Goal: Task Accomplishment & Management: Use online tool/utility

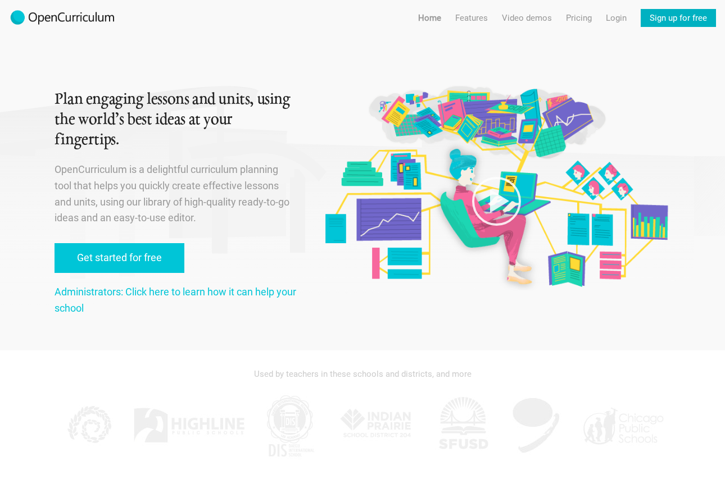
click at [683, 21] on link "Sign up for free" at bounding box center [678, 18] width 75 height 18
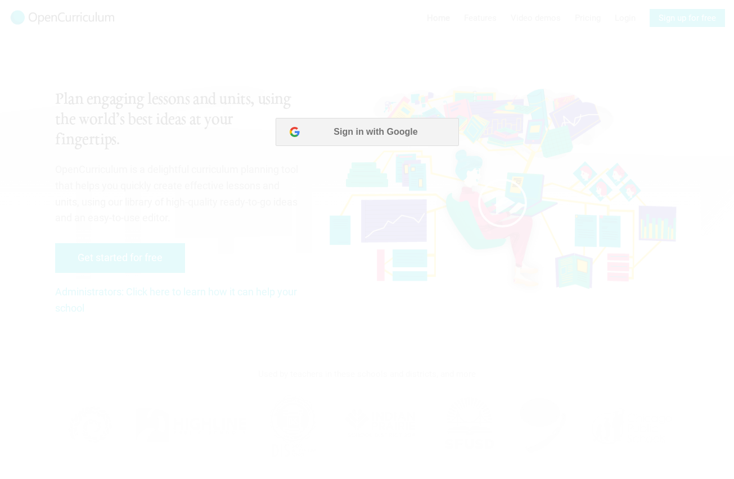
click at [372, 209] on div at bounding box center [367, 239] width 734 height 479
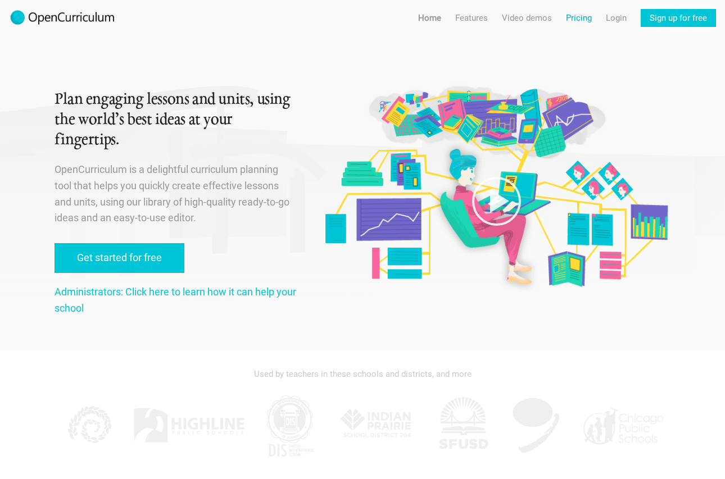
click at [581, 21] on link "Pricing" at bounding box center [579, 18] width 26 height 18
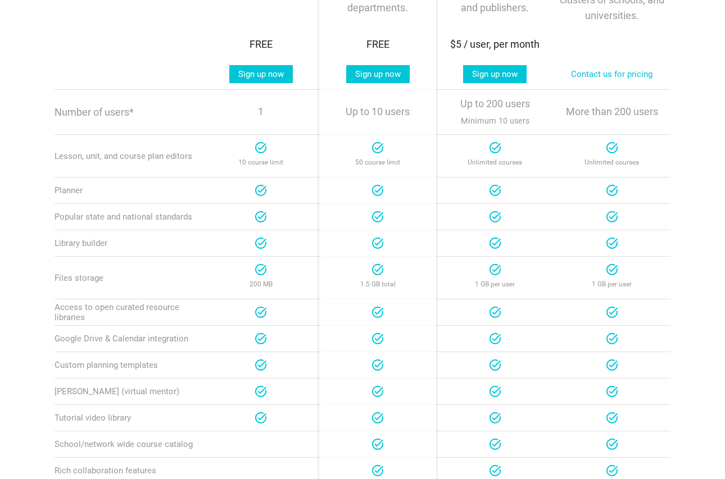
scroll to position [169, 0]
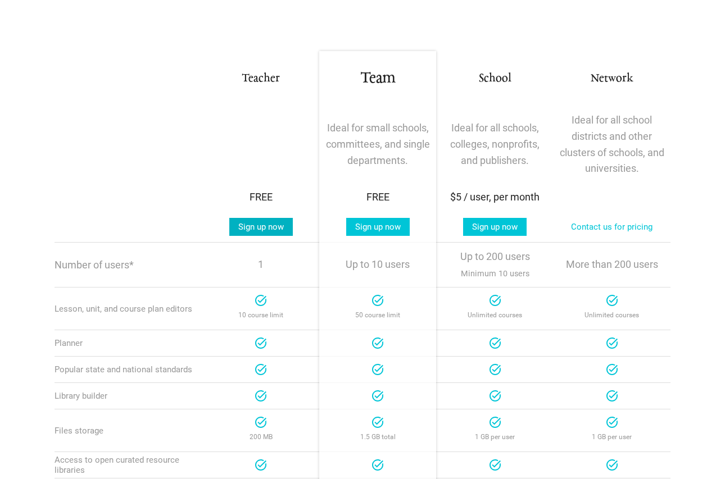
click at [275, 224] on link "Sign up now" at bounding box center [261, 227] width 64 height 18
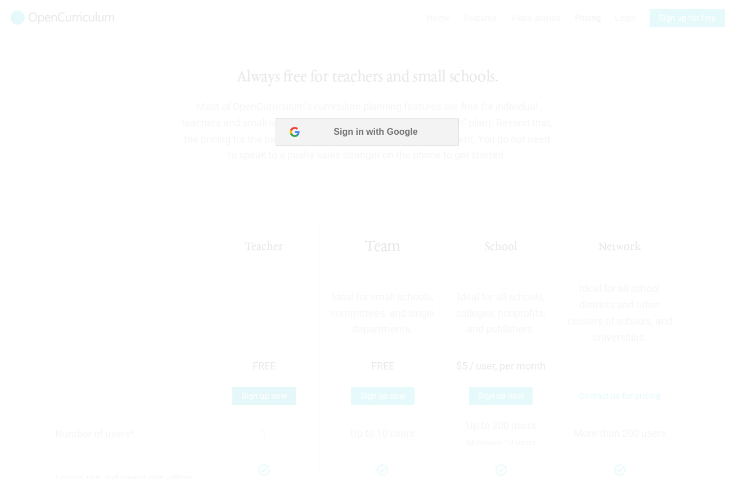
scroll to position [0, 0]
click at [364, 137] on button "Sign in with Google" at bounding box center [366, 132] width 183 height 28
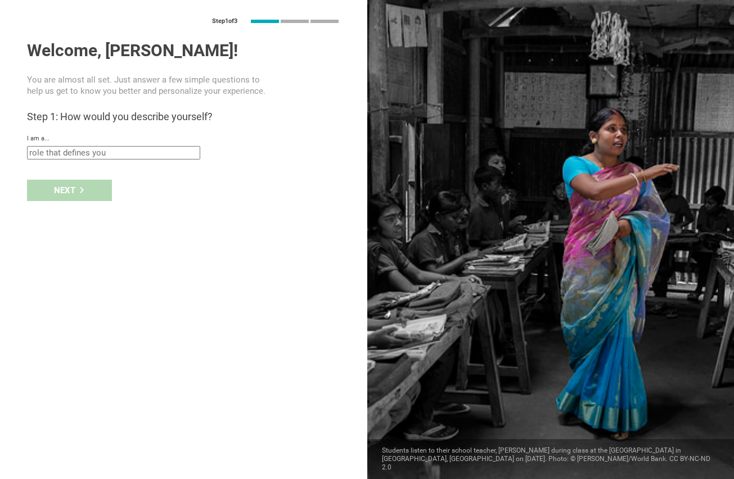
click at [101, 148] on input "text" at bounding box center [113, 152] width 173 height 13
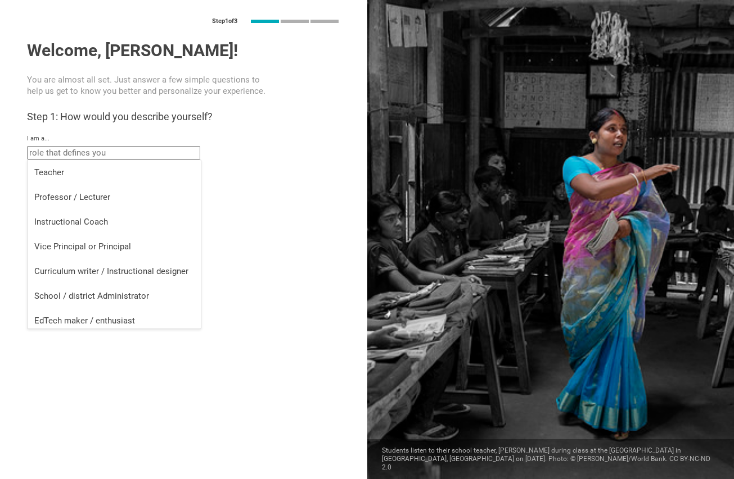
scroll to position [4, 0]
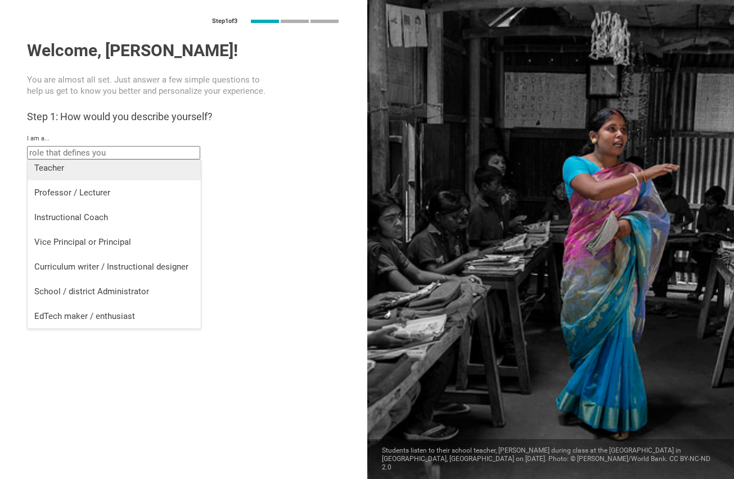
click at [111, 170] on div "Teacher" at bounding box center [114, 167] width 160 height 11
type input "Teacher"
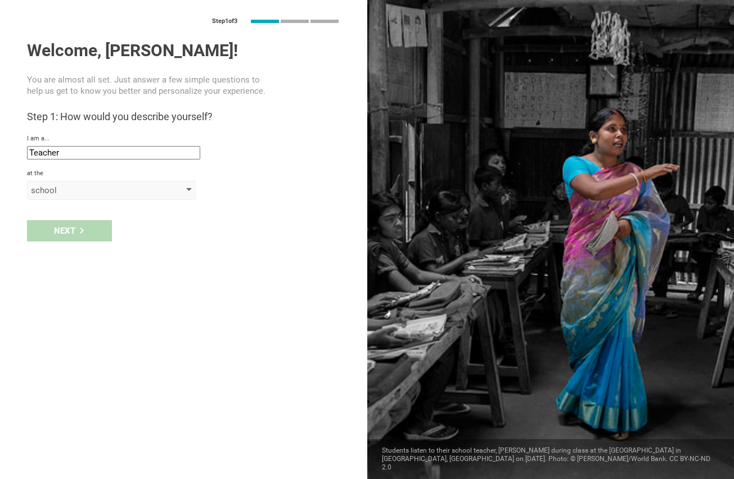
click at [105, 189] on div "school" at bounding box center [95, 190] width 129 height 11
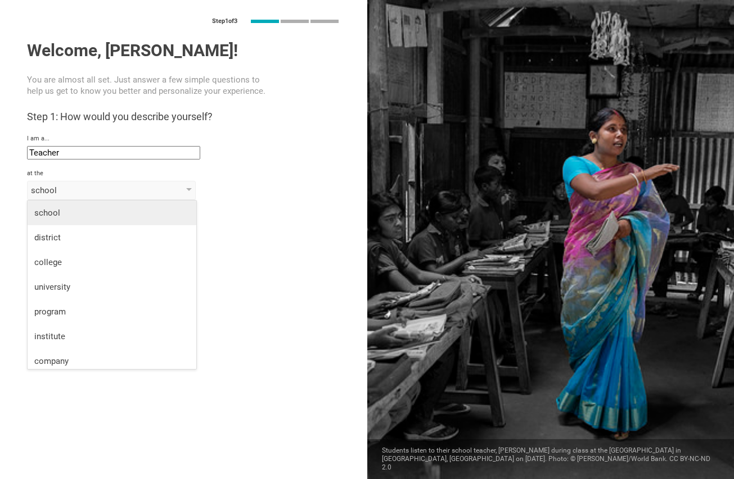
click at [109, 213] on div "school" at bounding box center [111, 212] width 155 height 11
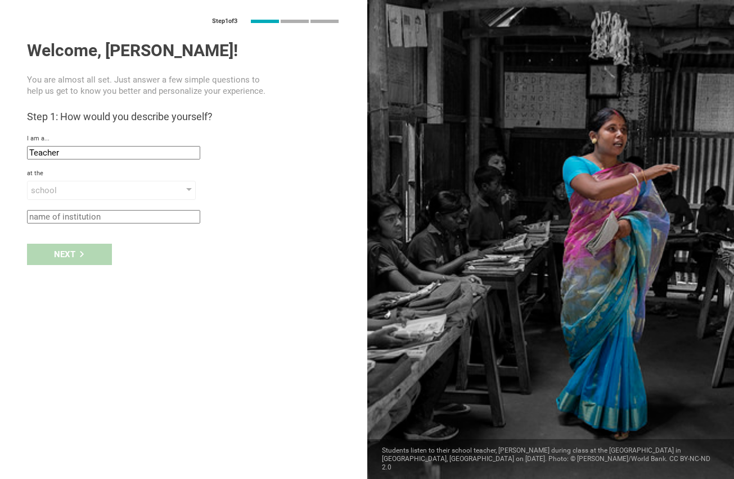
click at [109, 214] on input "text" at bounding box center [113, 216] width 173 height 13
type input "Clifford Academy"
click at [76, 268] on div "Next" at bounding box center [183, 254] width 367 height 35
click at [78, 262] on div "Next" at bounding box center [69, 254] width 85 height 21
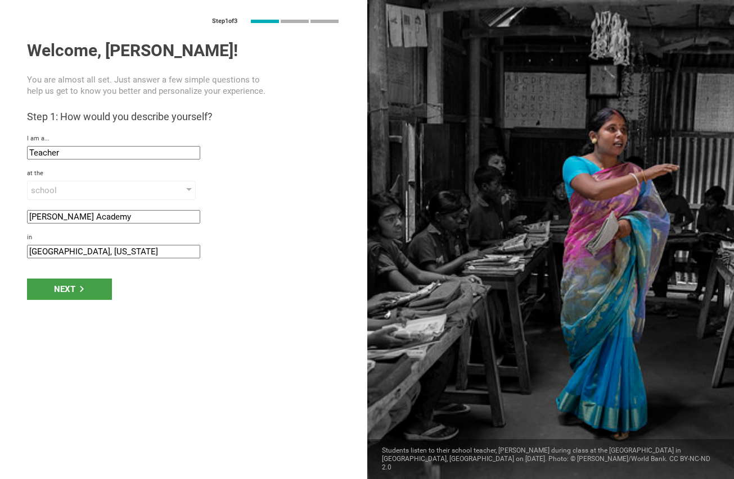
click at [79, 257] on input "Cambridge, Massachusetts" at bounding box center [113, 251] width 173 height 13
click at [64, 255] on input "Cambridge, Massachusetts" at bounding box center [113, 251] width 173 height 13
type input "Walpole, Massachusetts"
click at [85, 287] on div "Next" at bounding box center [69, 289] width 85 height 21
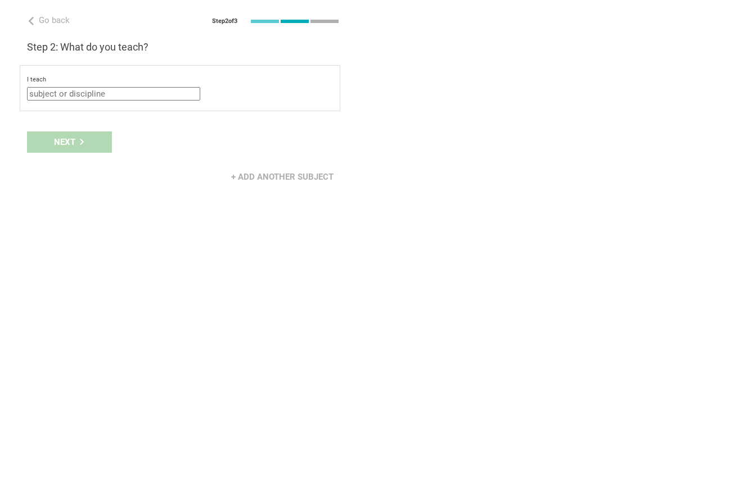
click at [88, 97] on input "text" at bounding box center [113, 93] width 173 height 13
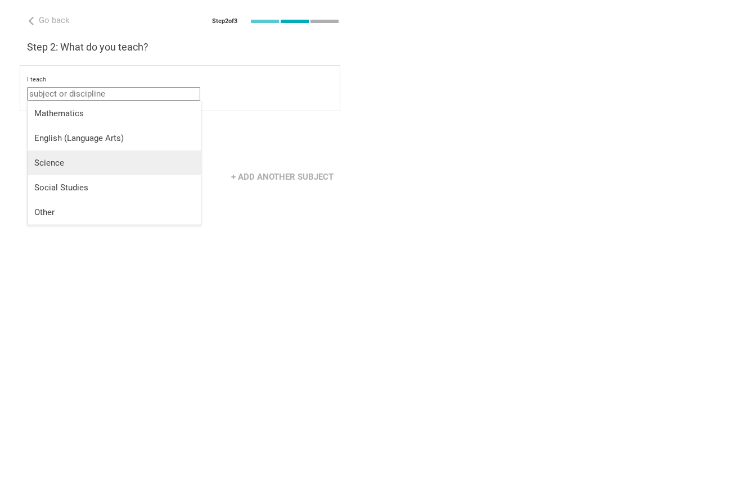
click at [111, 153] on li "Science" at bounding box center [114, 163] width 173 height 25
type input "Science"
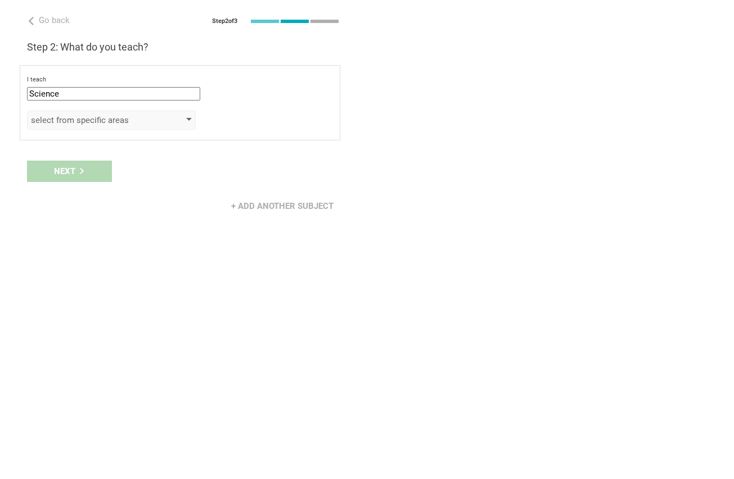
click at [129, 120] on div "select from specific areas" at bounding box center [95, 120] width 129 height 11
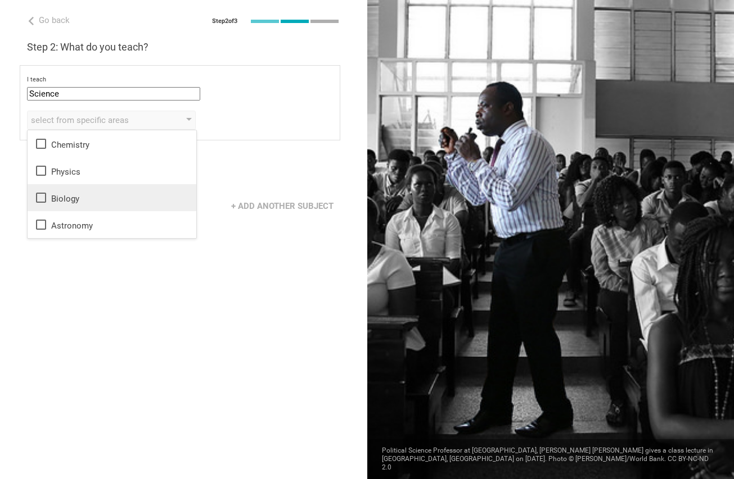
click at [42, 197] on icon at bounding box center [40, 197] width 13 height 13
click at [220, 235] on div "Go back Step 2 of 3 Welcome, Jules! You are almost all set. Just answer a few s…" at bounding box center [183, 239] width 367 height 479
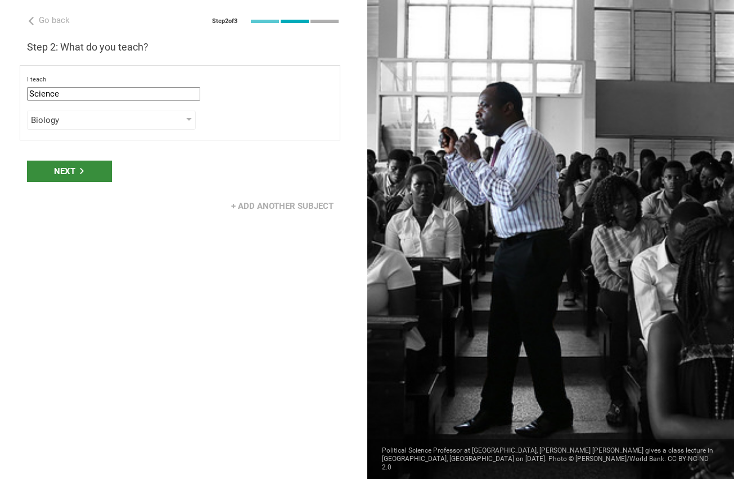
click at [92, 172] on div "Next" at bounding box center [69, 171] width 85 height 21
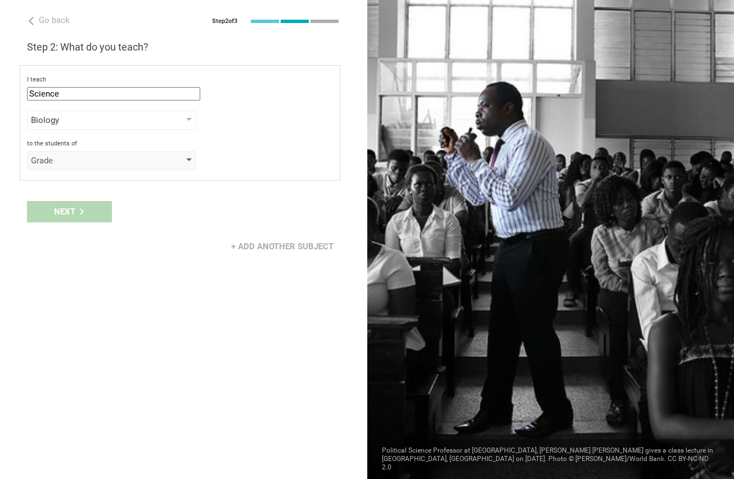
click at [94, 162] on div "Grade" at bounding box center [95, 160] width 129 height 11
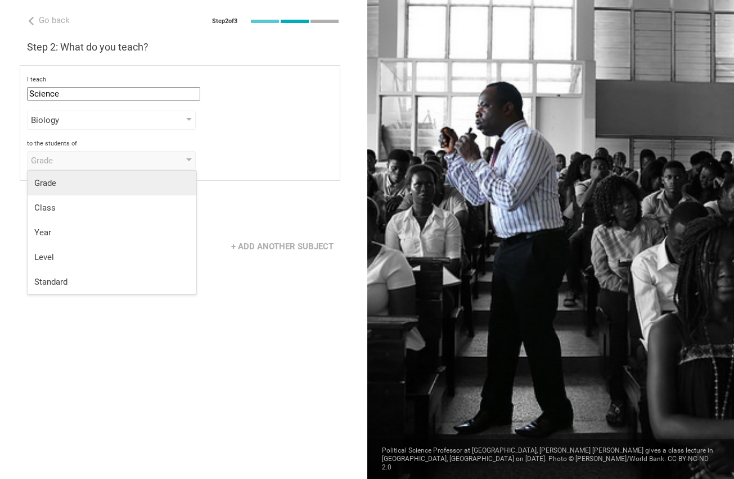
click at [93, 182] on div "Grade" at bounding box center [111, 183] width 155 height 11
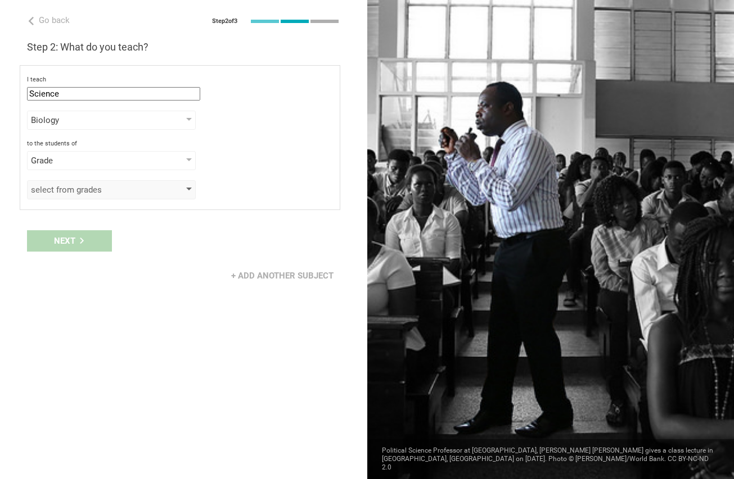
click at [93, 185] on div "select from grades" at bounding box center [95, 189] width 129 height 11
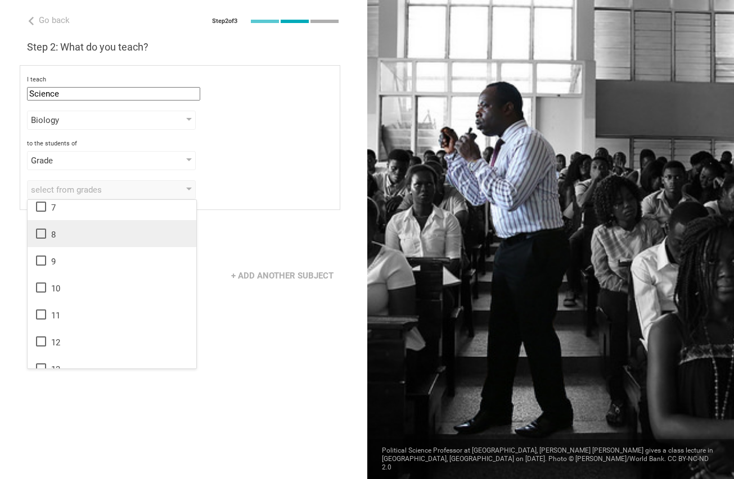
scroll to position [0, 0]
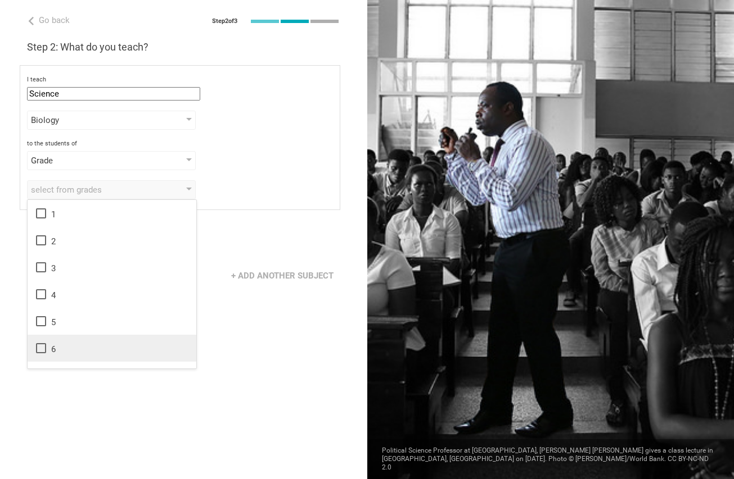
click at [37, 341] on li "6" at bounding box center [112, 348] width 169 height 27
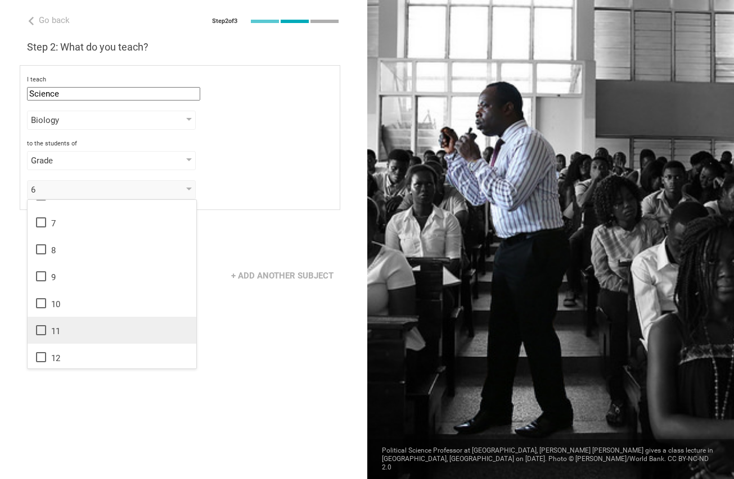
scroll to position [169, 0]
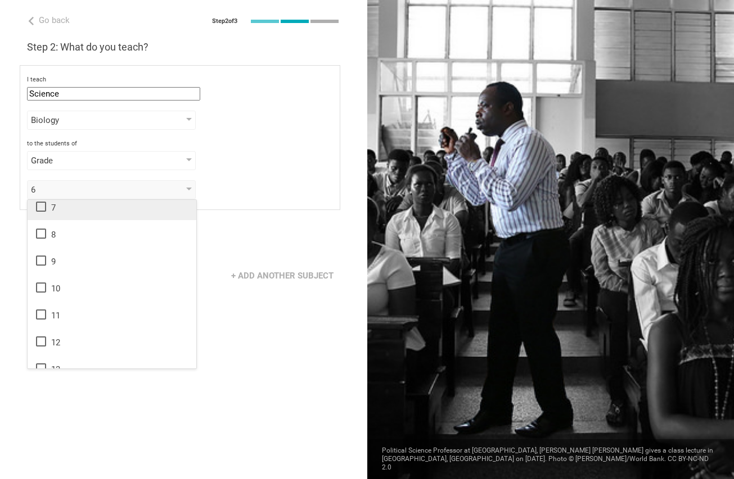
click at [38, 212] on icon at bounding box center [40, 206] width 13 height 13
click at [38, 227] on icon at bounding box center [40, 233] width 13 height 13
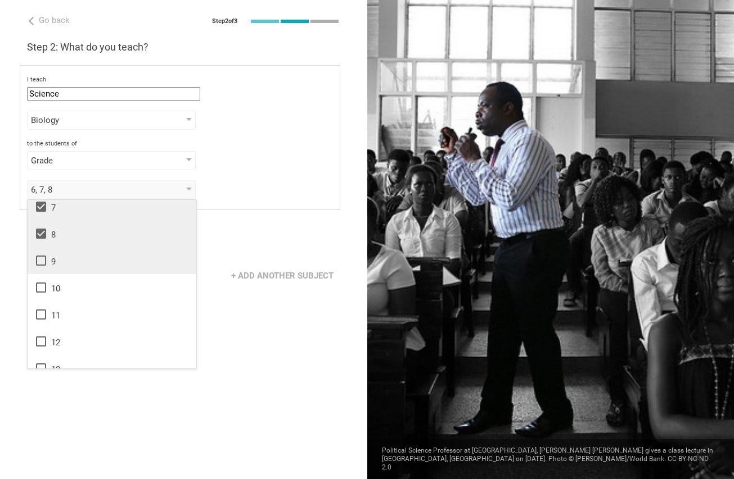
click at [39, 257] on icon at bounding box center [40, 260] width 13 height 13
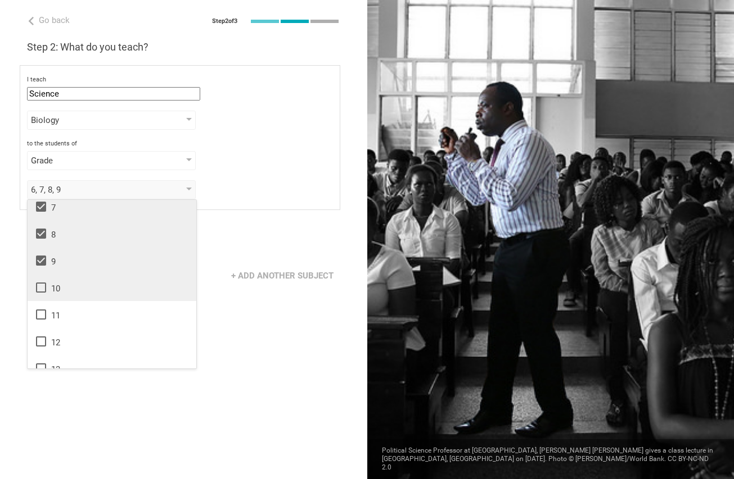
click at [42, 288] on icon at bounding box center [40, 287] width 13 height 13
click at [38, 314] on icon at bounding box center [40, 314] width 13 height 13
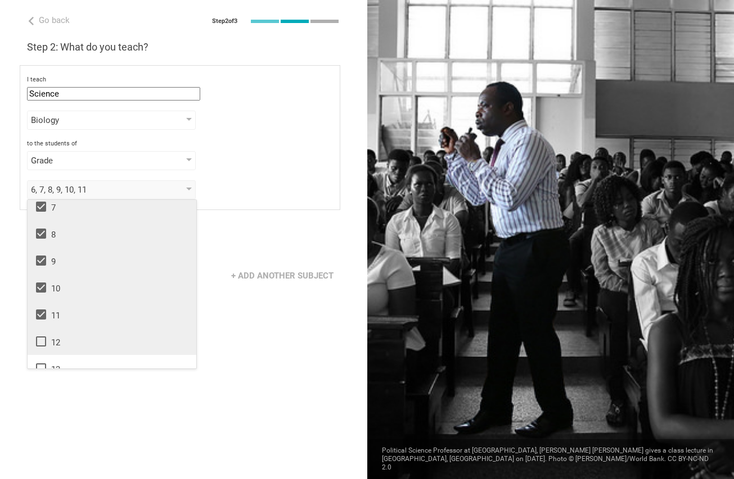
click at [37, 336] on icon at bounding box center [40, 341] width 13 height 13
click at [286, 375] on div "Go back Step 2 of 3 Welcome, Jules! You are almost all set. Just answer a few s…" at bounding box center [183, 239] width 367 height 479
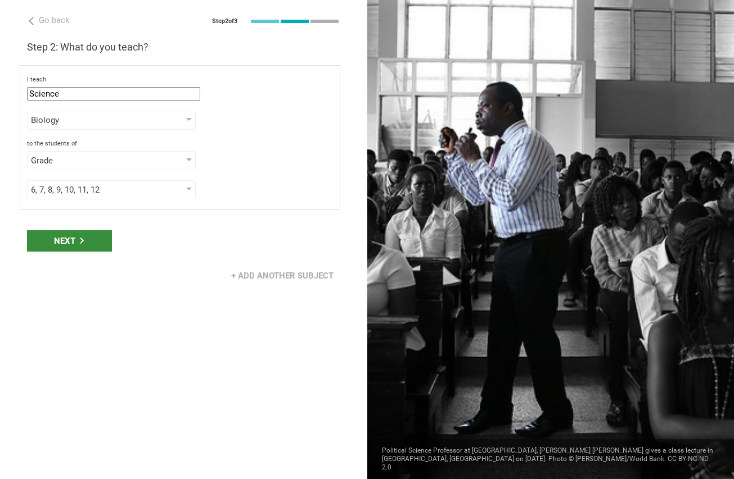
click at [73, 247] on div "Next" at bounding box center [69, 240] width 85 height 21
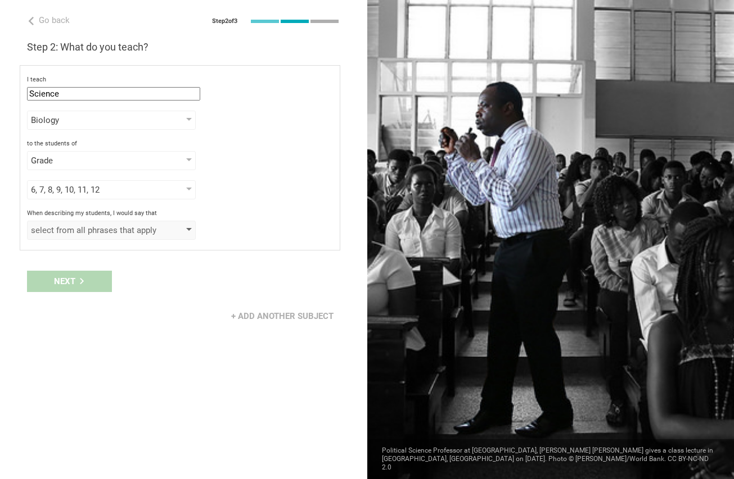
click at [80, 235] on div "select from all phrases that apply" at bounding box center [95, 230] width 129 height 11
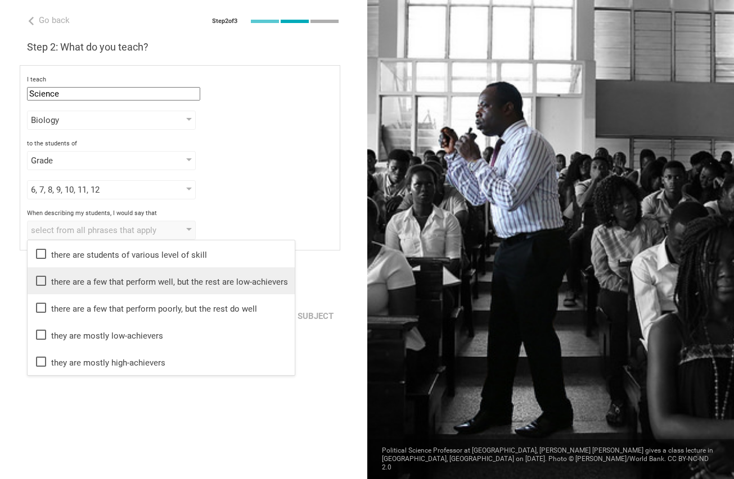
click at [43, 275] on icon at bounding box center [40, 280] width 13 height 13
click at [185, 384] on div "Go back Step 2 of 3 Welcome, Jules! You are almost all set. Just answer a few s…" at bounding box center [183, 239] width 367 height 479
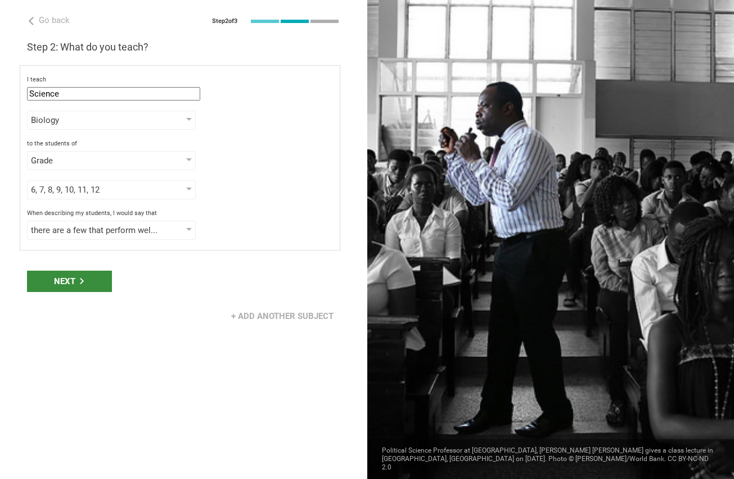
click at [67, 283] on div "Next" at bounding box center [69, 281] width 85 height 21
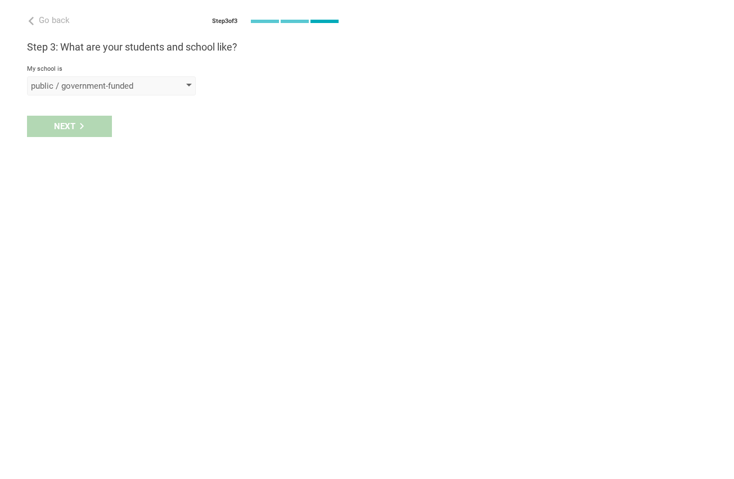
click at [92, 85] on div "public / government-funded" at bounding box center [95, 85] width 129 height 11
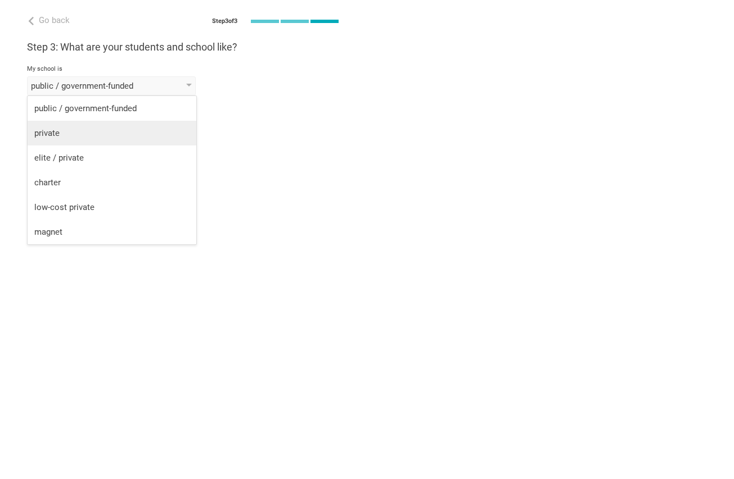
click at [99, 131] on div "private" at bounding box center [111, 133] width 155 height 11
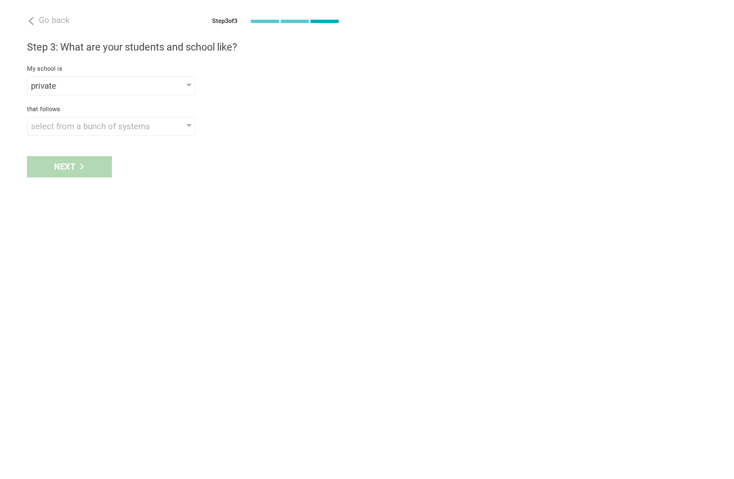
click at [81, 155] on div "Next" at bounding box center [183, 167] width 367 height 35
click at [87, 130] on div "select from a bunch of systems" at bounding box center [95, 126] width 129 height 11
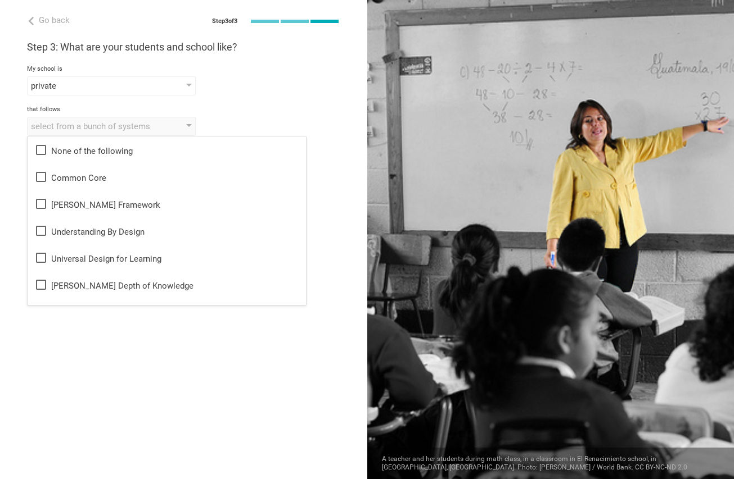
drag, startPoint x: 39, startPoint y: 174, endPoint x: 332, endPoint y: 197, distance: 293.7
click at [332, 197] on div "Go back Step 3 of 3 Welcome, Jules! You are almost all set. Just answer a few s…" at bounding box center [183, 239] width 367 height 479
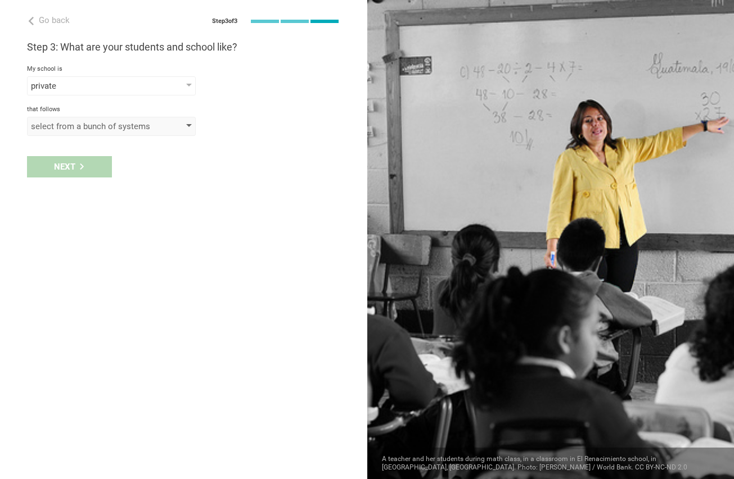
click at [127, 124] on div "select from a bunch of systems" at bounding box center [95, 126] width 129 height 11
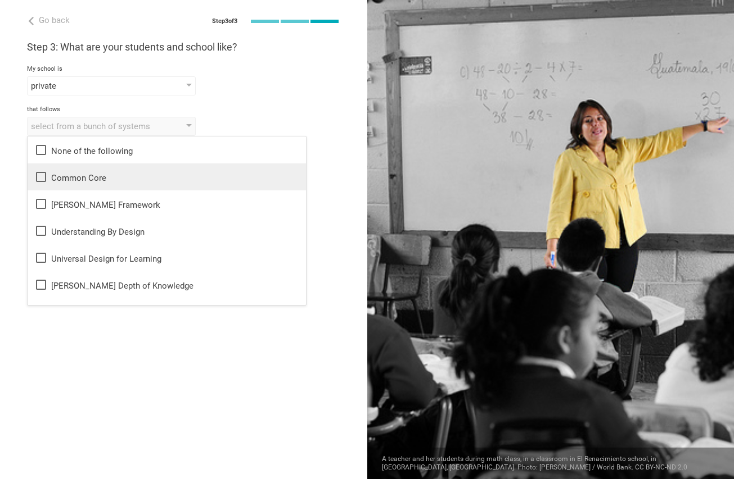
click at [35, 183] on icon at bounding box center [40, 176] width 13 height 13
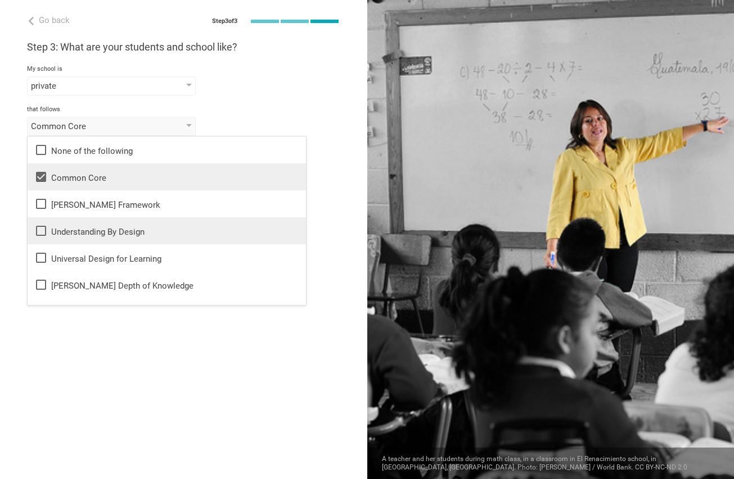
click at [39, 237] on icon at bounding box center [40, 230] width 13 height 13
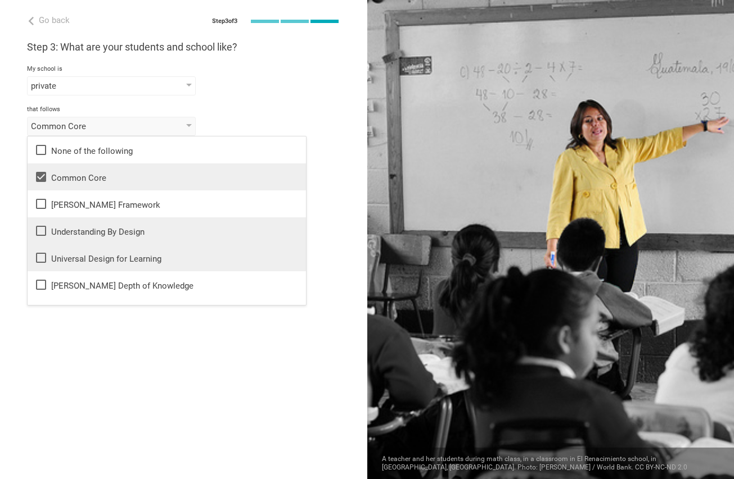
click at [39, 255] on icon at bounding box center [40, 257] width 13 height 13
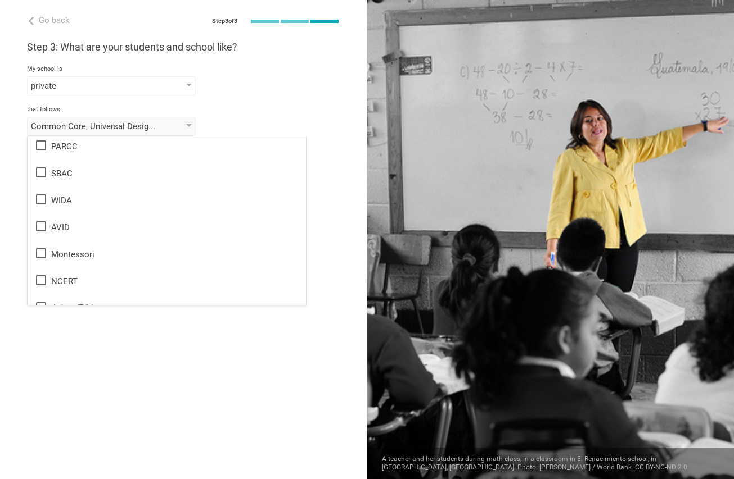
scroll to position [668, 0]
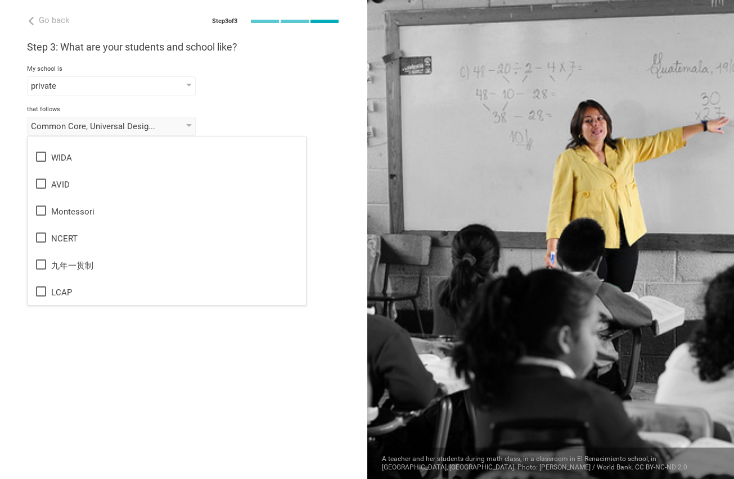
click at [221, 340] on div "Go back Step 3 of 3 Welcome, Jules! You are almost all set. Just answer a few s…" at bounding box center [183, 239] width 367 height 479
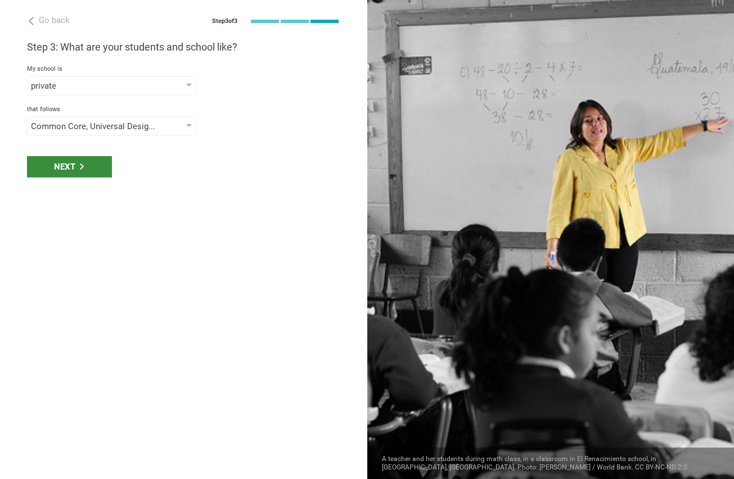
click at [74, 169] on div "Next" at bounding box center [69, 166] width 85 height 21
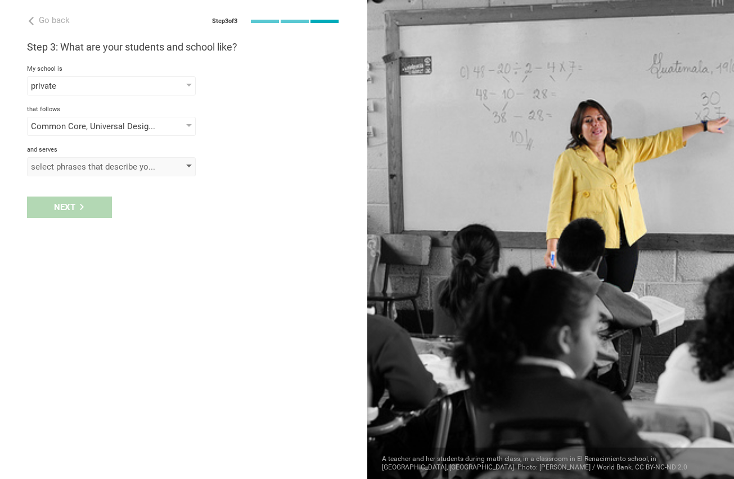
click at [73, 171] on div "select phrases that describe your student population" at bounding box center [95, 166] width 129 height 11
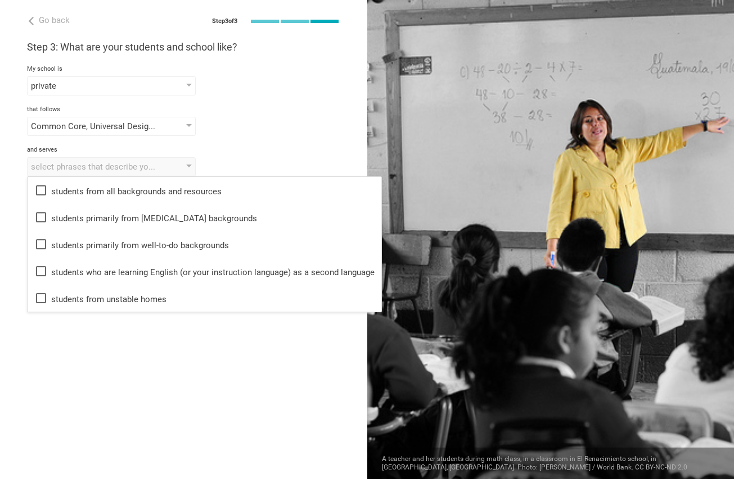
click at [25, 323] on div "Go back Step 3 of 3 Welcome, Jules! You are almost all set. Just answer a few s…" at bounding box center [183, 239] width 367 height 479
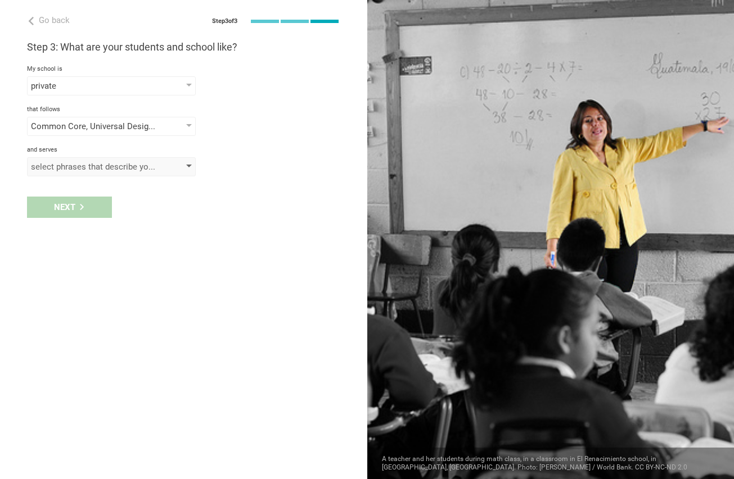
click at [58, 161] on div "select phrases that describe your student population" at bounding box center [111, 166] width 169 height 19
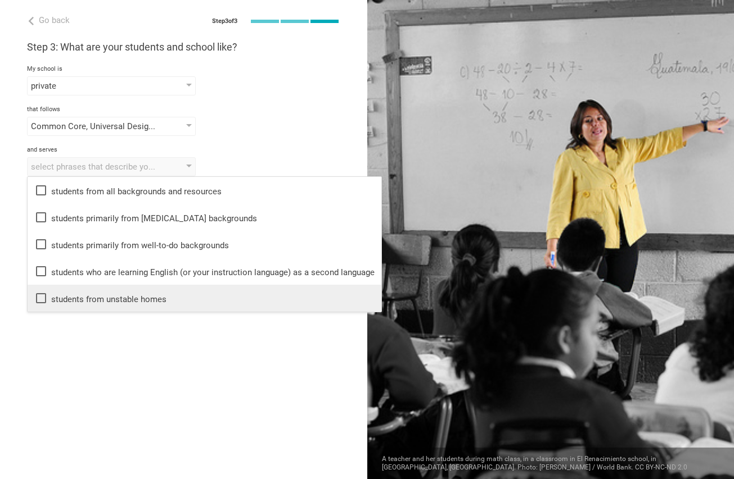
click at [47, 300] on icon at bounding box center [40, 298] width 13 height 13
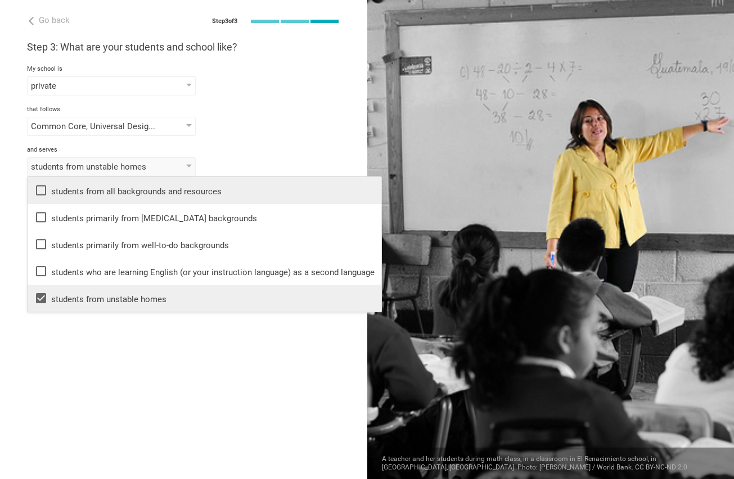
click at [31, 191] on li "students from all backgrounds and resources" at bounding box center [205, 190] width 354 height 27
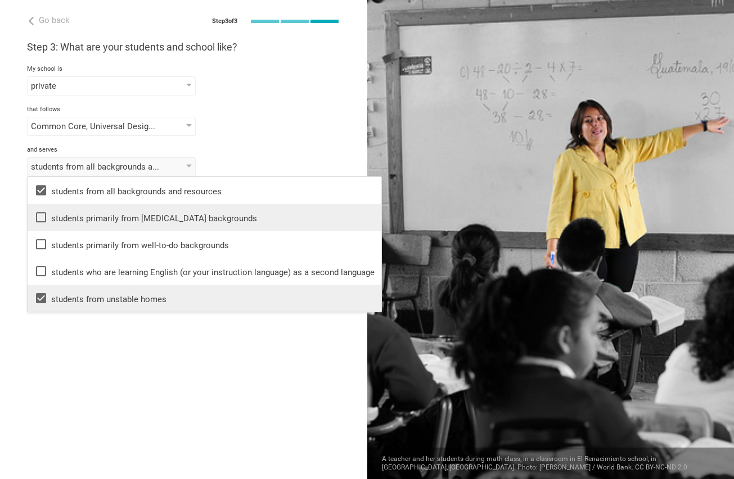
click at [39, 214] on icon at bounding box center [40, 217] width 13 height 13
click at [99, 344] on div "Go back Step 3 of 3 Welcome, Jules! You are almost all set. Just answer a few s…" at bounding box center [183, 239] width 367 height 479
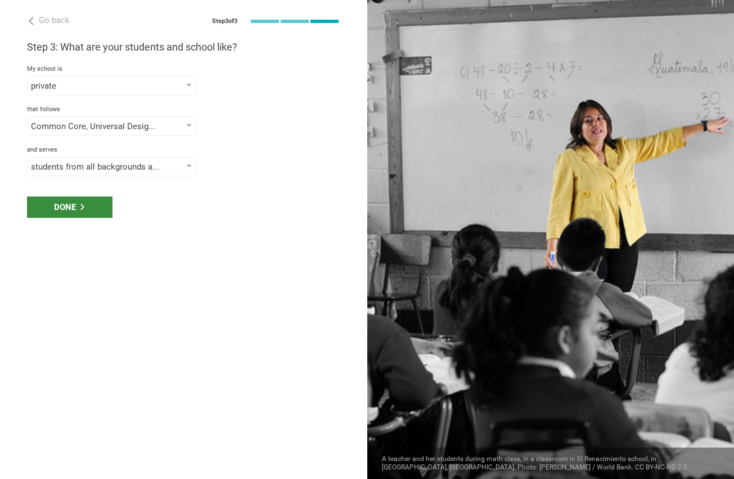
click at [82, 206] on icon at bounding box center [82, 207] width 6 height 6
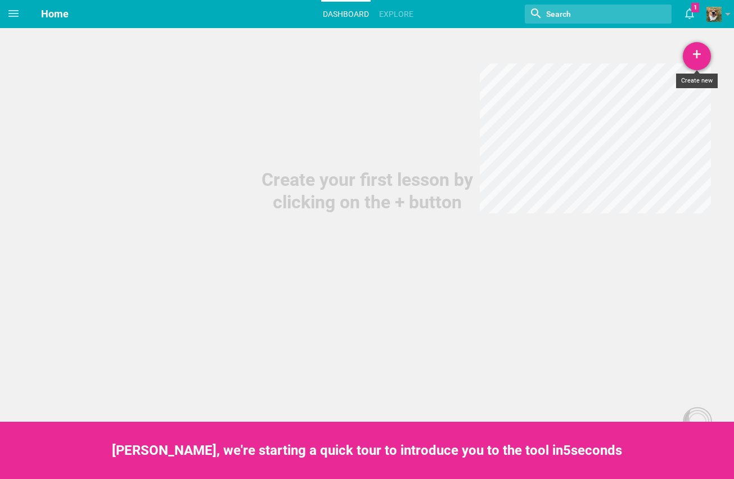
click at [686, 57] on div "+" at bounding box center [696, 56] width 28 height 28
drag, startPoint x: 686, startPoint y: 87, endPoint x: 680, endPoint y: 109, distance: 23.3
click at [680, 109] on ul "Lesson Unit Course" at bounding box center [668, 112] width 84 height 74
click at [689, 56] on div "+" at bounding box center [696, 56] width 28 height 28
click at [647, 114] on link "Unit" at bounding box center [668, 111] width 84 height 25
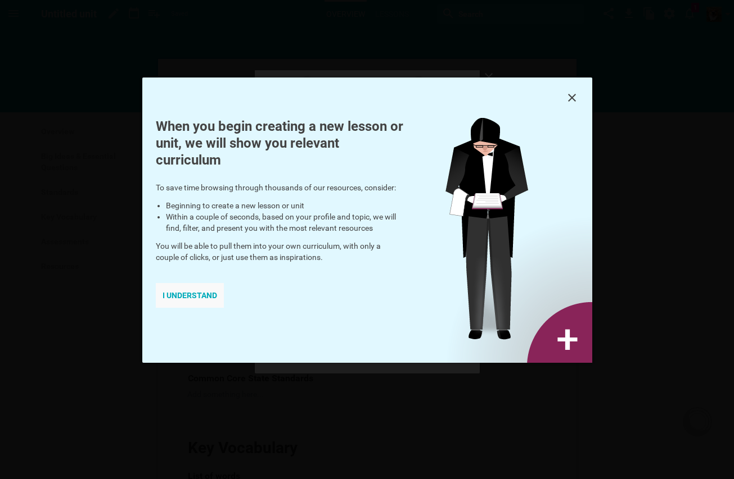
click at [206, 300] on div "I understand" at bounding box center [190, 295] width 68 height 25
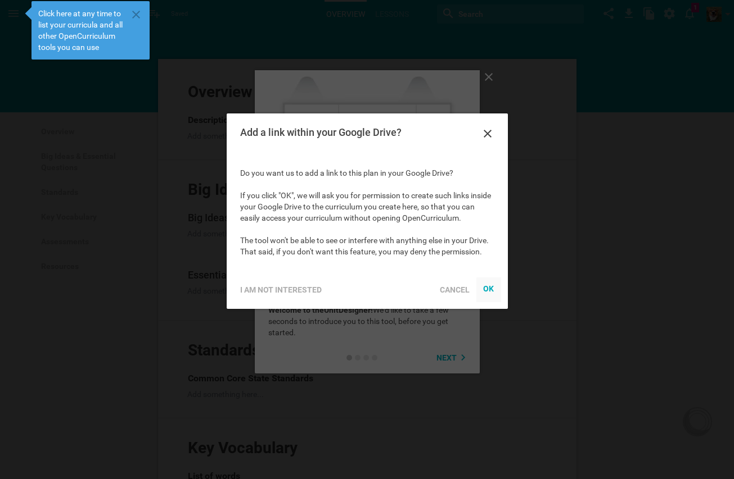
click at [481, 289] on div at bounding box center [488, 290] width 25 height 25
click at [493, 286] on div "OK" at bounding box center [487, 288] width 11 height 9
click at [495, 293] on div at bounding box center [488, 290] width 25 height 25
click at [449, 283] on div "Cancel" at bounding box center [454, 290] width 43 height 25
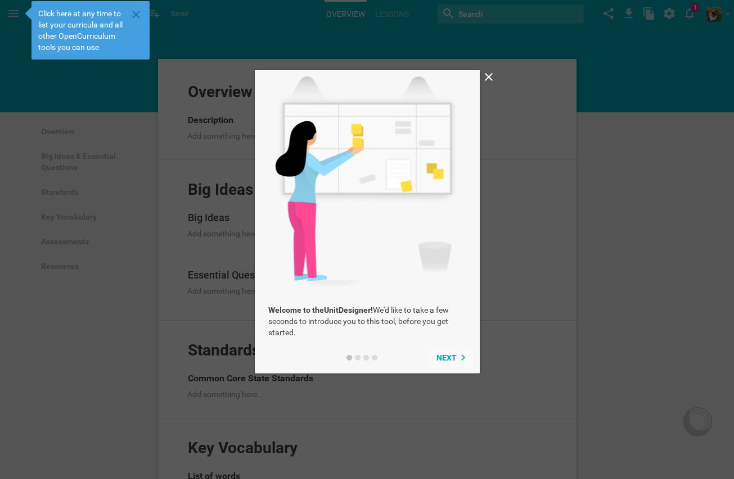
click at [449, 363] on span "Next" at bounding box center [446, 358] width 20 height 9
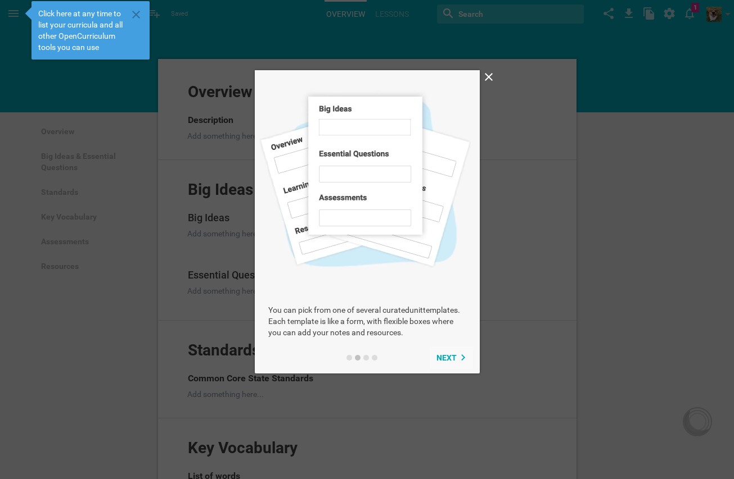
click at [449, 363] on span "Next" at bounding box center [446, 358] width 20 height 9
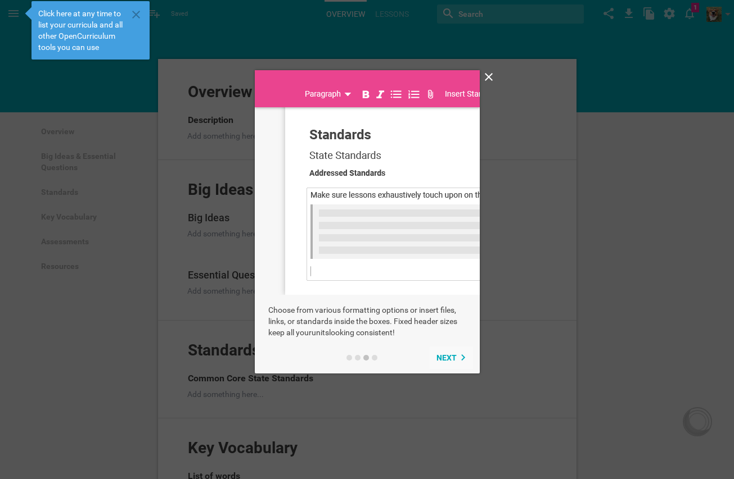
click at [449, 363] on span "Next" at bounding box center [446, 358] width 20 height 9
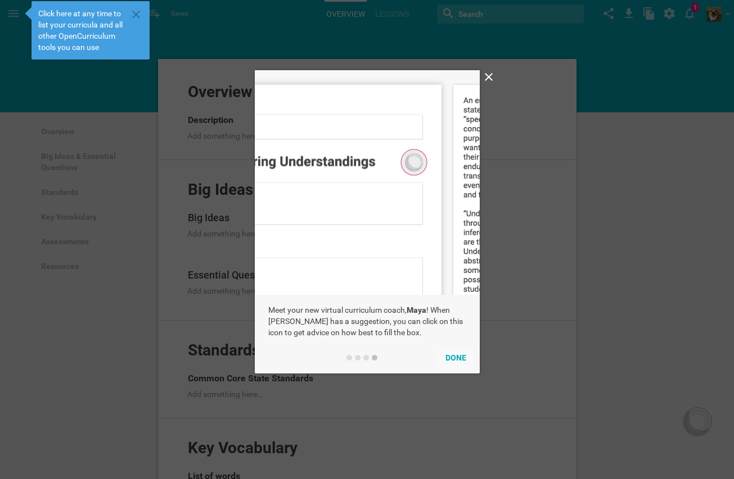
click at [449, 357] on button "Done" at bounding box center [455, 358] width 34 height 22
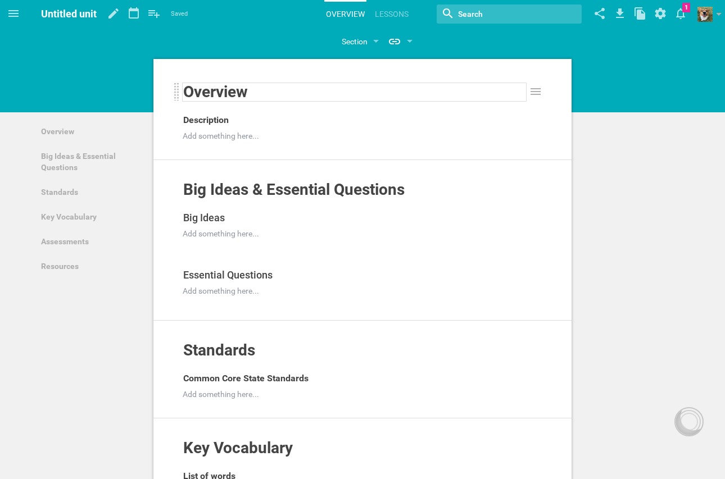
click at [229, 90] on span "Overview" at bounding box center [215, 92] width 65 height 19
click at [326, 93] on div "Overview" at bounding box center [354, 92] width 343 height 18
click at [547, 95] on div "Overview Add to other unit ... Hide from public Description Add something here.…" at bounding box center [362, 122] width 418 height 78
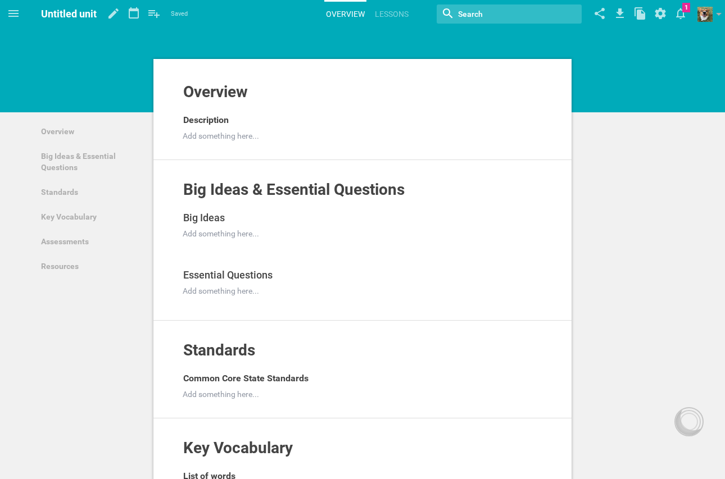
click at [544, 80] on div at bounding box center [362, 72] width 418 height 20
click at [296, 153] on div "Overview Add to other unit ... Hide from public Description Add something here.…" at bounding box center [362, 122] width 418 height 78
click at [229, 132] on div at bounding box center [354, 135] width 343 height 11
click at [218, 100] on span "Overview" at bounding box center [215, 92] width 65 height 19
click at [363, 35] on div "Section" at bounding box center [355, 41] width 26 height 13
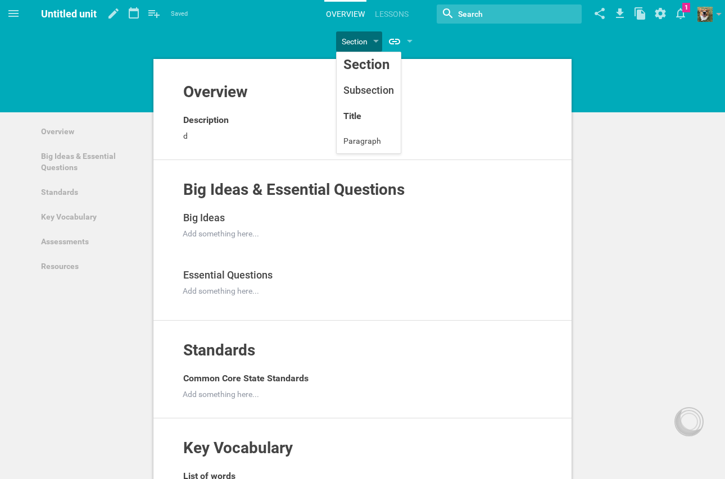
click at [208, 146] on div "Overview Add to other unit ... Hide from public Description d Add to other unit…" at bounding box center [362, 122] width 418 height 78
click at [205, 136] on div "d" at bounding box center [354, 135] width 343 height 11
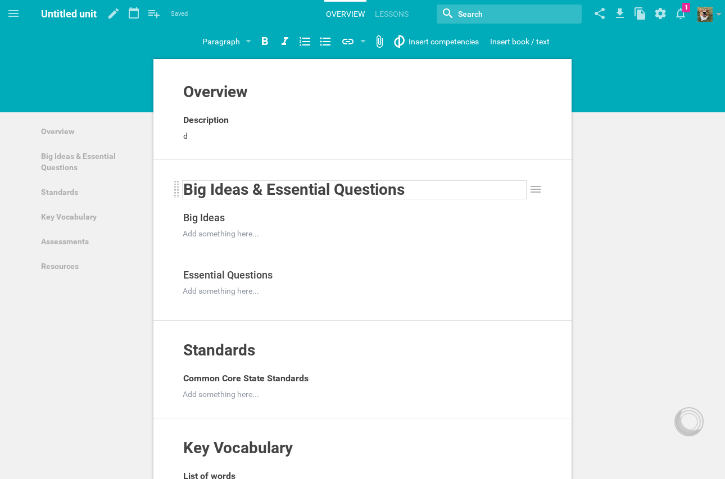
click at [236, 182] on span "Big Ideas & Essential Questions" at bounding box center [293, 189] width 221 height 19
click at [221, 217] on span "Big Ideas" at bounding box center [204, 218] width 42 height 12
click at [223, 121] on span "Description" at bounding box center [206, 120] width 46 height 11
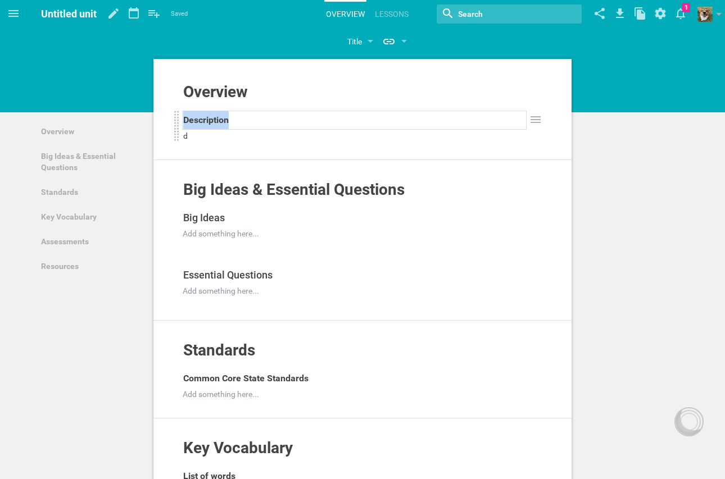
click at [223, 121] on span "Description" at bounding box center [206, 120] width 46 height 11
click at [381, 116] on div "The Cell System" at bounding box center [354, 120] width 343 height 18
click at [289, 142] on div "Overview Add to other unit ... Hide from public The Cell System d Add to other …" at bounding box center [362, 122] width 418 height 78
click at [253, 292] on div at bounding box center [354, 291] width 343 height 11
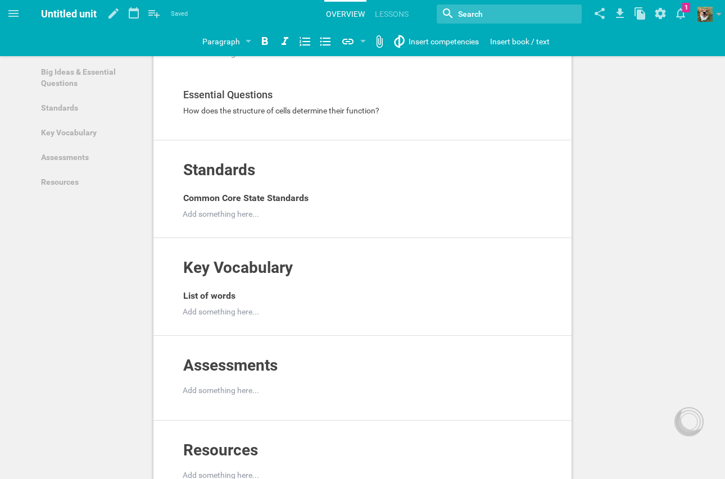
scroll to position [169, 0]
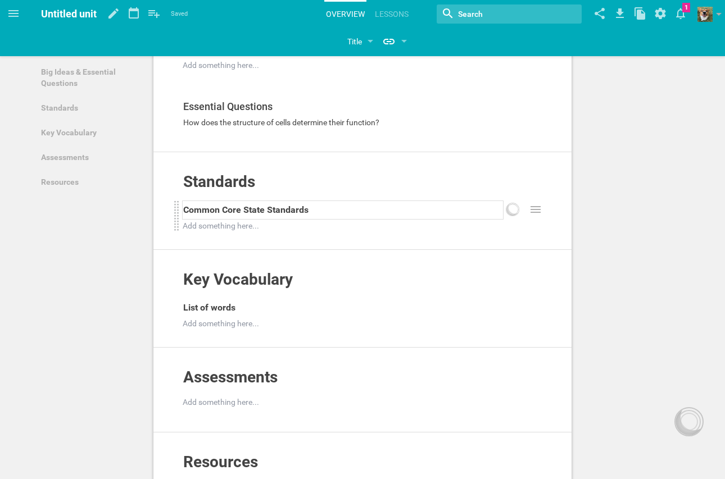
click at [266, 215] on span "Common Core State Standards" at bounding box center [245, 210] width 125 height 11
click at [261, 225] on div at bounding box center [343, 225] width 320 height 11
click at [513, 217] on div at bounding box center [513, 210] width 18 height 18
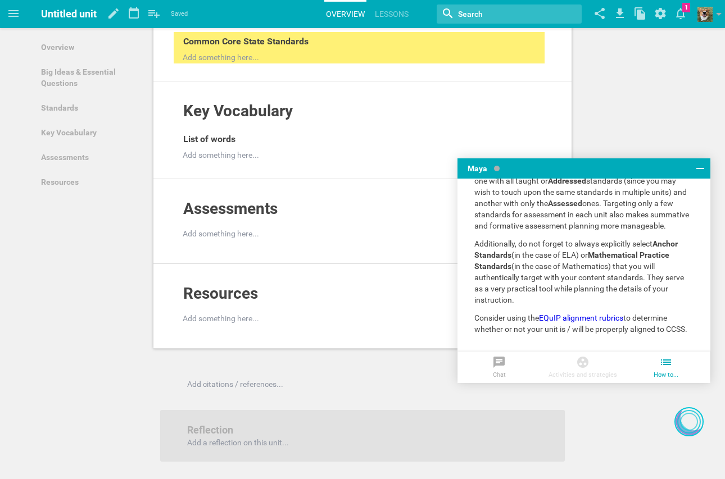
scroll to position [79, 0]
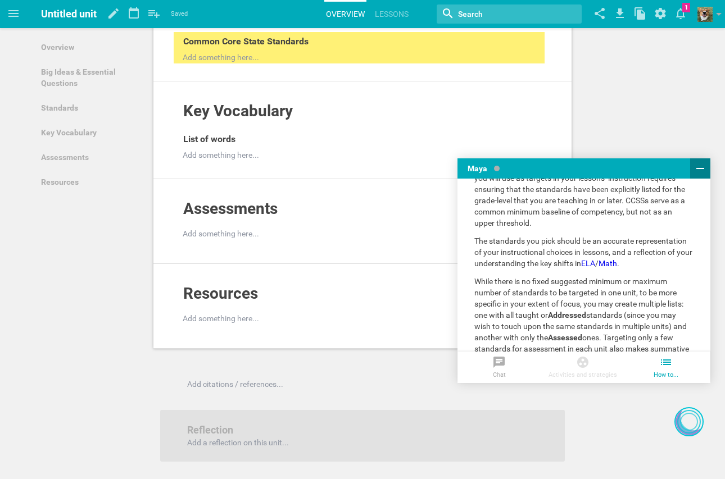
click at [703, 161] on button at bounding box center [700, 169] width 20 height 20
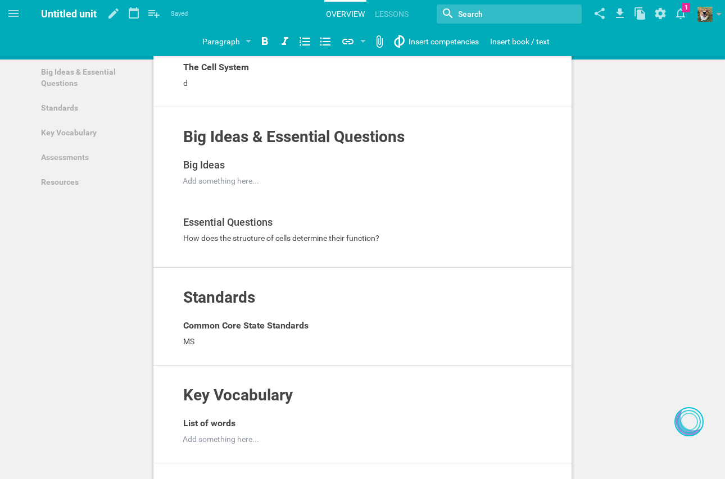
scroll to position [0, 0]
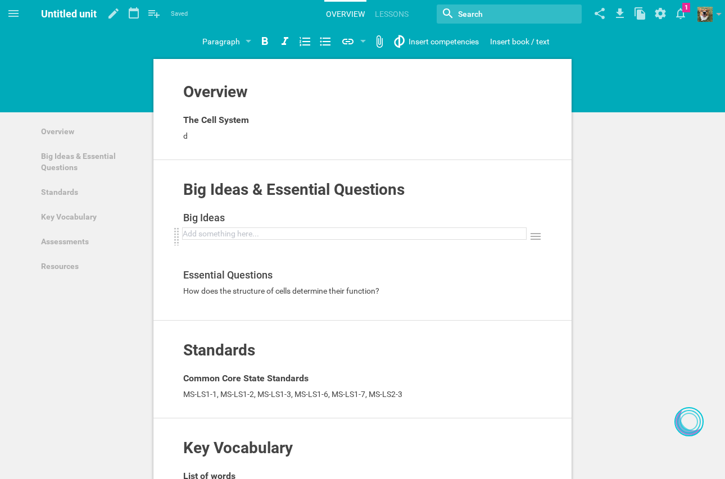
click at [310, 233] on div at bounding box center [354, 233] width 343 height 11
click at [235, 138] on div "d" at bounding box center [354, 135] width 343 height 11
click at [441, 35] on div "Home Planner My Libraries My Curriculum My Files Untitled unit Saved My favorit…" at bounding box center [362, 239] width 725 height 479
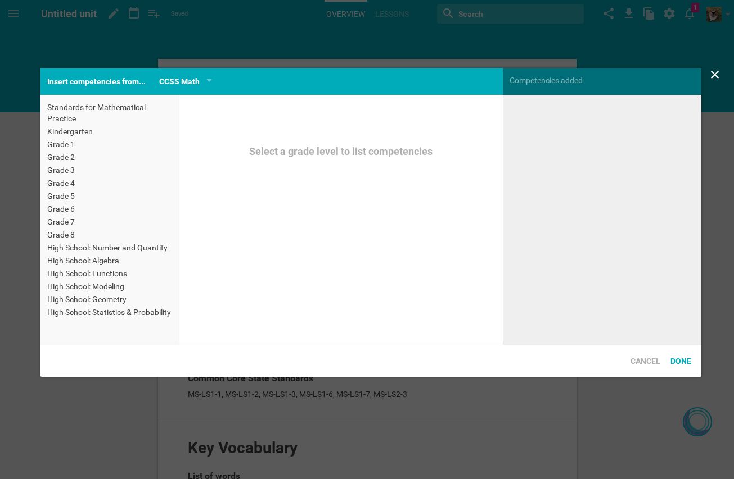
click at [183, 73] on div "CCSS Math From your network Others CCSS Math CCSS ELA NGSS CA ELA CA World Lang…" at bounding box center [185, 81] width 66 height 27
click at [203, 81] on div "CCSS Math" at bounding box center [185, 81] width 53 height 13
click at [141, 82] on div "Insert competencies from..." at bounding box center [96, 81] width 112 height 27
click at [203, 78] on div "CCSS Math" at bounding box center [185, 81] width 53 height 13
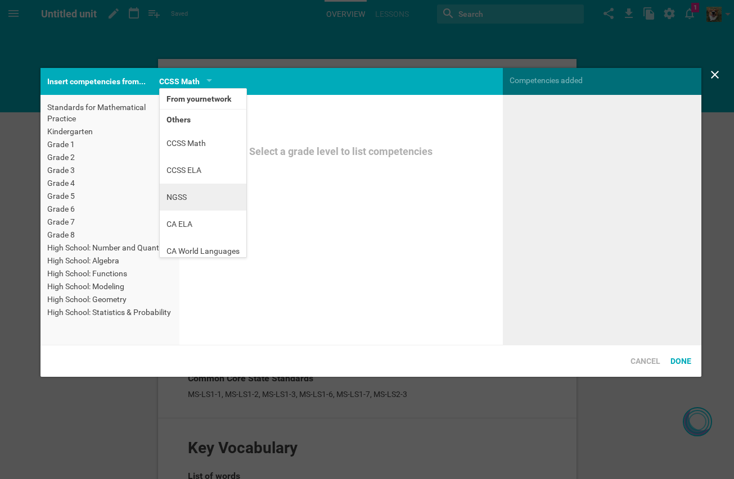
click at [186, 198] on li "NGSS" at bounding box center [203, 197] width 87 height 27
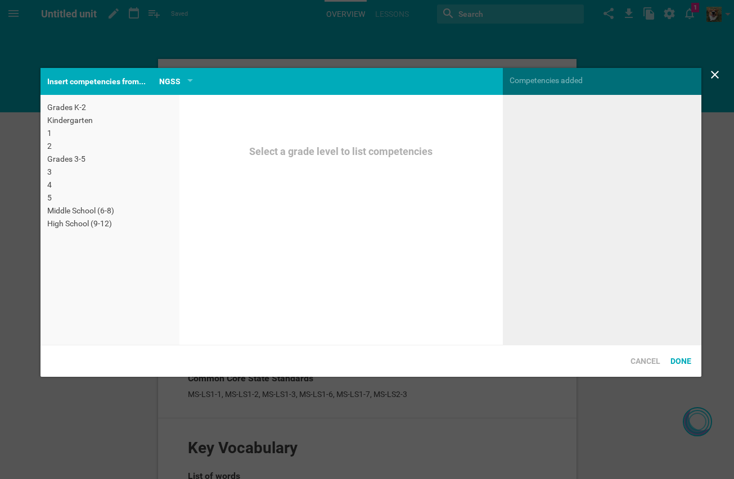
click at [87, 210] on div "Middle School (6-8)" at bounding box center [109, 210] width 125 height 11
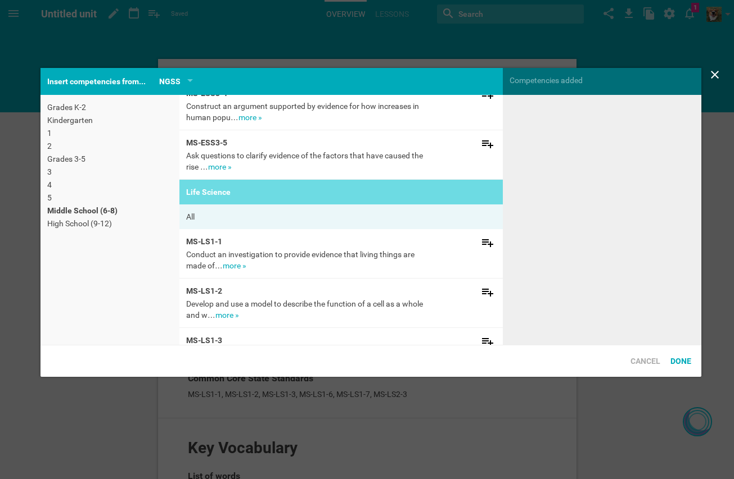
scroll to position [1704, 0]
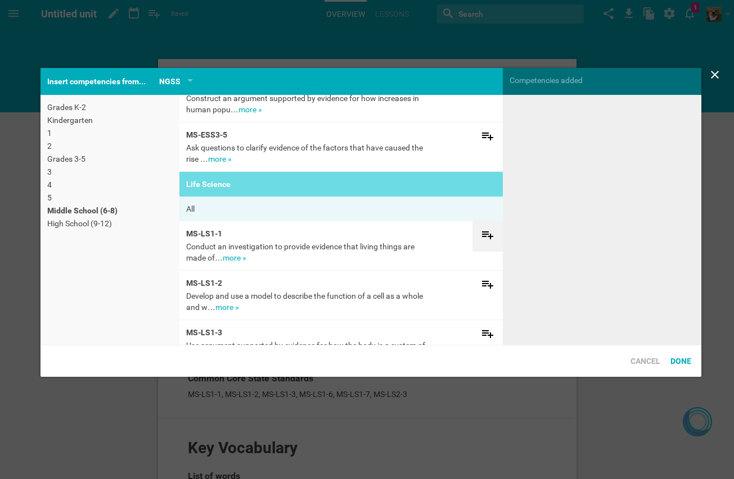
click at [481, 238] on icon at bounding box center [487, 234] width 13 height 13
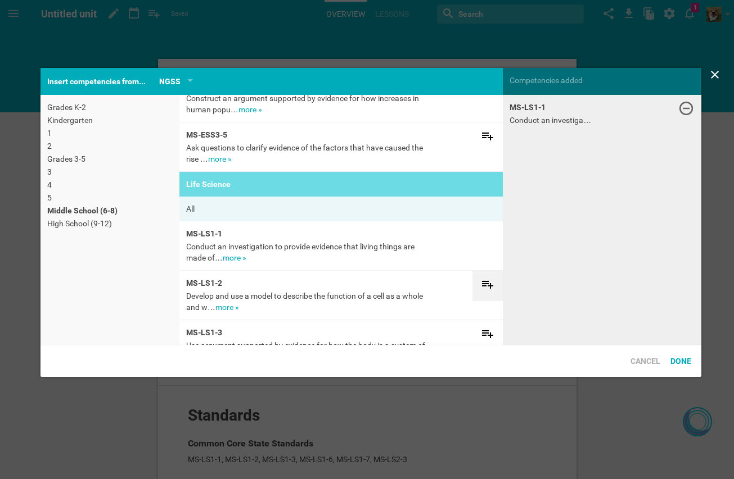
click at [475, 293] on div at bounding box center [487, 286] width 30 height 16
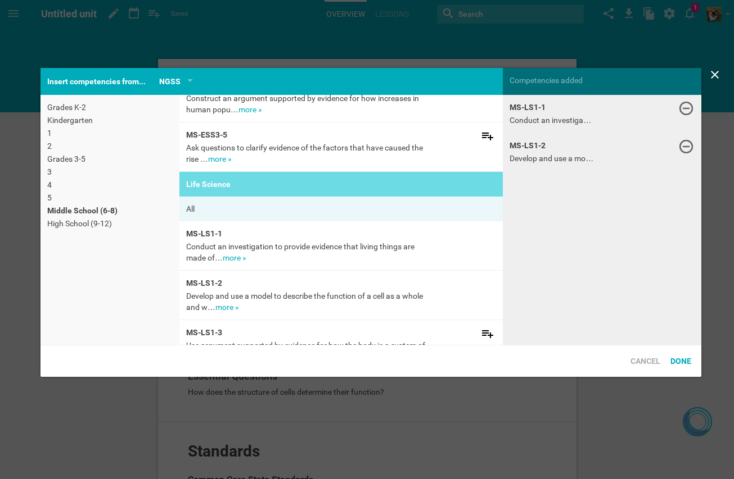
click at [481, 329] on icon at bounding box center [487, 333] width 13 height 13
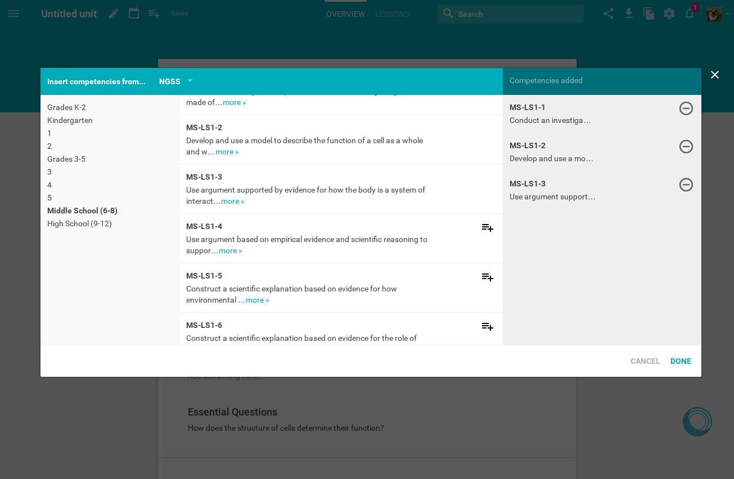
scroll to position [1872, 0]
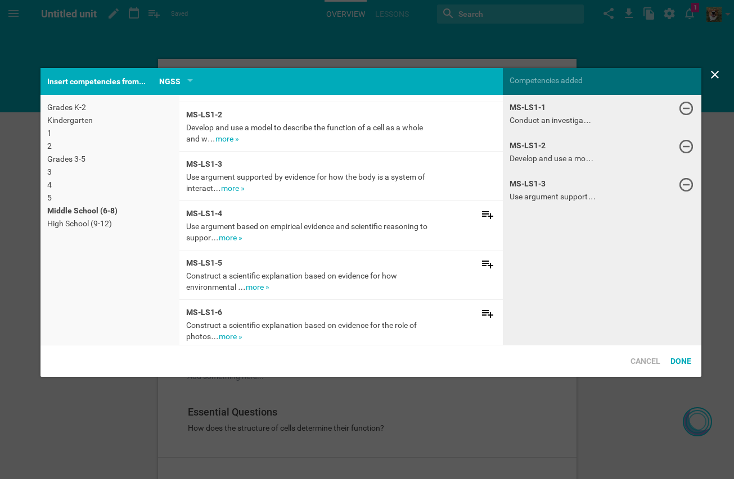
click at [481, 314] on icon at bounding box center [487, 313] width 13 height 13
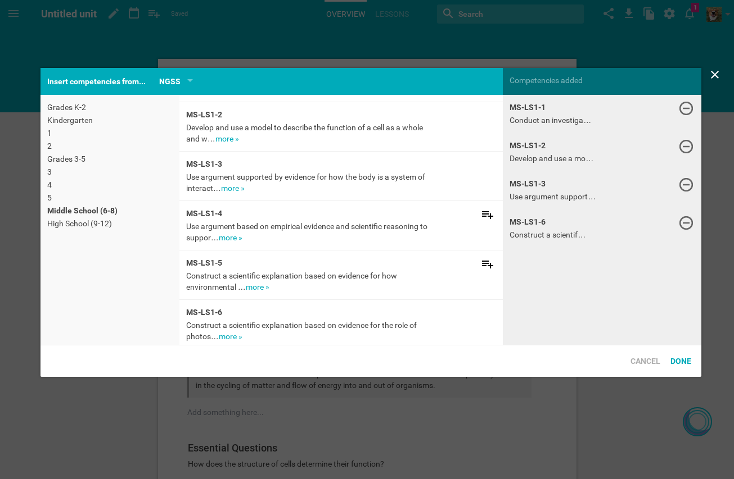
scroll to position [2041, 0]
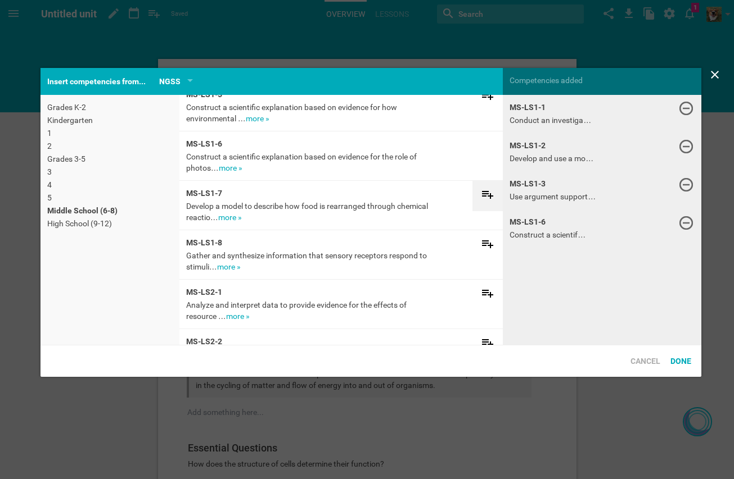
click at [476, 203] on div at bounding box center [487, 196] width 30 height 16
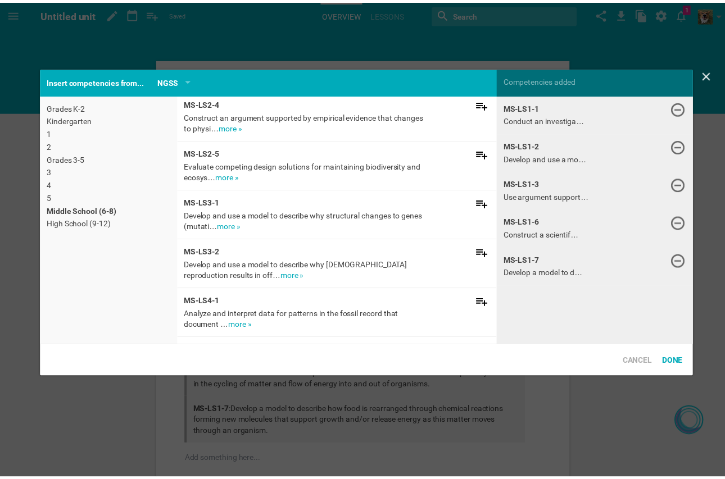
scroll to position [2210, 0]
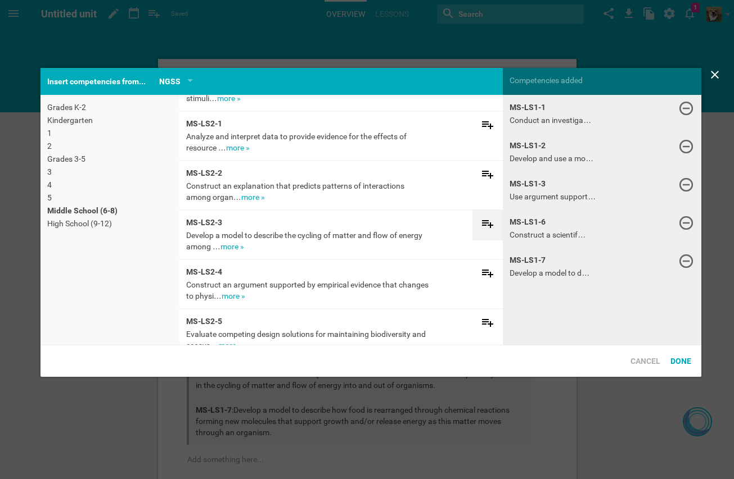
click at [481, 228] on icon at bounding box center [487, 223] width 13 height 13
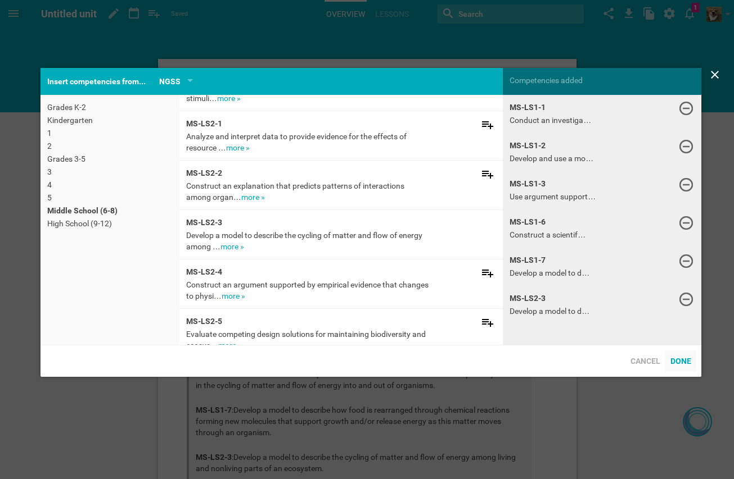
click at [680, 364] on div "Done" at bounding box center [680, 361] width 31 height 21
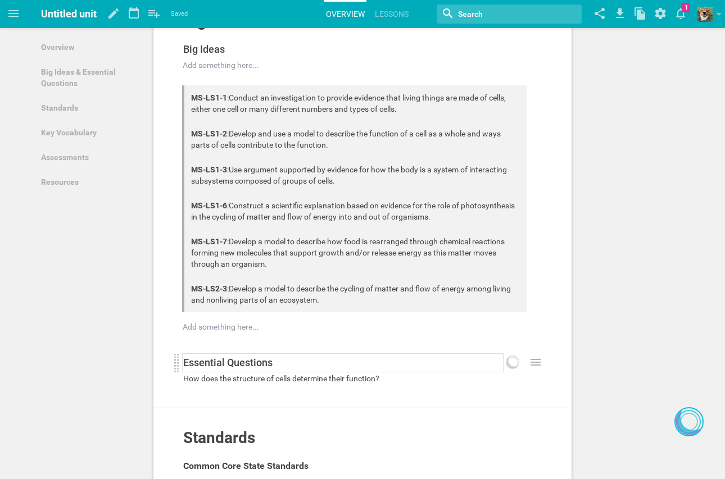
scroll to position [337, 0]
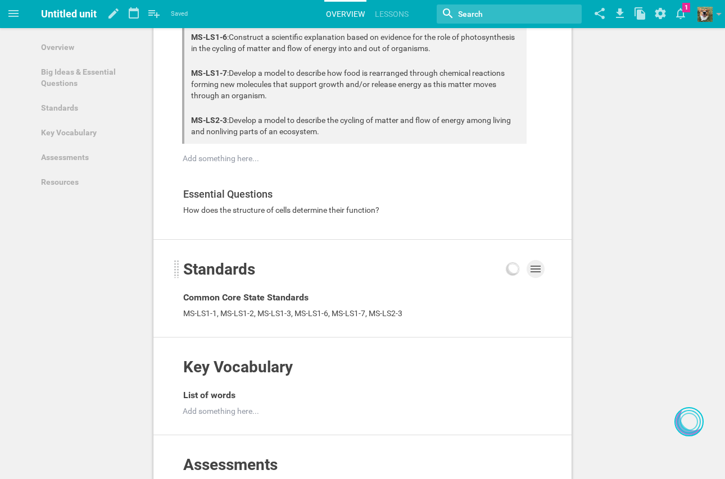
click at [538, 270] on icon at bounding box center [535, 268] width 13 height 13
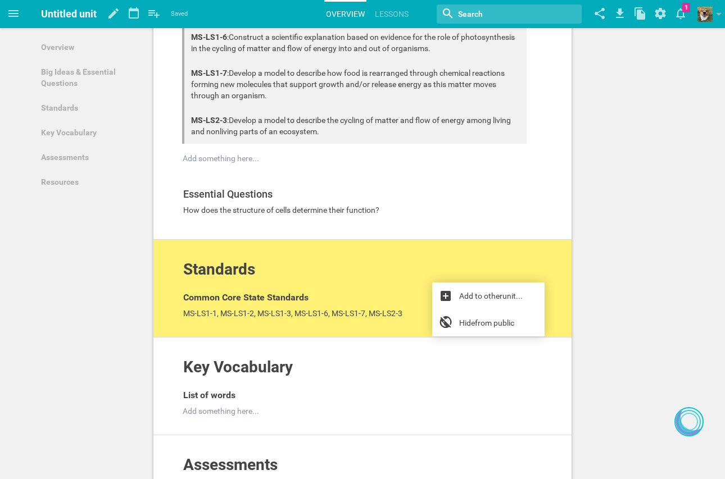
click at [651, 314] on div "Overview Add to other unit ... Hide from public The Cell System Add something h…" at bounding box center [362, 259] width 725 height 1193
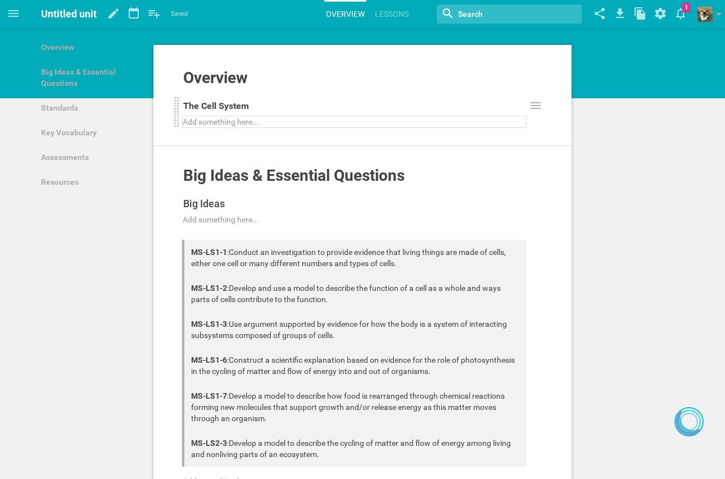
scroll to position [0, 0]
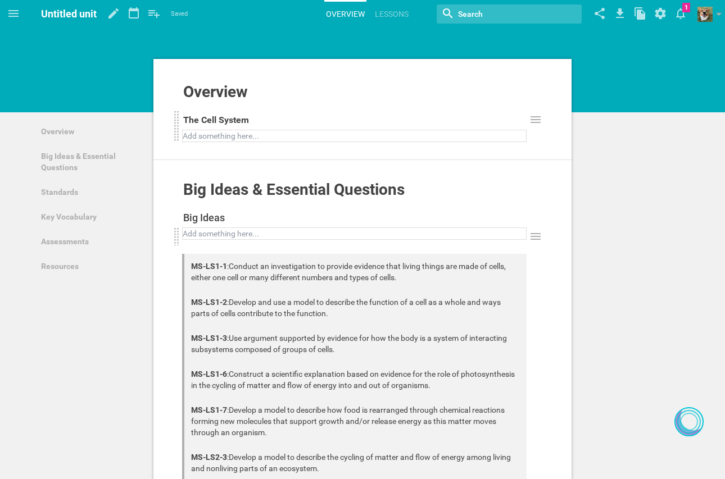
click at [344, 229] on div at bounding box center [354, 233] width 343 height 11
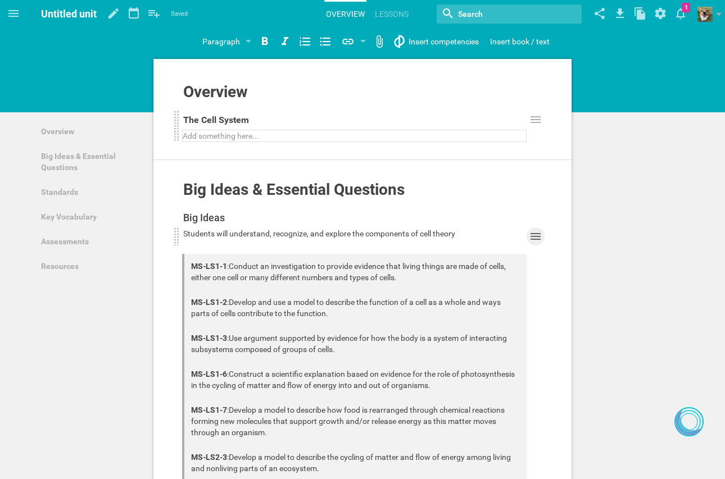
click at [533, 237] on icon at bounding box center [536, 236] width 10 height 7
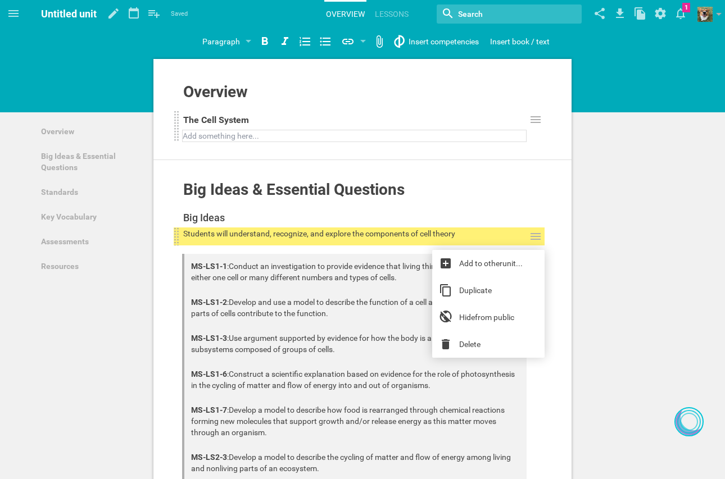
click at [275, 241] on div "Students will understand, recognize, and explore the components of cell theory" at bounding box center [354, 237] width 345 height 18
click at [274, 248] on div "Students will understand, recognize, and explore the components of cell theory …" at bounding box center [359, 365] width 371 height 274
click at [179, 238] on div at bounding box center [177, 237] width 6 height 18
click at [464, 233] on div "Students will understand, recognize, and explore the components of cell theory" at bounding box center [354, 233] width 343 height 11
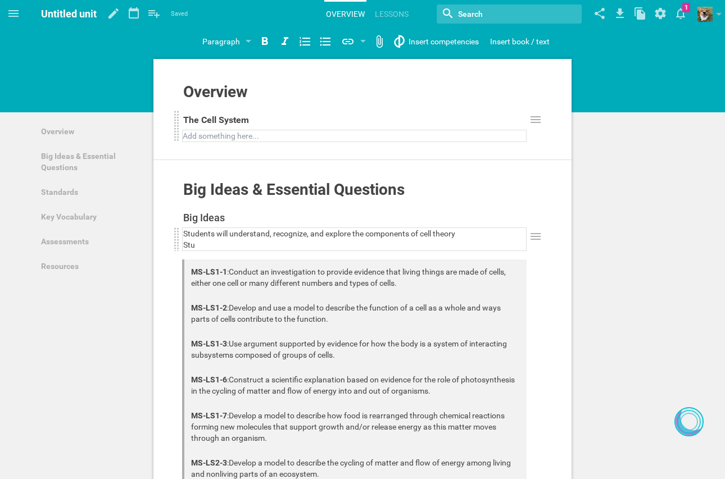
click at [349, 234] on span "Students will understand, recognize, and explore the components of cell theory" at bounding box center [319, 233] width 272 height 9
click at [351, 234] on span "Students will understand, recognize, and explore the components of cell theory" at bounding box center [319, 233] width 272 height 9
click at [359, 234] on span "Students will understand, recognize, and explore... the components of cell theo…" at bounding box center [322, 233] width 279 height 9
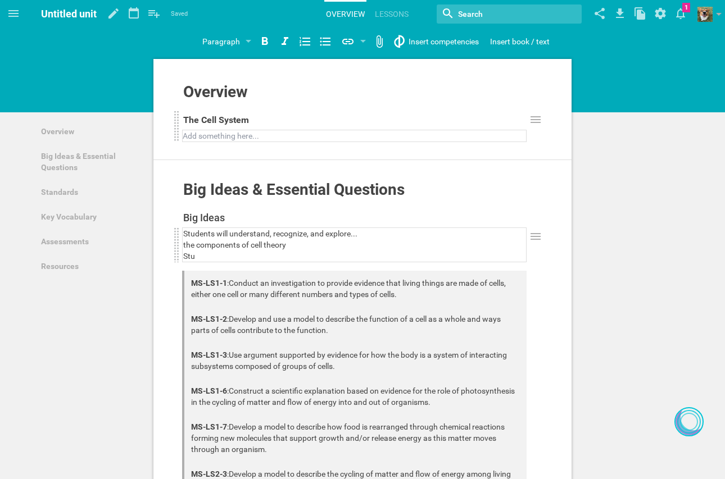
click at [188, 248] on span "the components of cell theory" at bounding box center [234, 245] width 103 height 9
click at [196, 260] on div "Stu" at bounding box center [354, 256] width 343 height 11
click at [373, 259] on div "That cells are the basic unit of life." at bounding box center [354, 256] width 343 height 11
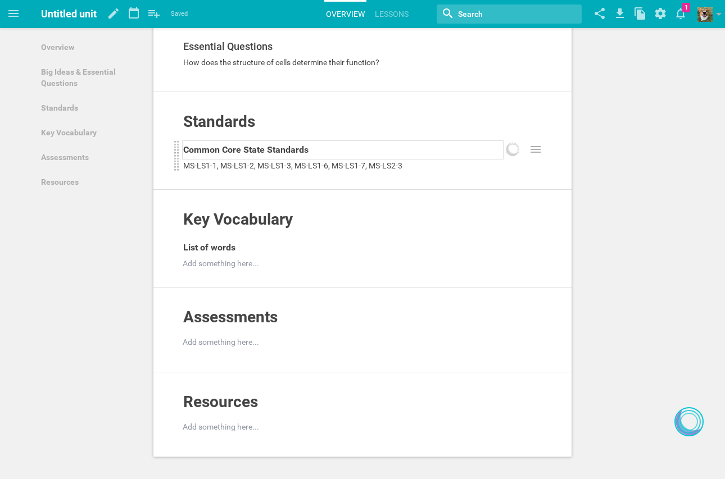
scroll to position [506, 0]
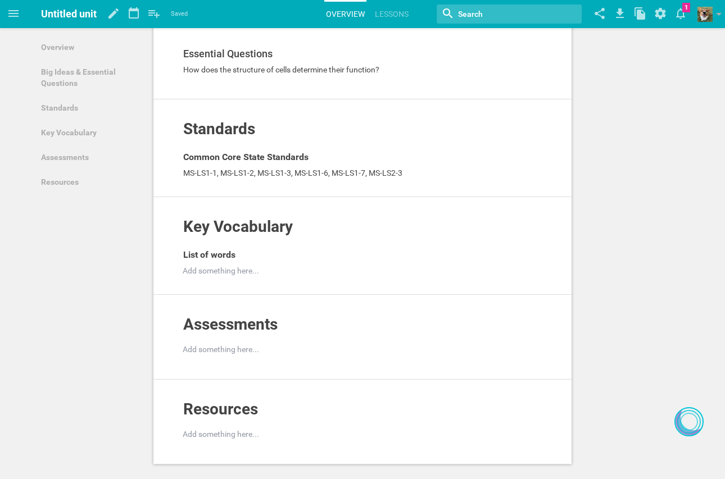
click at [173, 132] on div "Standards Add to other unit ... Hide from public Common Core State Standards MS…" at bounding box center [362, 148] width 418 height 98
click at [178, 130] on div at bounding box center [177, 129] width 6 height 18
drag, startPoint x: 178, startPoint y: 130, endPoint x: 513, endPoint y: 133, distance: 335.0
click at [513, 133] on icon at bounding box center [512, 129] width 12 height 12
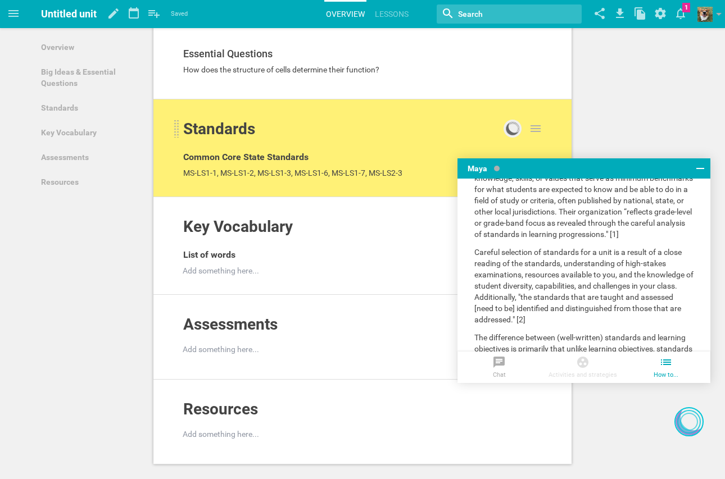
click at [526, 131] on div at bounding box center [524, 134] width 41 height 28
click at [536, 129] on icon at bounding box center [536, 128] width 10 height 7
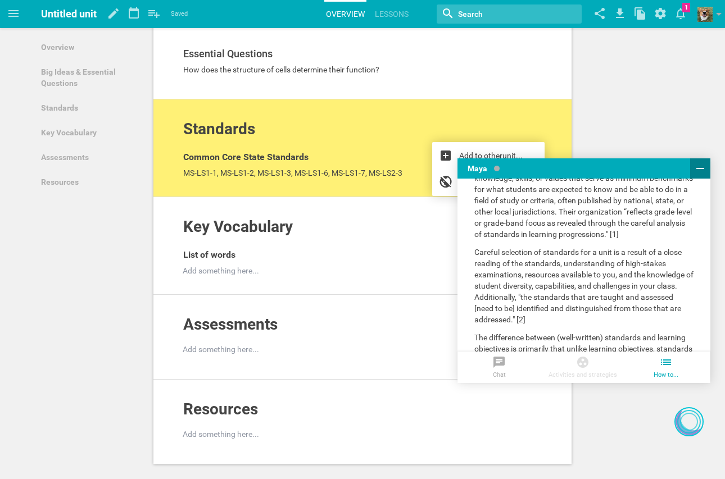
click at [708, 171] on button at bounding box center [700, 169] width 20 height 20
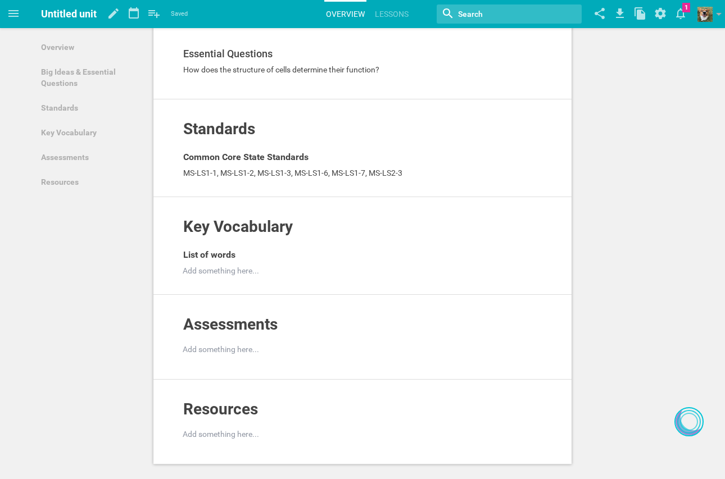
click at [548, 135] on div "Standards Add to other unit ... Hide from public Common Core State Standards MS…" at bounding box center [362, 148] width 418 height 98
click at [546, 131] on div "Standards Add to other unit ... Hide from public Common Core State Standards MS…" at bounding box center [362, 148] width 418 height 98
click at [545, 129] on div "Standards Add to other unit ... Hide from public Common Core State Standards MS…" at bounding box center [362, 148] width 418 height 98
click at [536, 132] on icon at bounding box center [536, 128] width 10 height 7
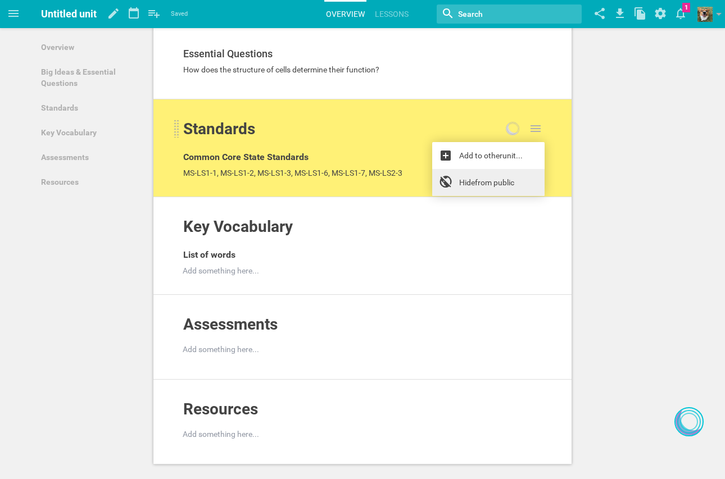
click at [505, 182] on link "Hide from public" at bounding box center [488, 182] width 112 height 27
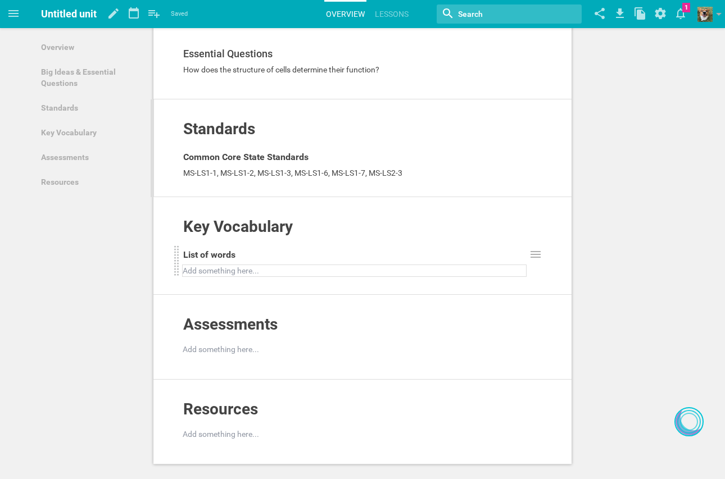
click at [266, 270] on div at bounding box center [354, 270] width 343 height 11
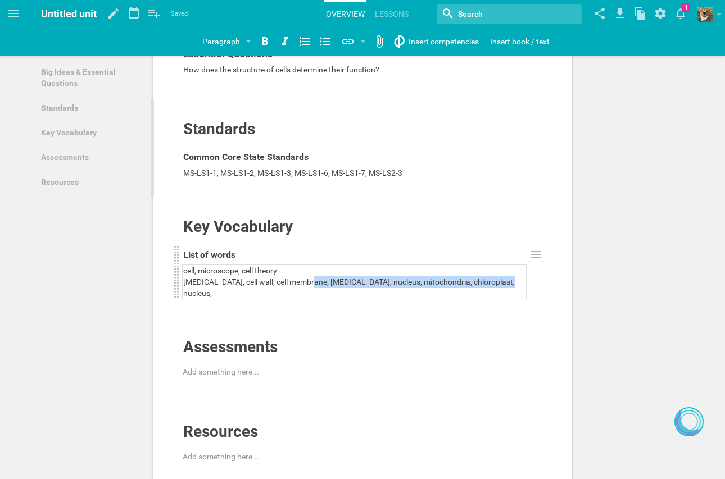
drag, startPoint x: 502, startPoint y: 282, endPoint x: 307, endPoint y: 281, distance: 195.6
click at [307, 281] on div "[MEDICAL_DATA], cell wall, cell membrane, [MEDICAL_DATA], nucleus, mitochondria…" at bounding box center [354, 288] width 343 height 22
click at [322, 278] on span "[MEDICAL_DATA], cell wall, cell membrane, [MEDICAL_DATA], nucleus, mitochondria…" at bounding box center [349, 288] width 333 height 20
click at [482, 283] on span "[MEDICAL_DATA], cell wall, cell membrane, [MEDICAL_DATA], nucleus, mitochondria…" at bounding box center [349, 288] width 333 height 20
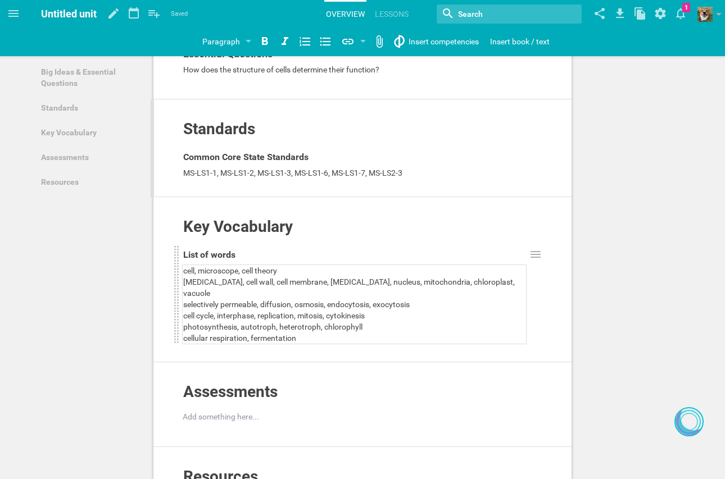
click at [67, 21] on div "Untitled unit" at bounding box center [69, 14] width 56 height 28
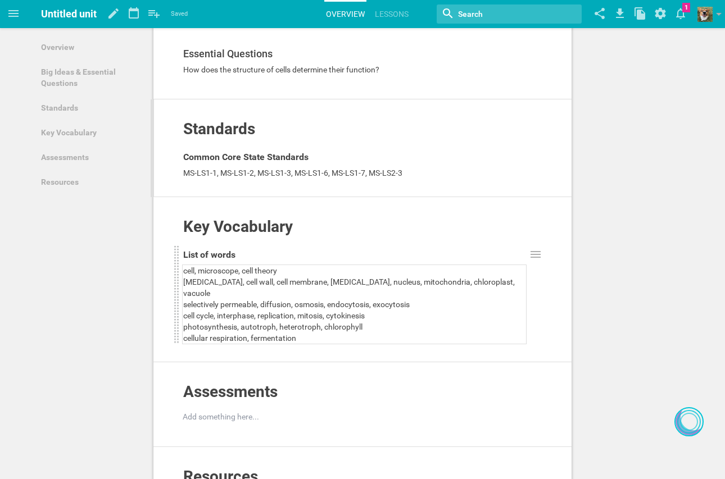
click at [67, 16] on span "Untitled unit" at bounding box center [69, 14] width 56 height 12
click at [112, 15] on icon at bounding box center [113, 13] width 10 height 10
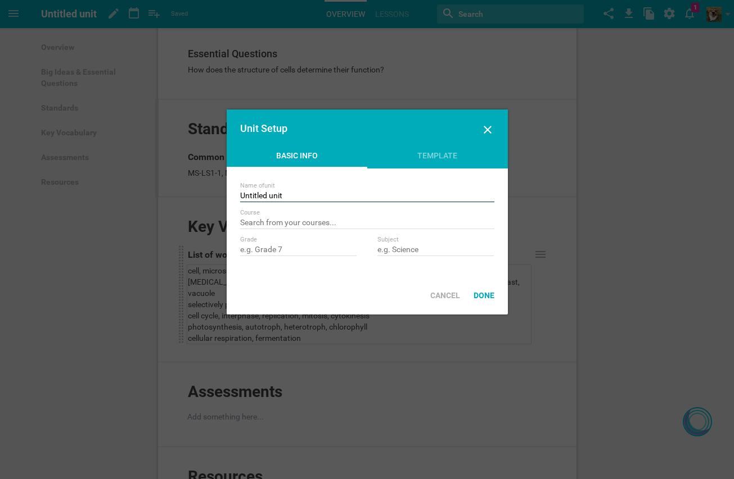
drag, startPoint x: 309, startPoint y: 200, endPoint x: 232, endPoint y: 185, distance: 77.8
click at [232, 185] on div "Name of unit Untitled unit Course Create new unit titled "" Grade Subject" at bounding box center [367, 223] width 281 height 108
type input "The Cell System"
click at [363, 218] on input "text" at bounding box center [367, 223] width 254 height 11
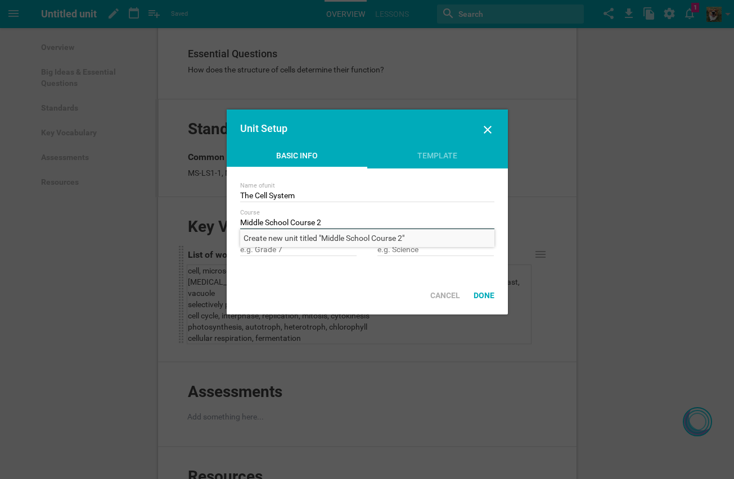
type input "Middle School Course 2"
click at [361, 270] on div "Name of unit The Cell System Course Middle School Course 2 Create new unit titl…" at bounding box center [367, 223] width 281 height 108
click at [270, 249] on input "text" at bounding box center [298, 250] width 117 height 11
type input "7"
click at [305, 241] on div "Create new unit titled "Middle School Course 2"" at bounding box center [367, 238] width 254 height 18
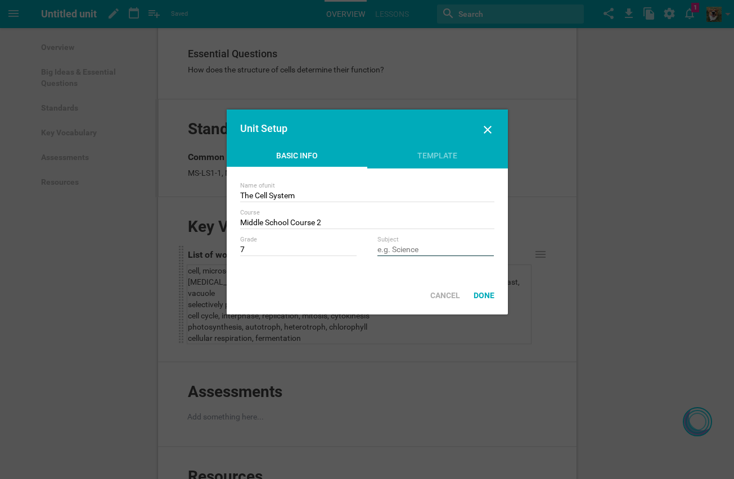
click at [401, 251] on input "text" at bounding box center [435, 250] width 117 height 11
type input "Science"
drag, startPoint x: 349, startPoint y: 226, endPoint x: 220, endPoint y: 221, distance: 128.8
click at [268, 222] on input "Savaas Course 2" at bounding box center [367, 223] width 254 height 11
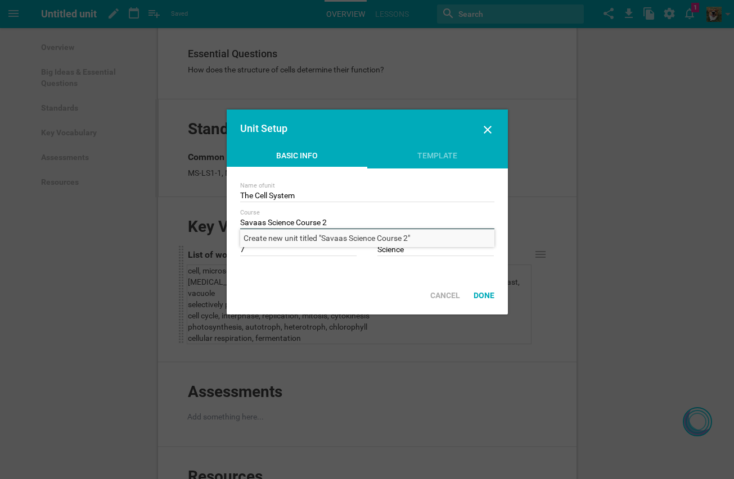
type input "Savaas Science Course 2"
click at [301, 234] on div "Create new unit titled "Savaas Science Course 2"" at bounding box center [367, 238] width 254 height 18
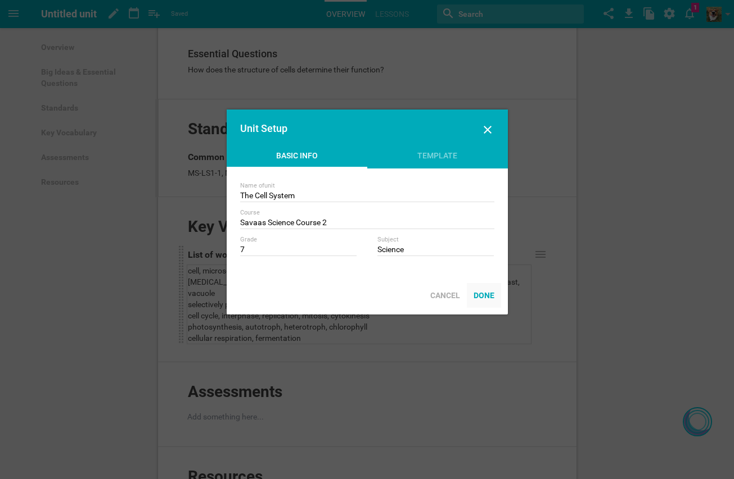
click at [488, 298] on div "Done" at bounding box center [484, 295] width 34 height 25
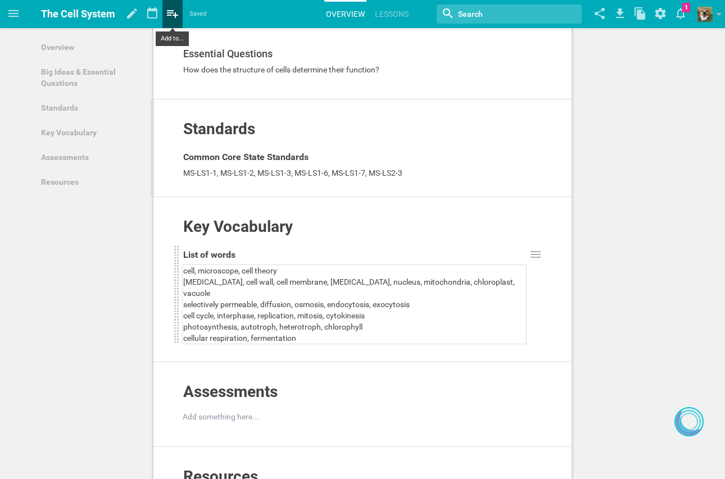
click at [174, 18] on icon at bounding box center [172, 13] width 20 height 27
click at [460, 146] on div "Standards" at bounding box center [343, 134] width 322 height 28
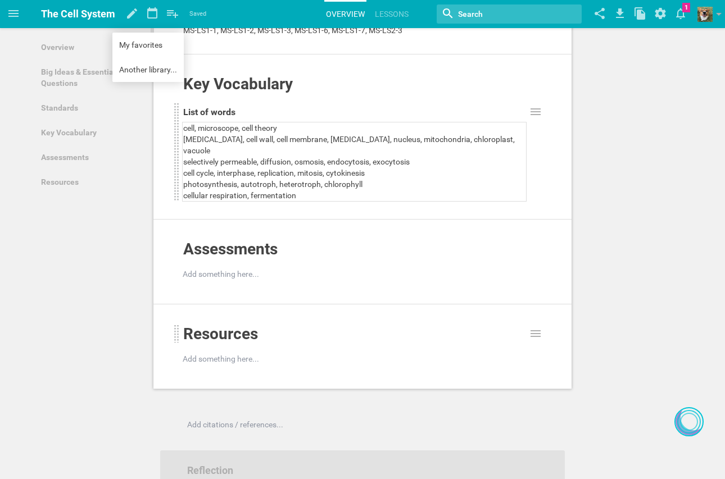
scroll to position [674, 0]
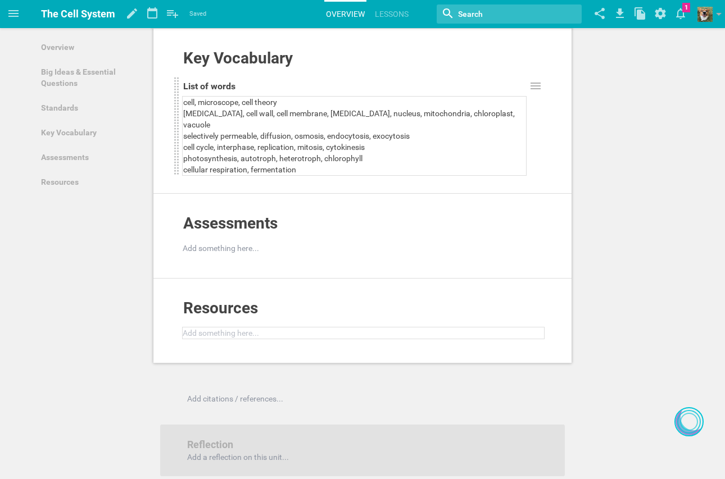
click at [242, 328] on div at bounding box center [363, 333] width 361 height 11
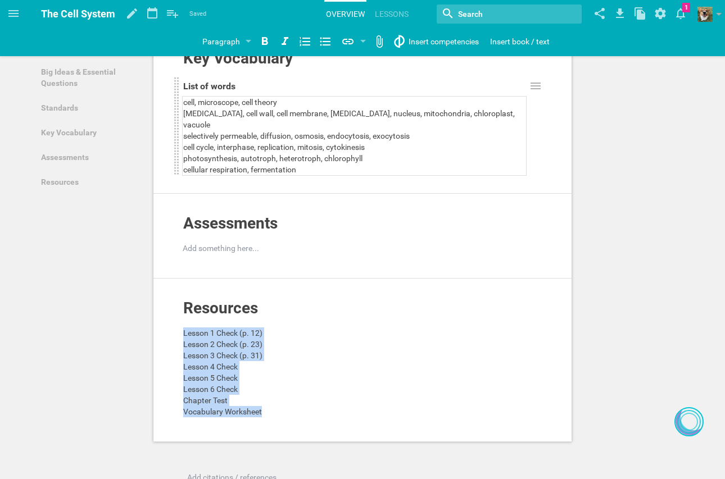
drag, startPoint x: 283, startPoint y: 401, endPoint x: 179, endPoint y: 320, distance: 132.6
click at [179, 320] on div "Resources Add to other unit ... Hide from public Lesson 1 Check (p. 12) Lesson …" at bounding box center [362, 361] width 418 height 164
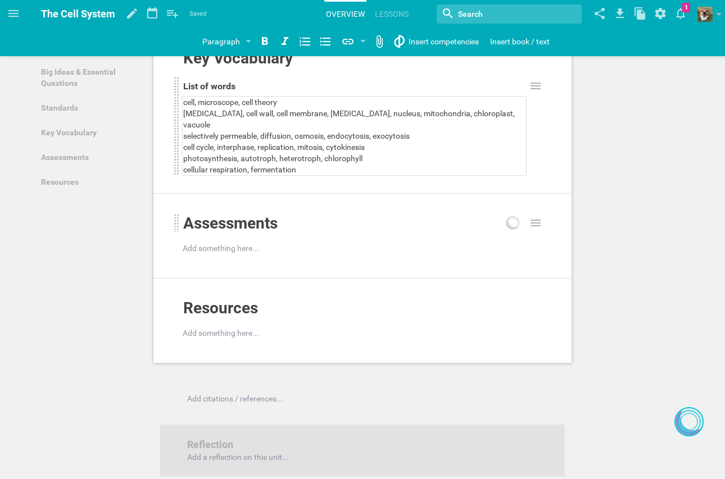
click at [242, 229] on div "Assessments" at bounding box center [343, 228] width 322 height 28
click at [240, 243] on div at bounding box center [363, 248] width 361 height 11
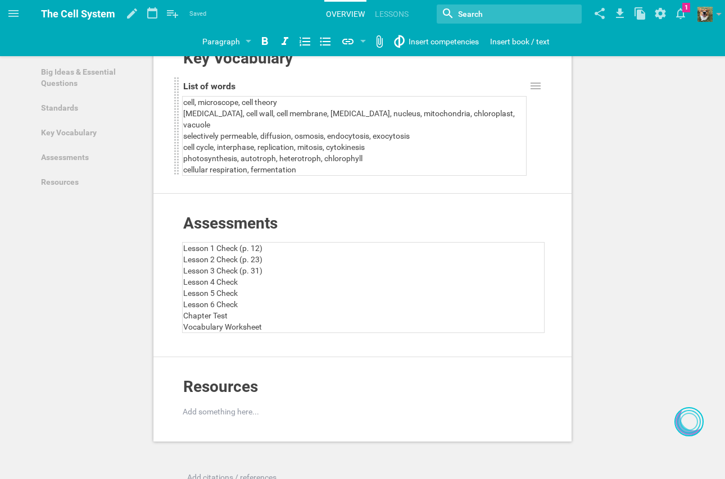
click at [296, 277] on div "Lesson 4 Check" at bounding box center [363, 282] width 361 height 11
click at [356, 288] on div "Lesson 5 Check" at bounding box center [363, 293] width 361 height 11
click at [624, 159] on div "Overview Add to other unit ... Hide from public The Cell System Add something h…" at bounding box center [362, 10] width 725 height 1368
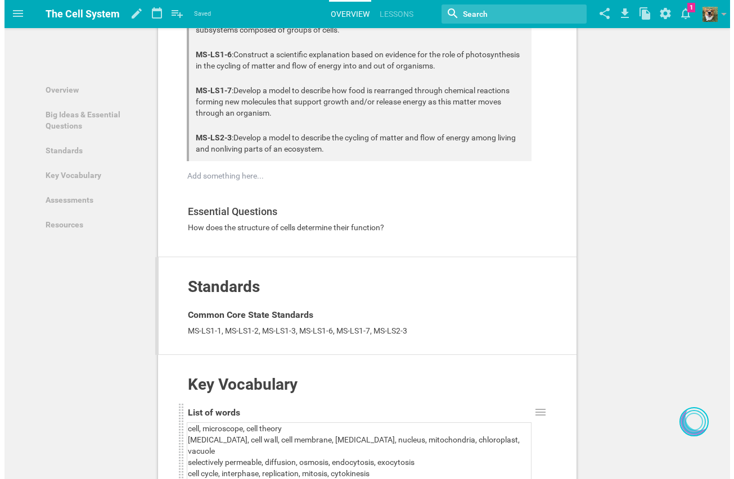
scroll to position [0, 0]
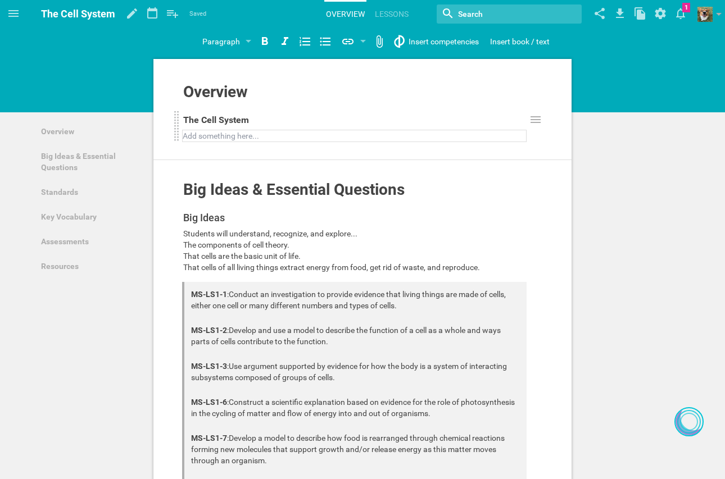
click at [186, 242] on span "The components of cell theory." at bounding box center [236, 245] width 106 height 9
click at [184, 243] on span "The components of cell theory." at bounding box center [236, 245] width 106 height 9
click at [185, 253] on span "That cells are the basic unit of life." at bounding box center [241, 256] width 117 height 9
click at [191, 244] on span "-The components of cell theory." at bounding box center [237, 245] width 108 height 9
click at [185, 269] on span "That cells of all living things extract energy from food, get rid of waste, and…" at bounding box center [331, 267] width 297 height 9
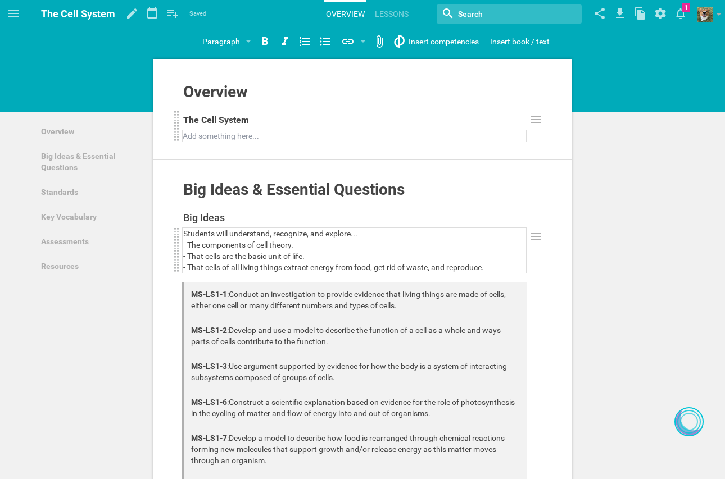
click at [382, 15] on link "Lessons" at bounding box center [391, 14] width 37 height 25
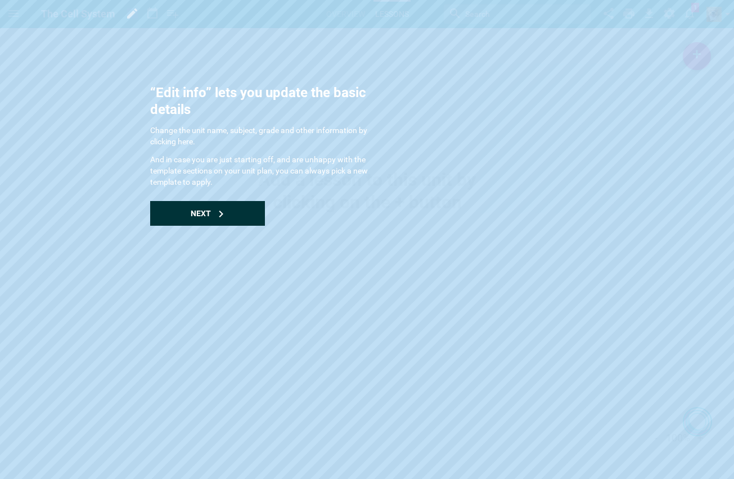
click at [219, 214] on icon at bounding box center [221, 214] width 7 height 7
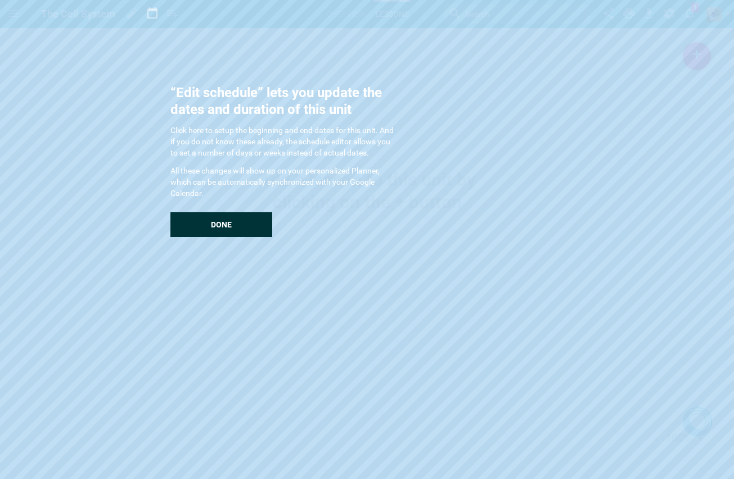
click at [219, 218] on div "Done" at bounding box center [221, 224] width 102 height 25
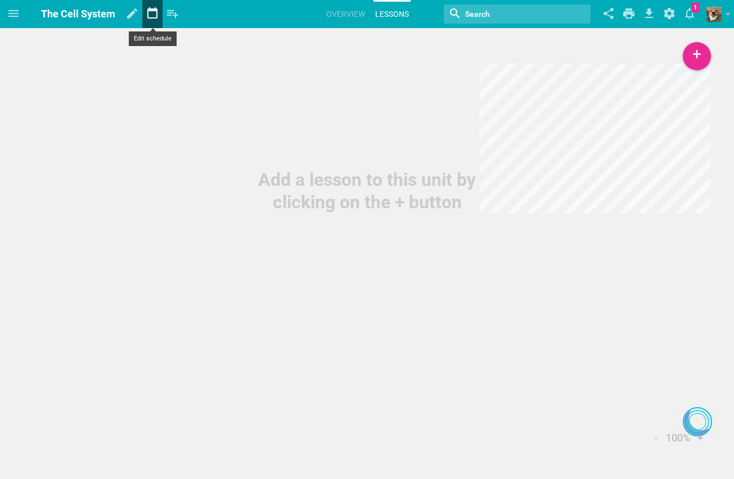
click at [150, 13] on icon at bounding box center [152, 13] width 20 height 27
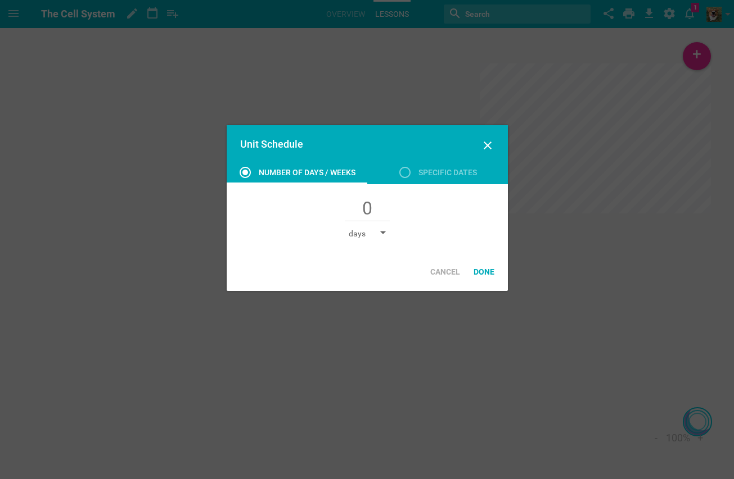
click at [378, 233] on div "days" at bounding box center [366, 233] width 37 height 11
click at [399, 176] on icon at bounding box center [404, 172] width 13 height 13
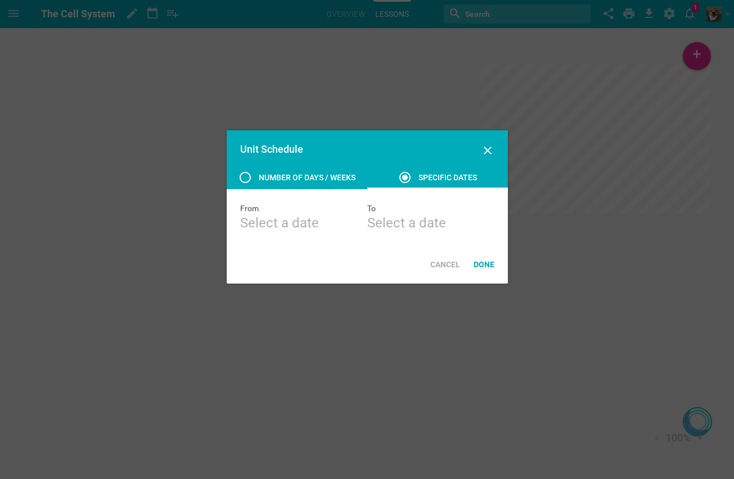
click at [242, 173] on icon at bounding box center [244, 177] width 13 height 13
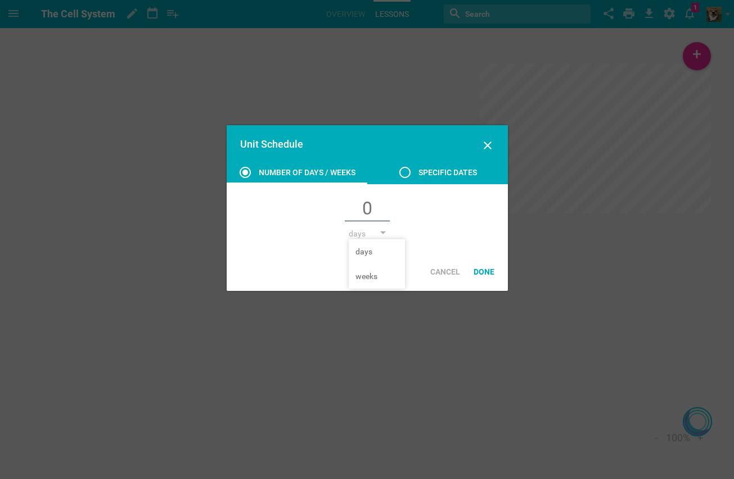
click at [366, 204] on input "text" at bounding box center [367, 210] width 45 height 24
type input "30"
click at [357, 246] on li "days" at bounding box center [376, 251] width 56 height 25
click at [478, 268] on div "Done" at bounding box center [484, 272] width 34 height 25
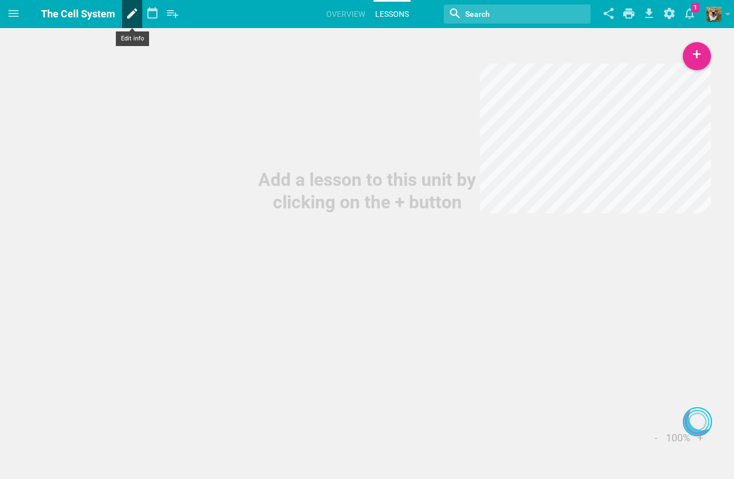
click at [136, 13] on icon at bounding box center [132, 13] width 20 height 27
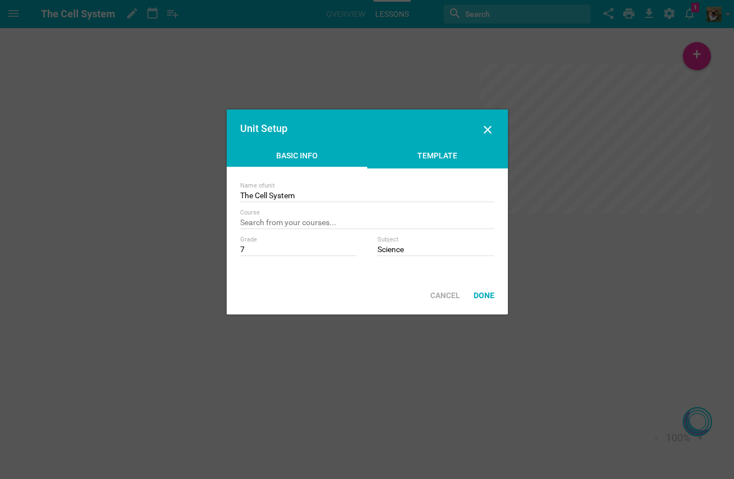
click at [419, 157] on div "Template" at bounding box center [437, 158] width 141 height 17
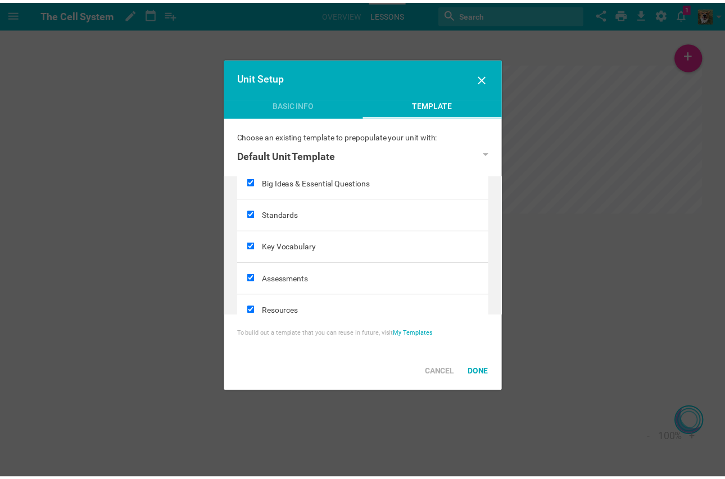
scroll to position [80, 0]
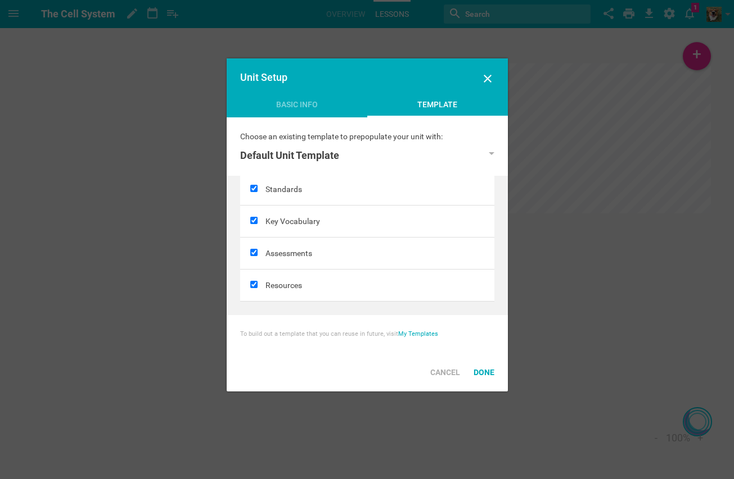
click at [252, 183] on div at bounding box center [252, 189] width 25 height 31
click at [252, 189] on input "checkbox" at bounding box center [253, 188] width 7 height 7
checkbox input "false"
click at [480, 368] on div "Done" at bounding box center [484, 372] width 34 height 25
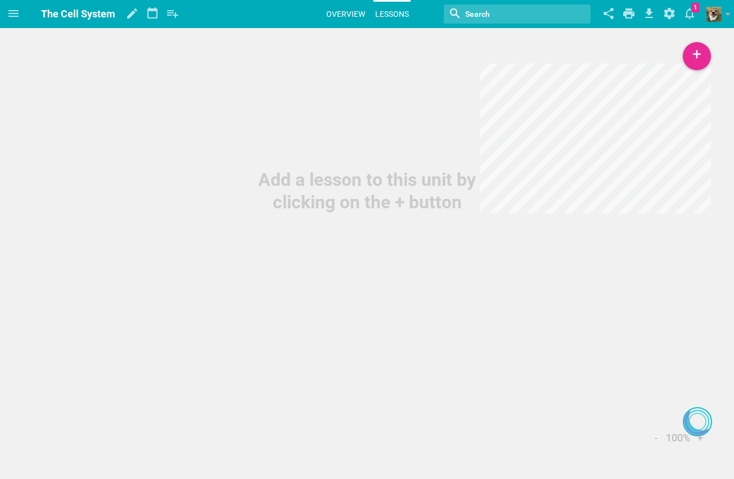
click at [329, 4] on link "Overview" at bounding box center [345, 14] width 42 height 25
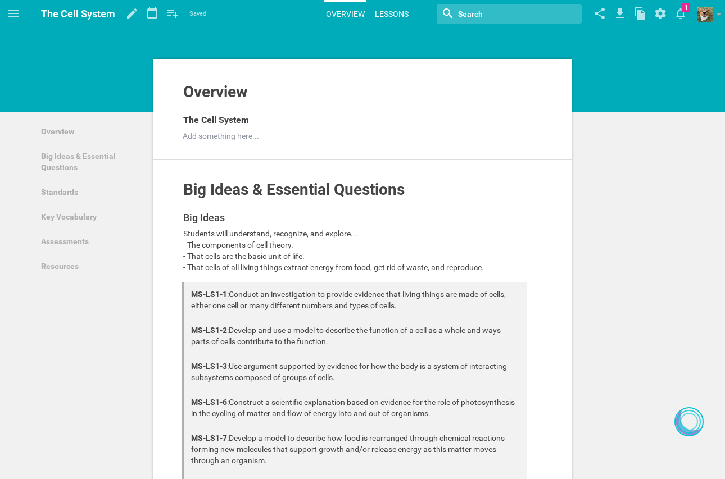
click at [383, 8] on link "Lessons" at bounding box center [391, 14] width 37 height 25
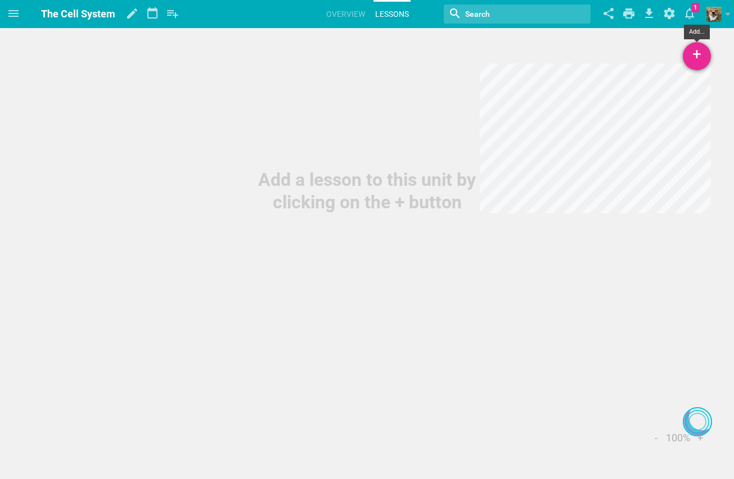
click at [698, 60] on div "+" at bounding box center [696, 56] width 28 height 28
click at [663, 92] on link "New Lesson..." at bounding box center [643, 87] width 135 height 25
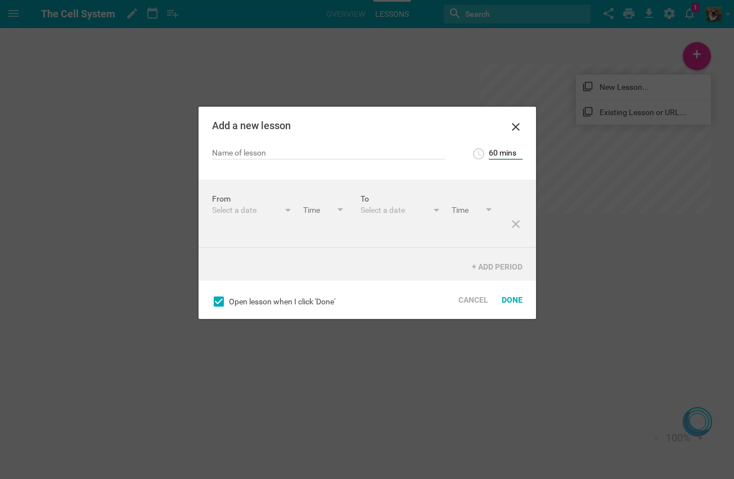
scroll to position [198, 0]
click at [498, 153] on input "60 mins" at bounding box center [505, 153] width 34 height 11
type input "45 mins"
click at [513, 185] on div "Add a new lesson 45 mins 5 mins 10 mins 15 mins 20 mins 25 mins 30 mins 35 mins…" at bounding box center [366, 213] width 337 height 212
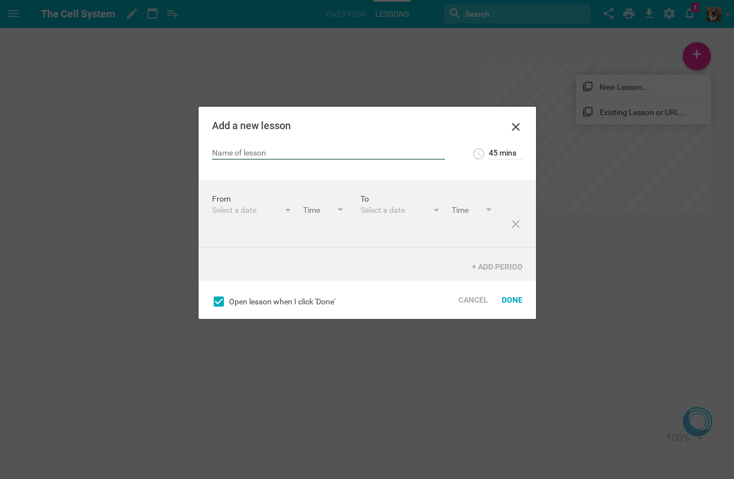
click at [339, 155] on input "text" at bounding box center [328, 153] width 233 height 11
type input "Lesson 1: The Structure and Function of Cells"
click at [280, 210] on div "Select a date [DATE] S M T W T F S 27 28 29 30 31 1 2 3 4 5 6 7 8 9 10 11 12 13…" at bounding box center [252, 211] width 81 height 12
click at [287, 210] on div at bounding box center [288, 211] width 6 height 4
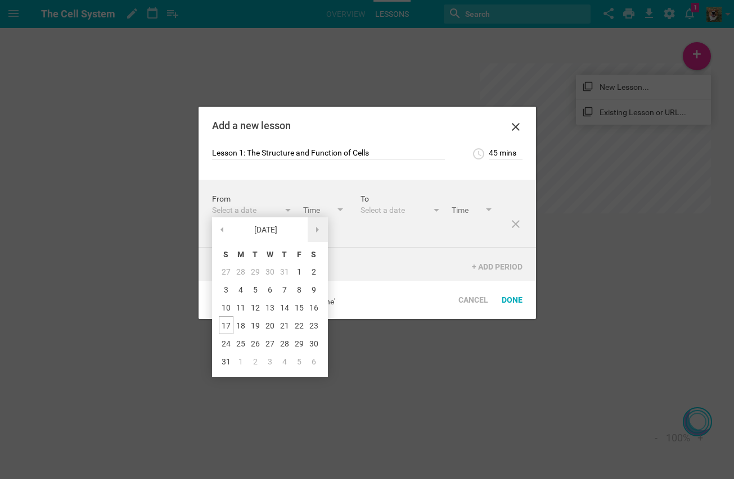
click at [317, 229] on span at bounding box center [317, 230] width 3 height 6
click at [267, 274] on div "3" at bounding box center [269, 271] width 15 height 18
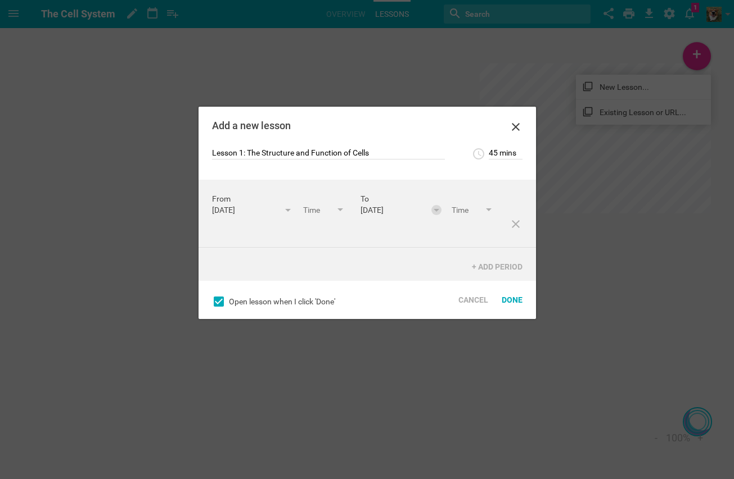
click at [433, 211] on div at bounding box center [436, 211] width 6 height 4
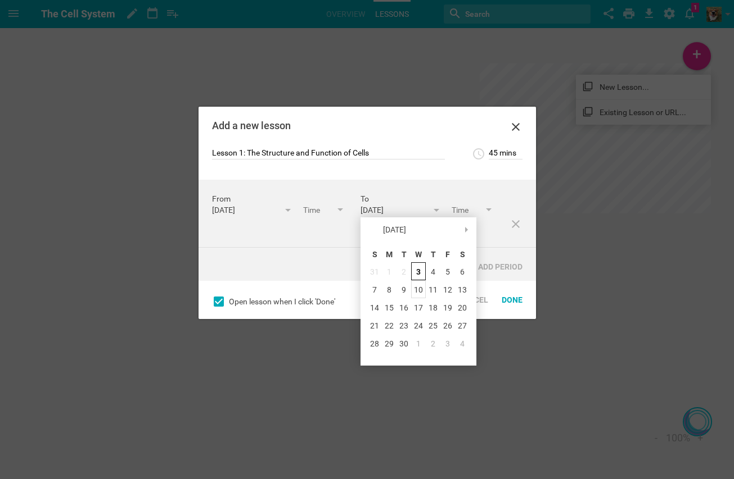
click at [416, 289] on div "10" at bounding box center [418, 289] width 15 height 18
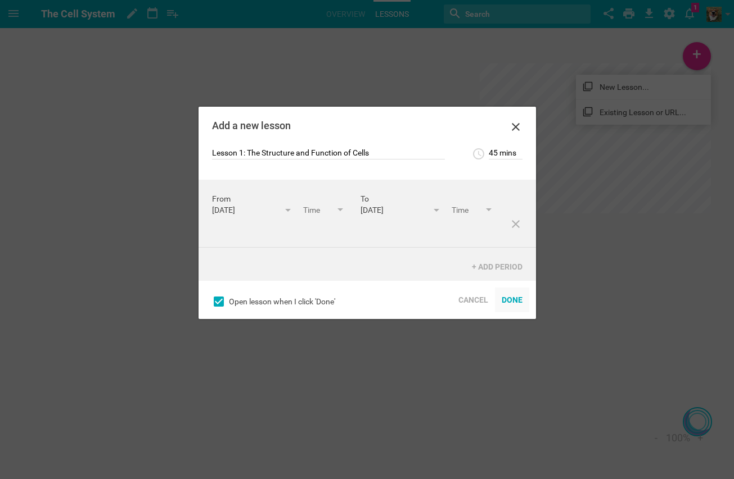
click at [510, 302] on div "Done" at bounding box center [512, 300] width 34 height 25
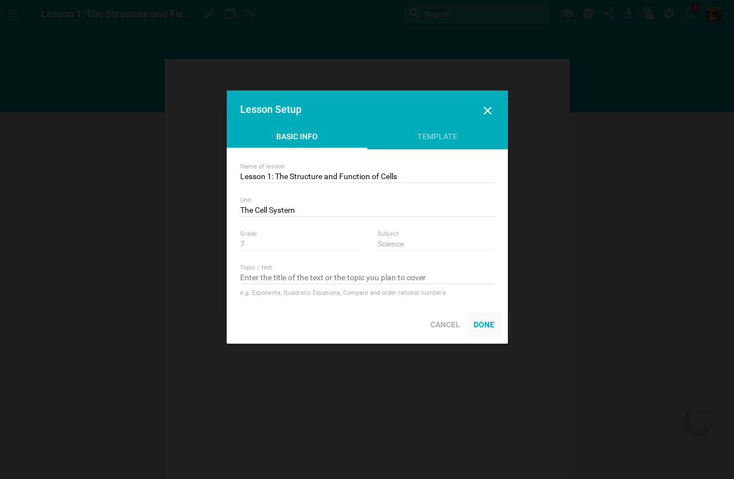
click at [478, 323] on div "Done" at bounding box center [484, 325] width 34 height 25
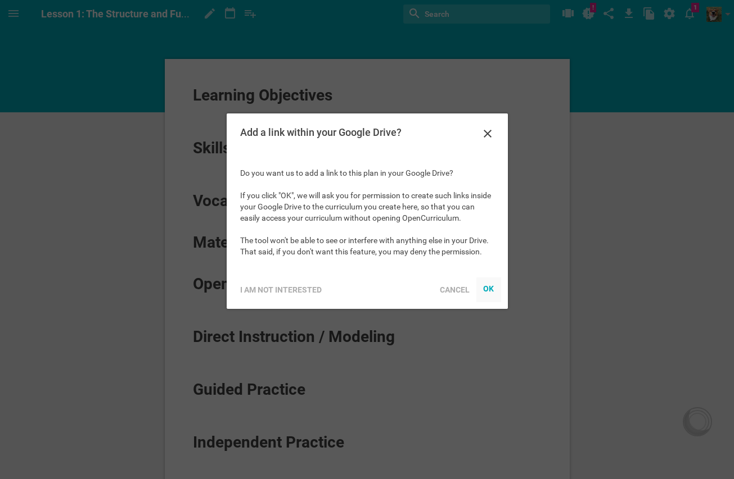
click at [483, 285] on div "OK" at bounding box center [487, 288] width 11 height 9
click at [490, 292] on div "OK" at bounding box center [487, 288] width 11 height 9
click at [481, 139] on icon at bounding box center [487, 133] width 13 height 13
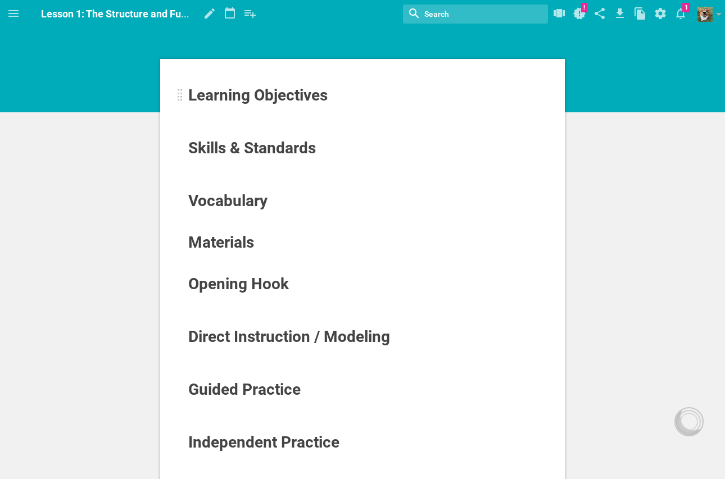
click at [271, 95] on span "Learning Objectives" at bounding box center [257, 95] width 139 height 19
click at [273, 111] on div at bounding box center [363, 110] width 350 height 11
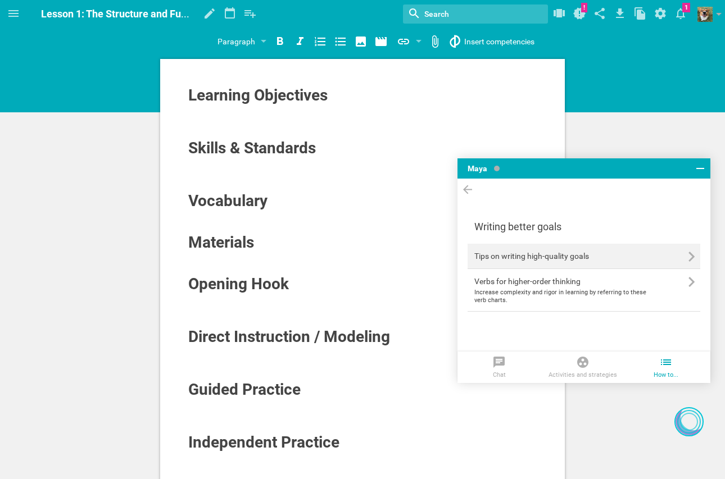
click at [536, 257] on p "Tips on writing high-quality goals" at bounding box center [560, 256] width 173 height 11
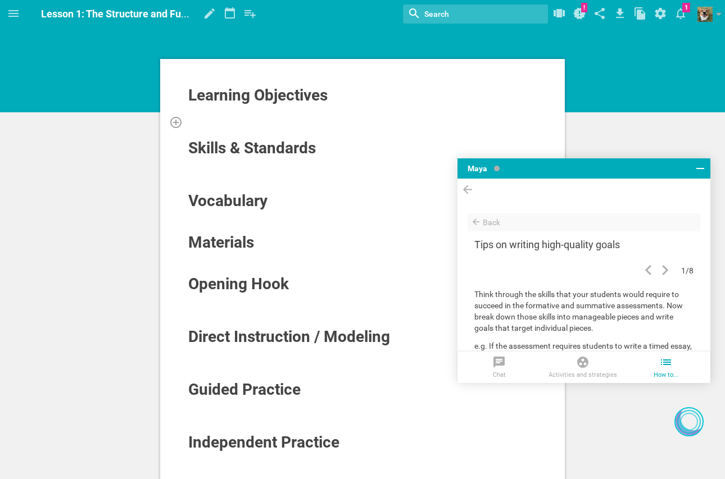
click at [260, 124] on div at bounding box center [363, 121] width 350 height 11
click at [260, 169] on div at bounding box center [363, 163] width 350 height 11
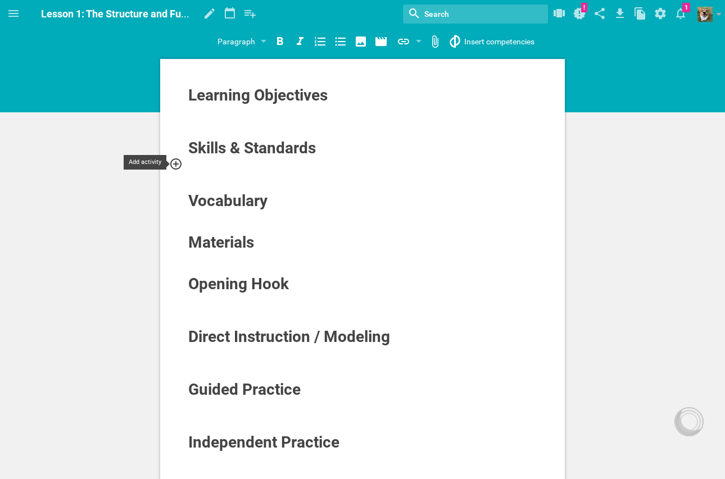
click at [172, 161] on icon at bounding box center [175, 164] width 11 height 11
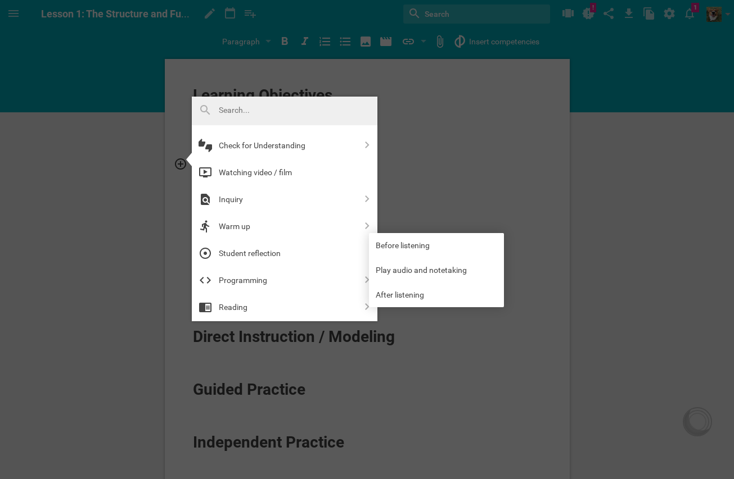
scroll to position [438, 0]
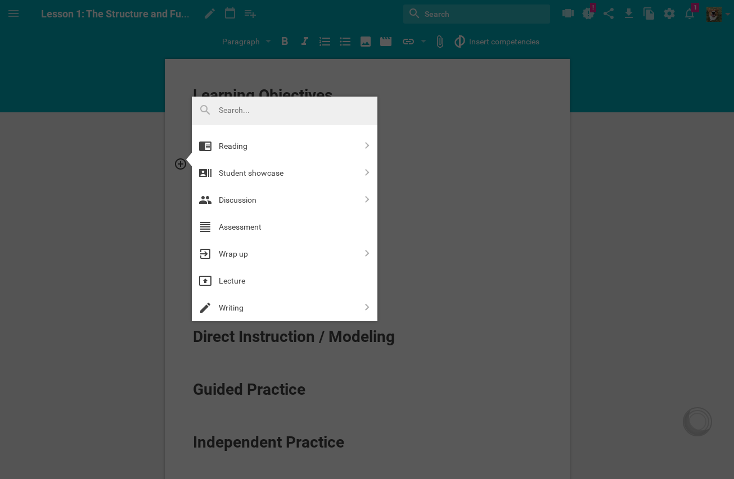
click at [450, 181] on div at bounding box center [367, 239] width 734 height 479
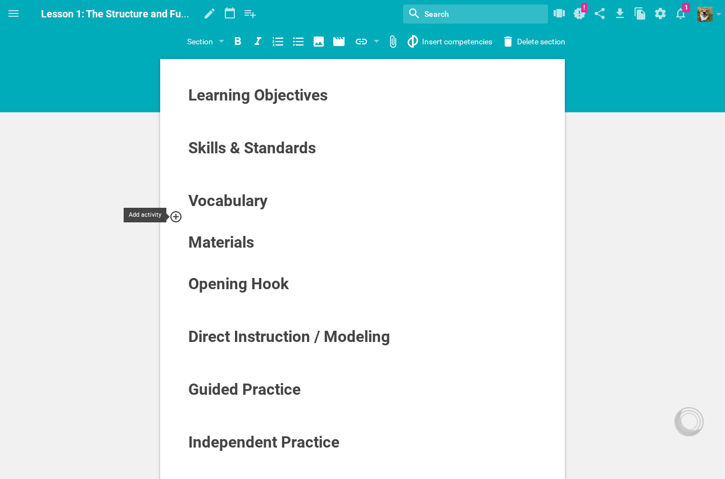
click at [179, 218] on icon at bounding box center [175, 216] width 11 height 11
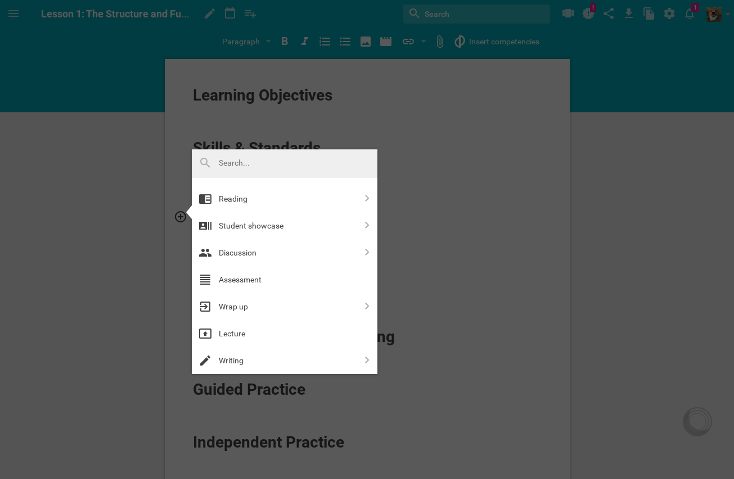
click at [398, 121] on div at bounding box center [367, 239] width 734 height 479
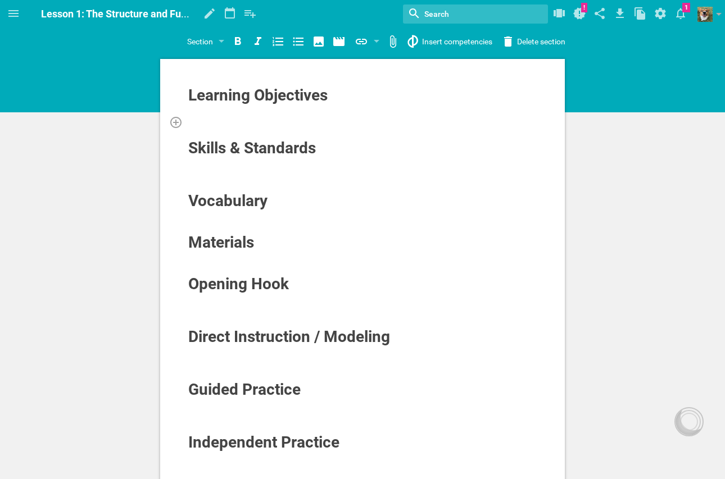
click at [293, 122] on div at bounding box center [363, 121] width 350 height 11
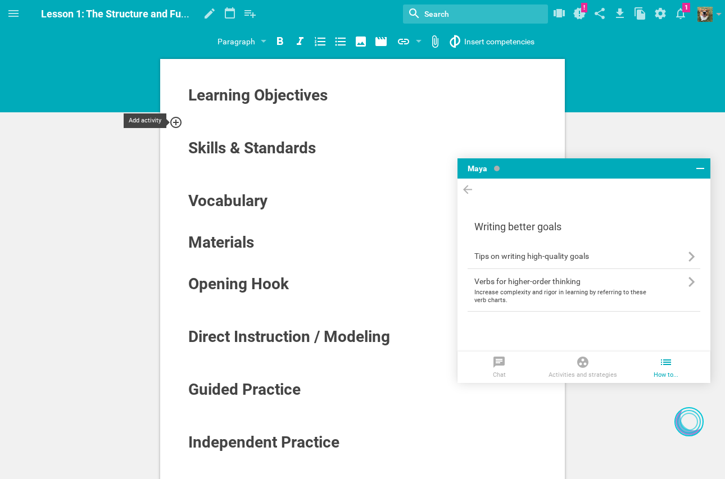
click at [175, 126] on icon at bounding box center [175, 122] width 13 height 13
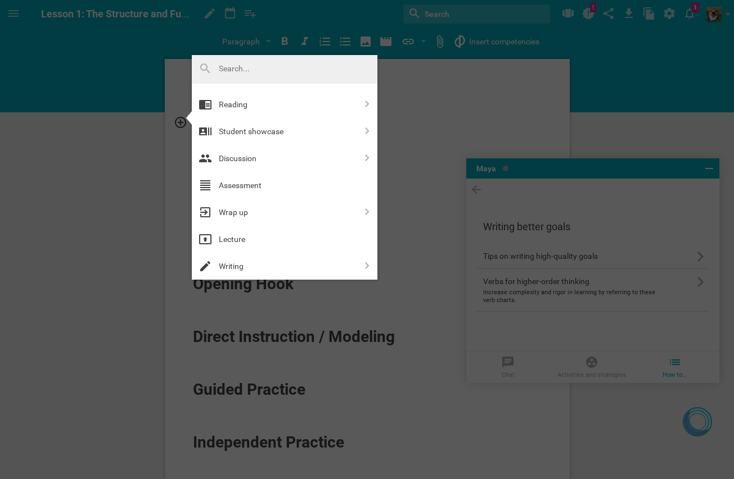
click at [133, 169] on div at bounding box center [367, 239] width 734 height 479
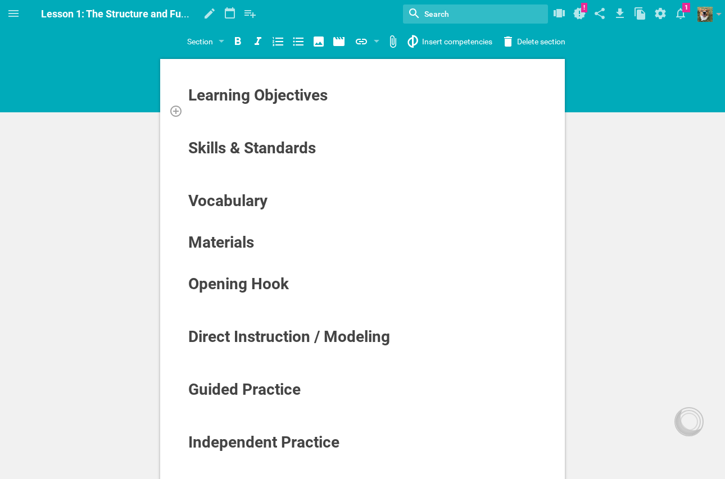
click at [219, 113] on div at bounding box center [363, 110] width 350 height 11
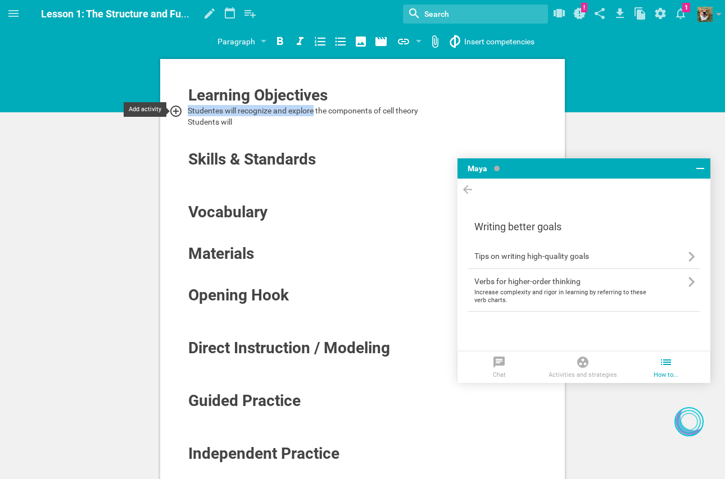
drag, startPoint x: 315, startPoint y: 107, endPoint x: 186, endPoint y: 106, distance: 128.7
click at [188, 106] on div "Studentes will recognize and explore the components of cell theory" at bounding box center [363, 110] width 350 height 11
copy span "Studentes will recognize and explore"
drag, startPoint x: 191, startPoint y: 122, endPoint x: 243, endPoint y: 125, distance: 52.9
click at [243, 125] on div "Students will" at bounding box center [363, 121] width 350 height 11
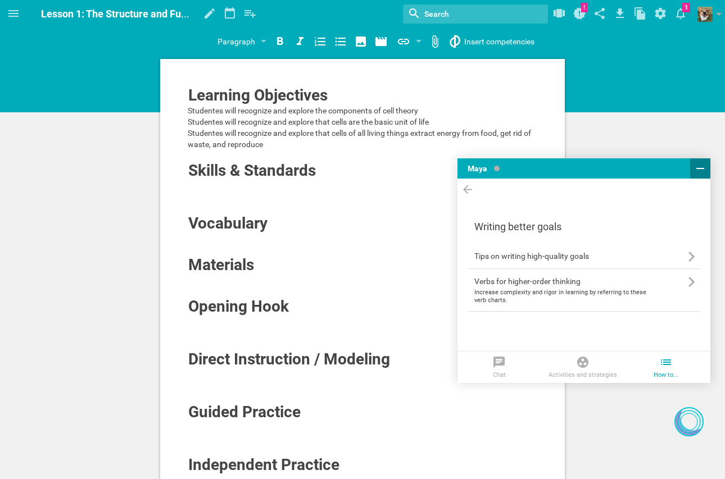
click at [695, 164] on icon at bounding box center [700, 168] width 13 height 13
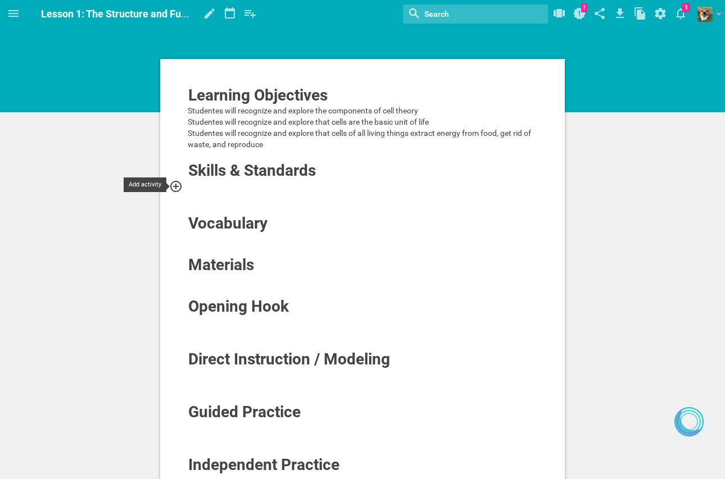
click at [178, 185] on icon at bounding box center [175, 186] width 13 height 13
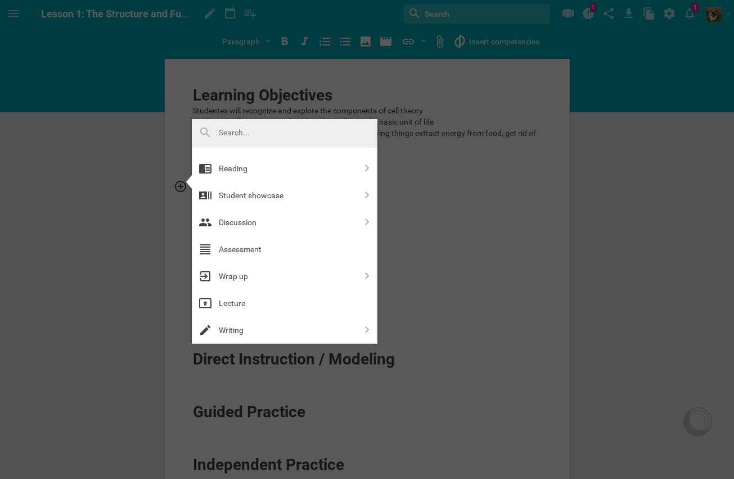
click at [284, 132] on input "text" at bounding box center [269, 133] width 100 height 15
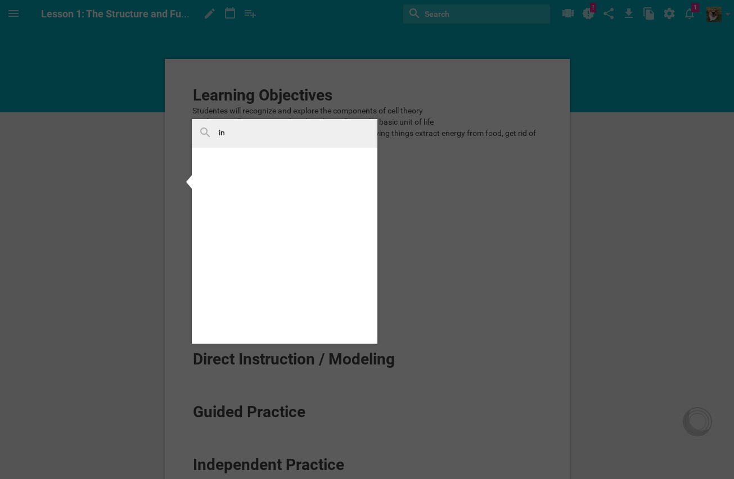
scroll to position [0, 0]
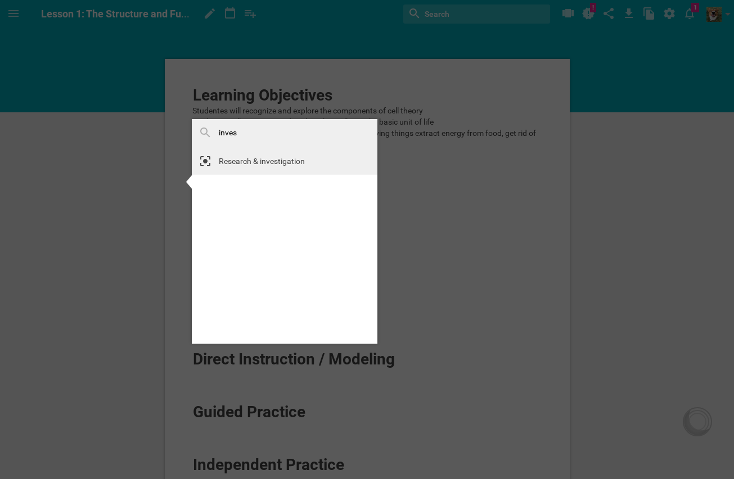
type input "inves"
click at [296, 159] on div "Research & investigation" at bounding box center [288, 161] width 138 height 13
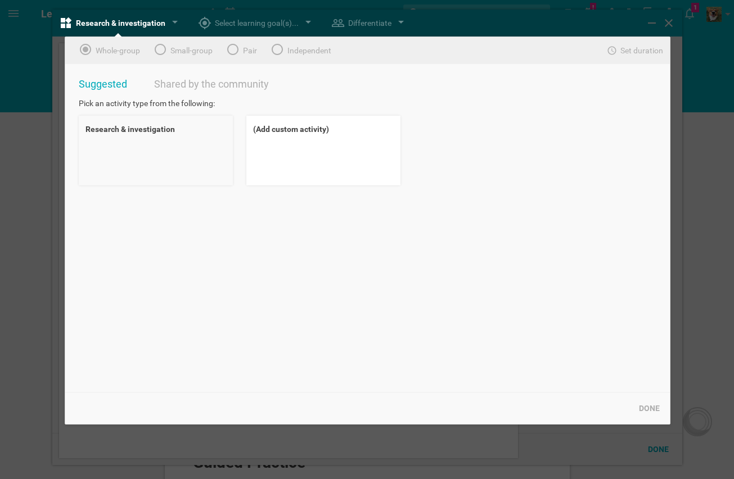
click at [159, 146] on div "Research & investigation" at bounding box center [156, 151] width 154 height 70
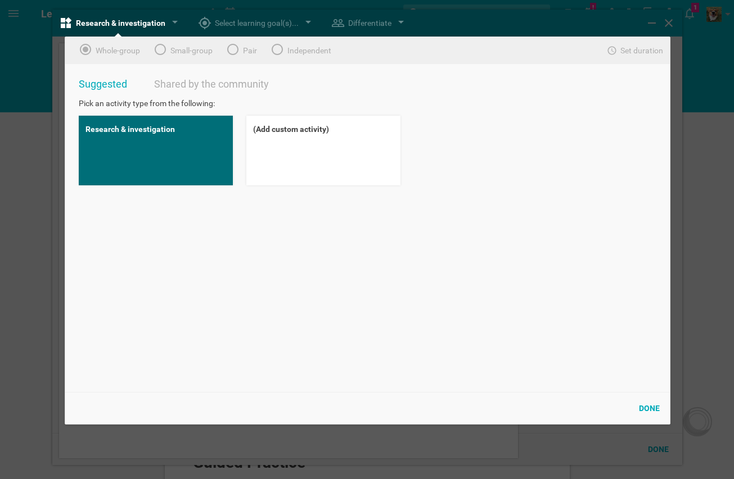
click at [652, 405] on div "Done" at bounding box center [649, 408] width 34 height 25
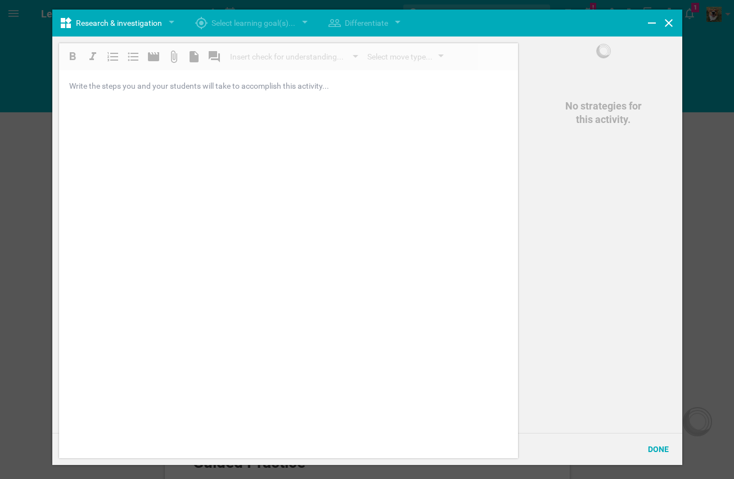
click at [369, 108] on div "Insert check for understanding... Instant data gathering Thumbs Color cards Wri…" at bounding box center [288, 250] width 459 height 415
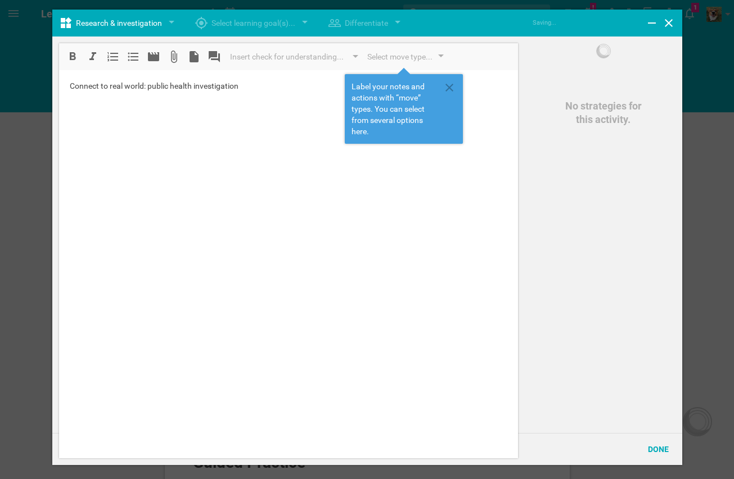
click at [312, 117] on div "Insert check for understanding... Instant data gathering Thumbs Color cards Wri…" at bounding box center [288, 250] width 459 height 415
click at [432, 51] on div "Select move type..." at bounding box center [403, 57] width 85 height 20
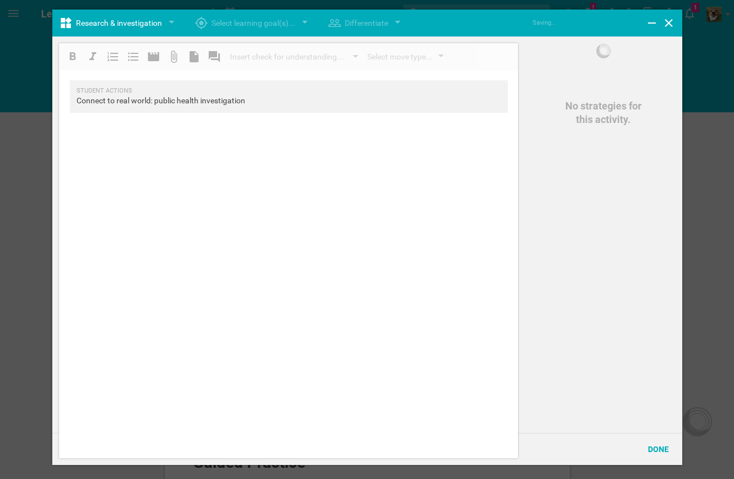
click at [390, 215] on div "Insert check for understanding... Instant data gathering Thumbs Color cards Wri…" at bounding box center [288, 250] width 459 height 415
click at [445, 59] on div "Select move type..." at bounding box center [403, 57] width 85 height 20
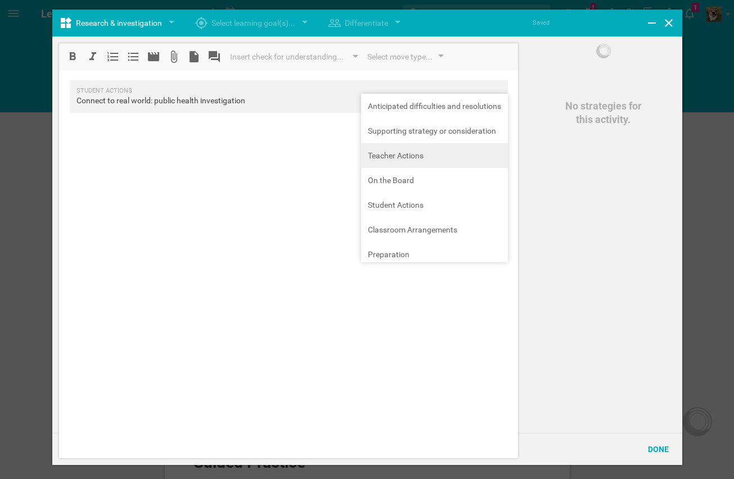
click at [451, 167] on div "Insert check for understanding... Instant data gathering Thumbs Color cards Wri…" at bounding box center [288, 250] width 459 height 415
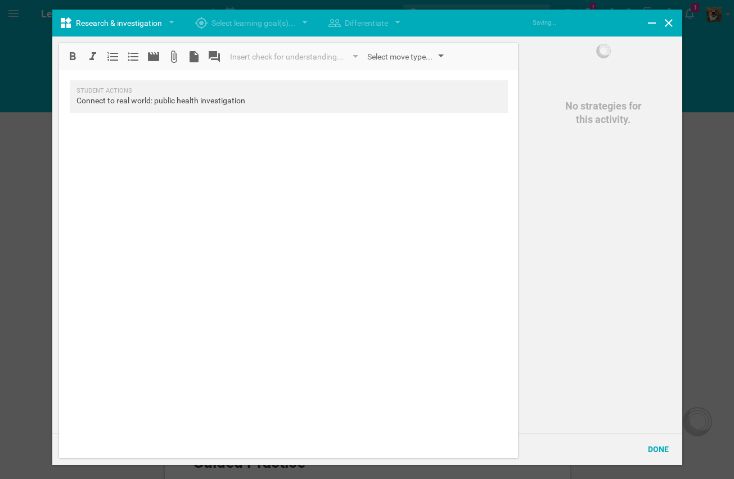
click at [441, 62] on div "Select move type..." at bounding box center [403, 57] width 85 height 20
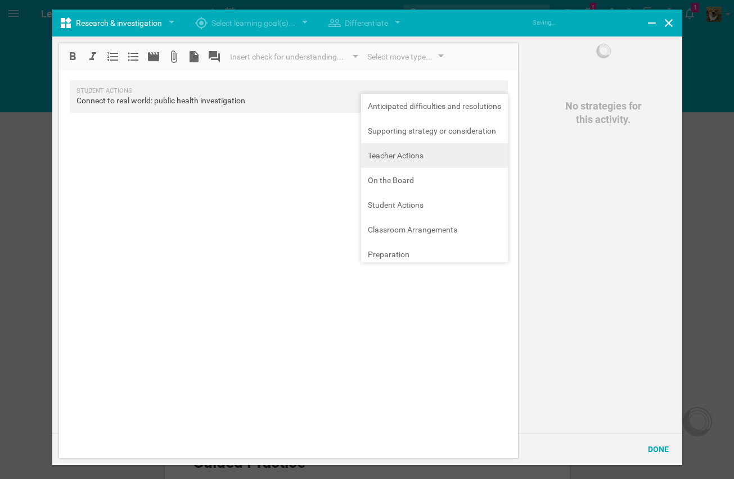
click at [393, 153] on div "Insert check for understanding... Instant data gathering Thumbs Color cards Wri…" at bounding box center [288, 250] width 459 height 415
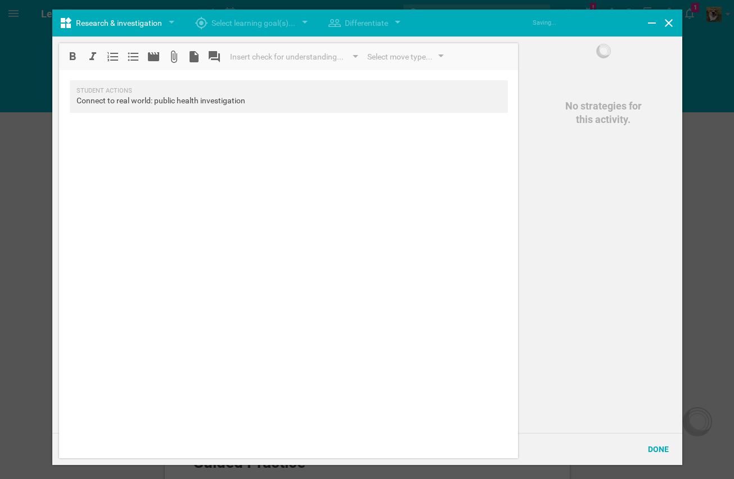
click at [271, 138] on div at bounding box center [289, 140] width 438 height 11
click at [400, 57] on div "Select move type..." at bounding box center [399, 56] width 65 height 13
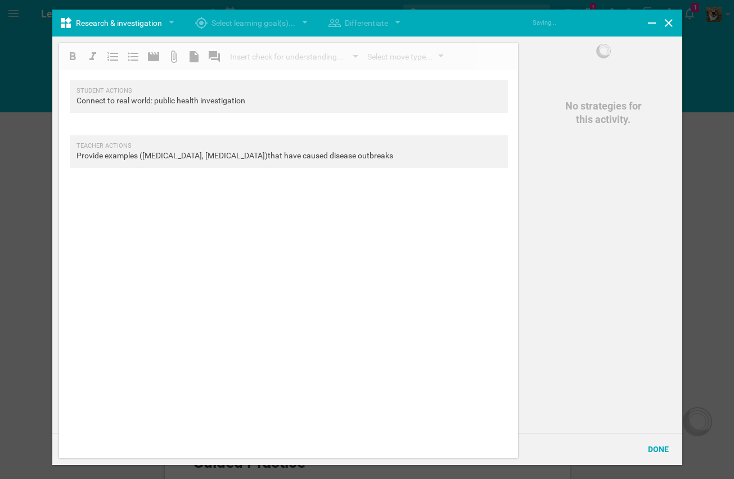
click at [432, 158] on div "Insert check for understanding... Instant data gathering Thumbs Color cards Wri…" at bounding box center [288, 250] width 459 height 415
drag, startPoint x: 131, startPoint y: 149, endPoint x: 133, endPoint y: 96, distance: 52.9
click at [133, 96] on div "Student Actions Connect to real world: public health investigation Teacher Acti…" at bounding box center [289, 129] width 458 height 99
click at [130, 94] on div "Student Actions" at bounding box center [288, 91] width 424 height 8
click at [227, 225] on div "Insert check for understanding... Instant data gathering Thumbs Color cards Wri…" at bounding box center [288, 250] width 459 height 415
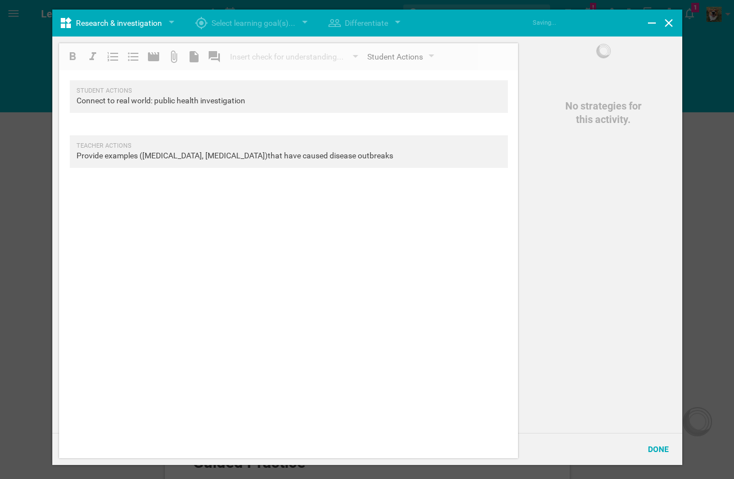
click at [443, 188] on div "Insert check for understanding... Instant data gathering Thumbs Color cards Wri…" at bounding box center [288, 250] width 459 height 415
click at [15, 213] on div at bounding box center [367, 239] width 734 height 479
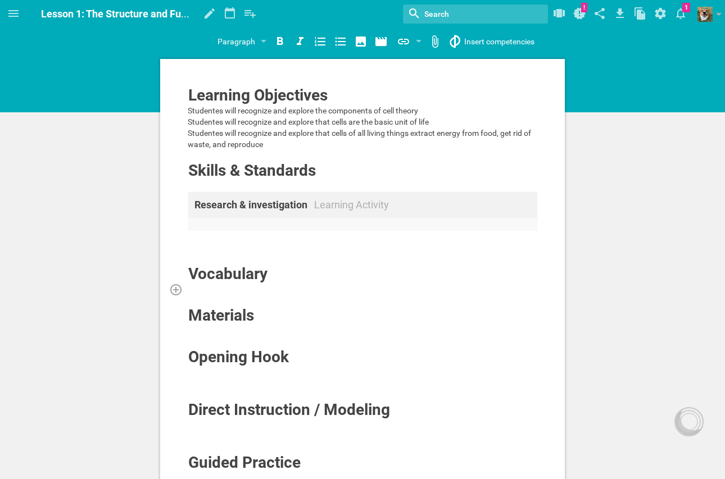
click at [274, 291] on div at bounding box center [363, 289] width 350 height 11
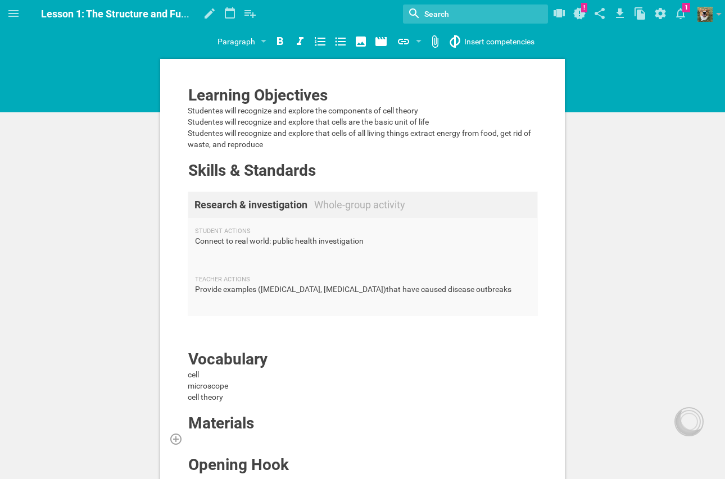
click at [252, 439] on div at bounding box center [363, 438] width 350 height 11
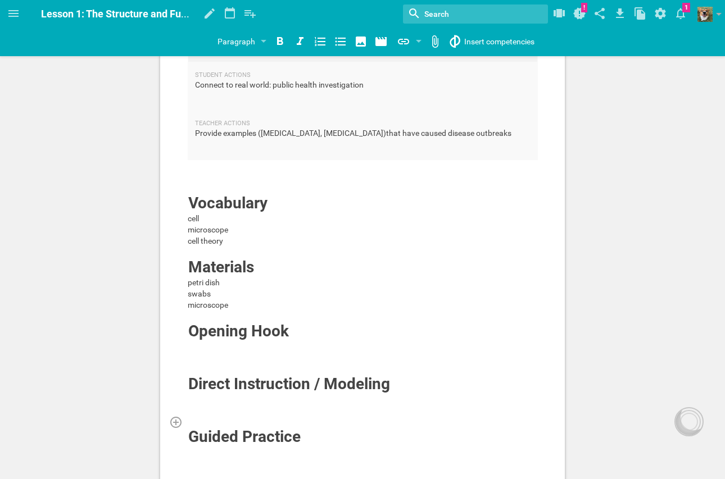
scroll to position [169, 0]
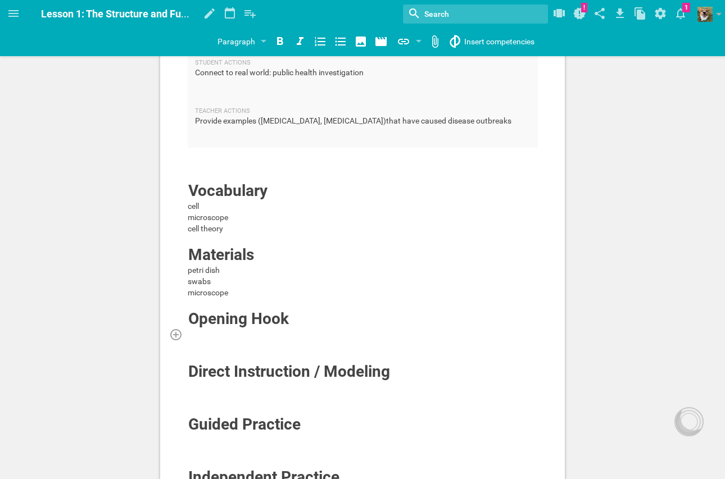
click at [257, 338] on div at bounding box center [363, 334] width 350 height 11
click at [363, 332] on span "Suppose you take a swab from someone's tongue. What might you see under the mic…" at bounding box center [350, 334] width 325 height 9
click at [366, 332] on span "Suppose you take a swab from someone's tongue. What might you see under the mic…" at bounding box center [350, 334] width 325 height 9
click at [543, 334] on div "Learning Objectives Studentes will recognize and explore the components of cell…" at bounding box center [362, 260] width 405 height 741
click at [524, 333] on div "Suppose you take a swab from someone's tongue. What might you see under the mic…" at bounding box center [363, 334] width 350 height 11
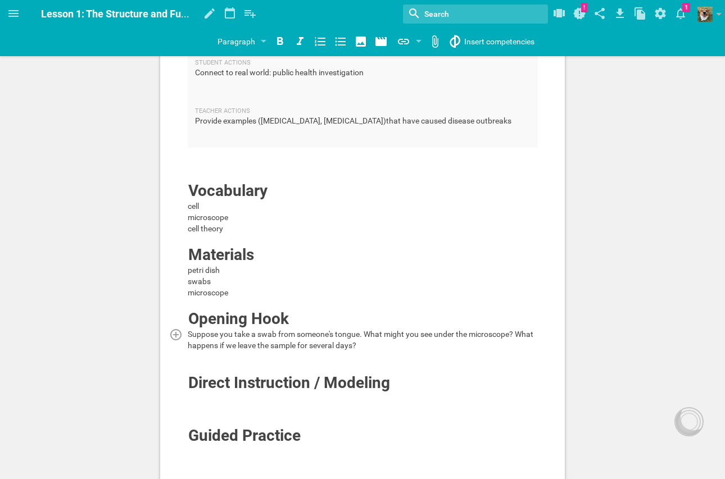
drag, startPoint x: 519, startPoint y: 340, endPoint x: 518, endPoint y: 334, distance: 6.3
click at [518, 334] on div "Suppose you take a swab from someone's tongue. What might you see under the mic…" at bounding box center [363, 340] width 350 height 22
click at [397, 412] on div at bounding box center [363, 409] width 350 height 11
click at [389, 401] on div at bounding box center [363, 398] width 350 height 11
click at [179, 397] on icon at bounding box center [175, 398] width 13 height 13
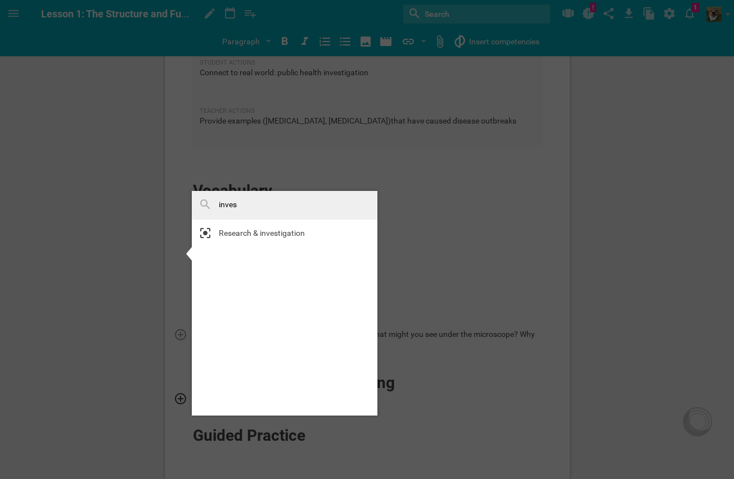
click at [206, 203] on icon at bounding box center [205, 205] width 10 height 10
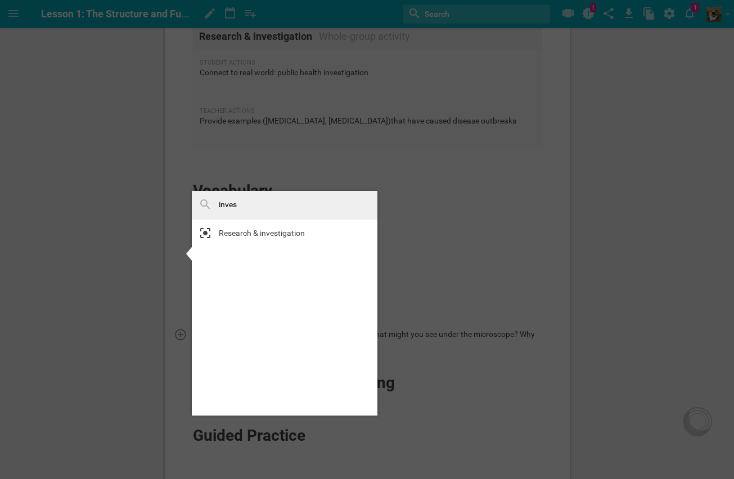
drag, startPoint x: 275, startPoint y: 205, endPoint x: 203, endPoint y: 208, distance: 71.5
click at [203, 206] on div "inves" at bounding box center [284, 205] width 185 height 29
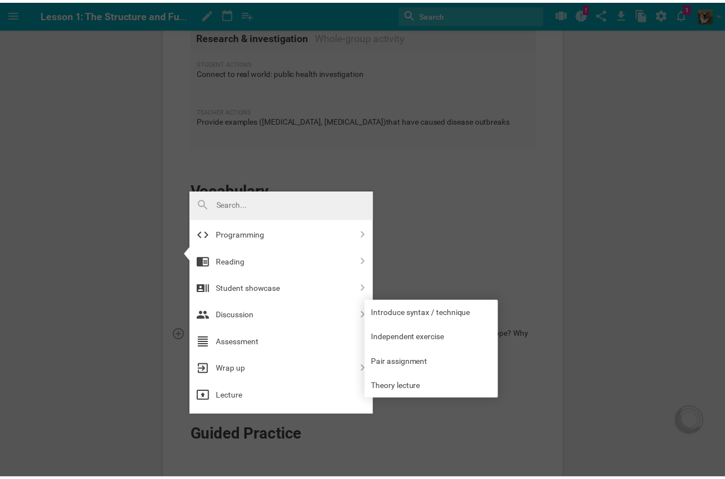
scroll to position [438, 0]
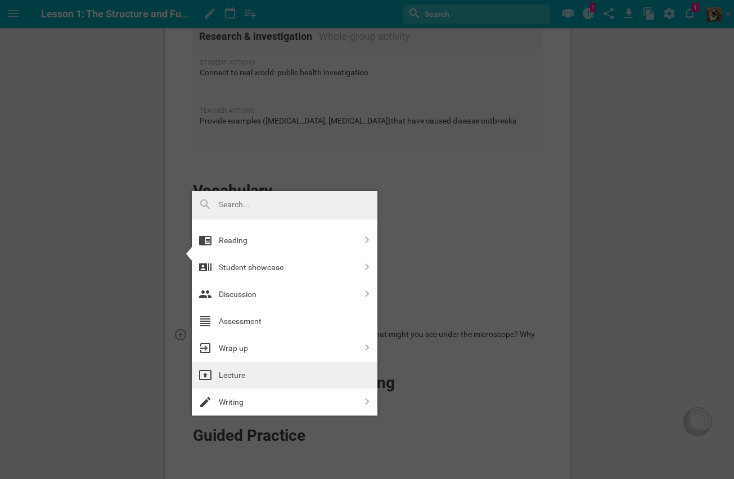
click at [338, 375] on div "Lecture" at bounding box center [288, 375] width 138 height 13
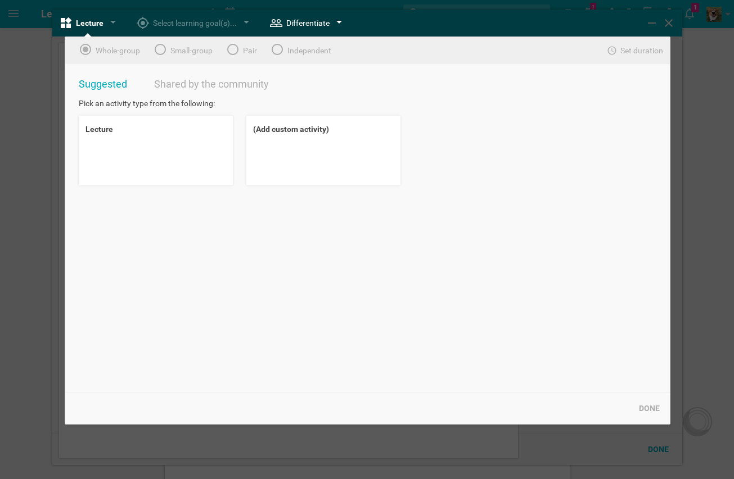
click at [338, 24] on div at bounding box center [339, 23] width 6 height 4
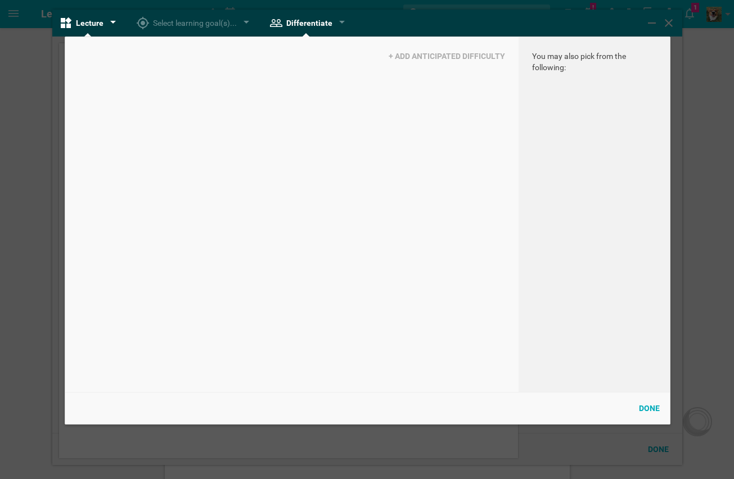
click at [88, 24] on div "Lecture" at bounding box center [81, 22] width 44 height 13
click at [203, 22] on div "Select learning goal(s)..." at bounding box center [185, 22] width 101 height 13
click at [241, 19] on div "Select learning goal(s)..." at bounding box center [193, 23] width 131 height 27
click at [243, 20] on div "Select learning goal(s)..." at bounding box center [191, 23] width 126 height 27
click at [233, 56] on div "+ ADD ANTICIPATED DIFFICULTY" at bounding box center [291, 214] width 453 height 355
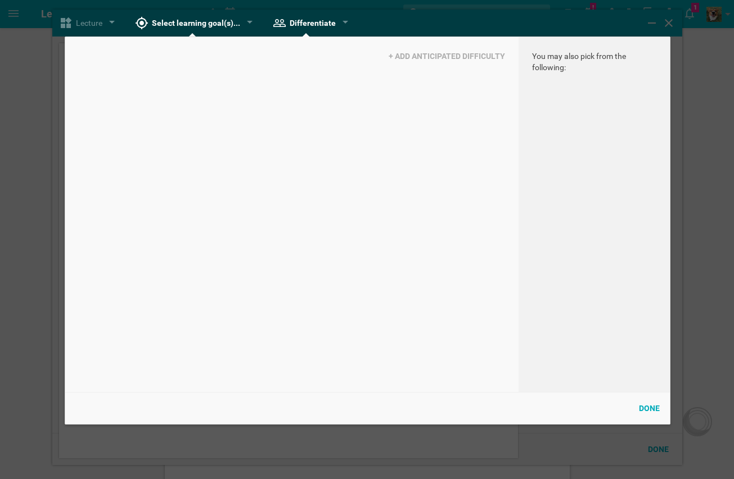
click at [167, 64] on div "+ ADD ANTICIPATED DIFFICULTY" at bounding box center [291, 214] width 453 height 355
click at [327, 24] on div "Differentiate" at bounding box center [304, 22] width 63 height 13
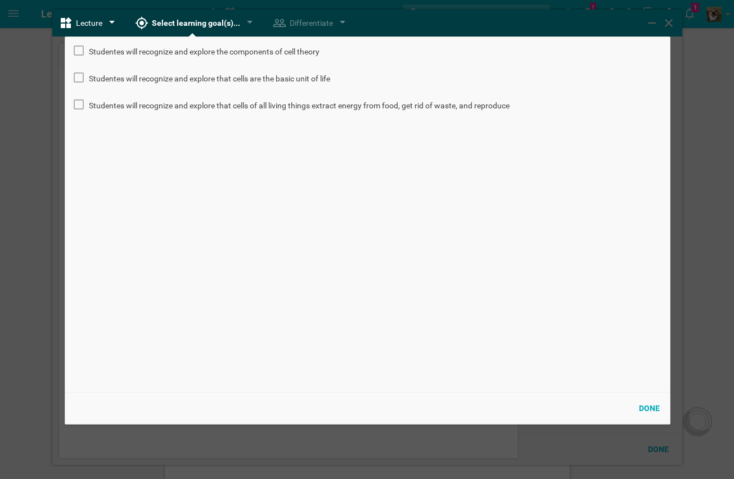
click at [88, 26] on div "Lecture" at bounding box center [80, 22] width 43 height 13
click at [180, 24] on div "Select learning goal(s)..." at bounding box center [188, 22] width 105 height 13
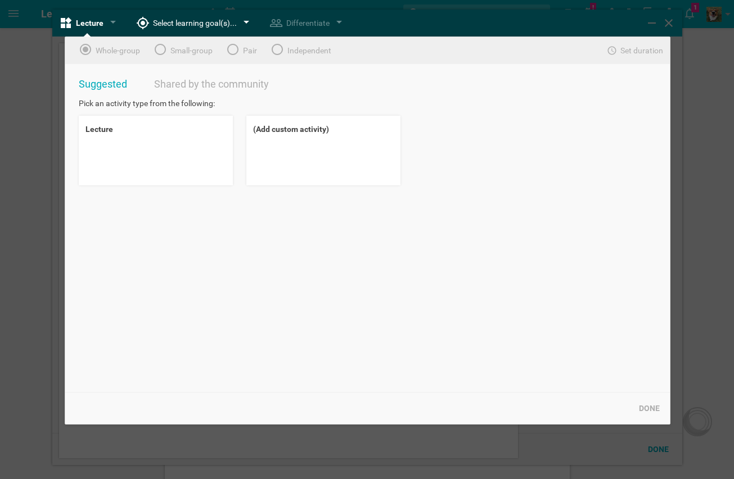
click at [189, 27] on div "Select learning goal(s)..." at bounding box center [186, 22] width 101 height 13
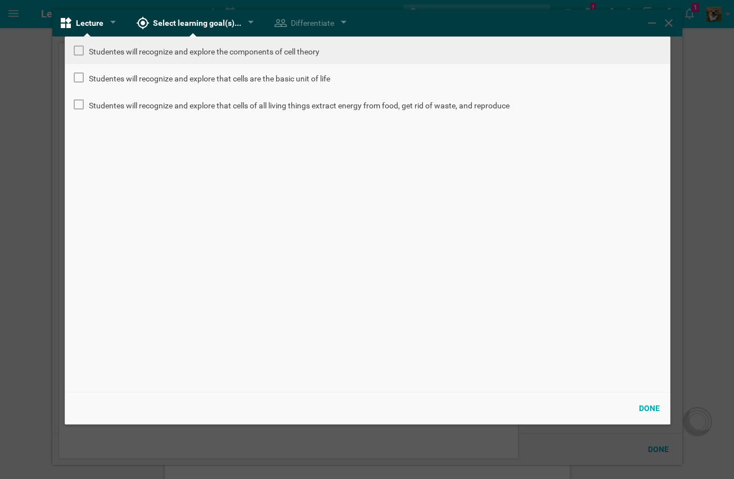
click at [118, 58] on li "Studentes will recognize and explore the components of cell theory" at bounding box center [367, 50] width 604 height 27
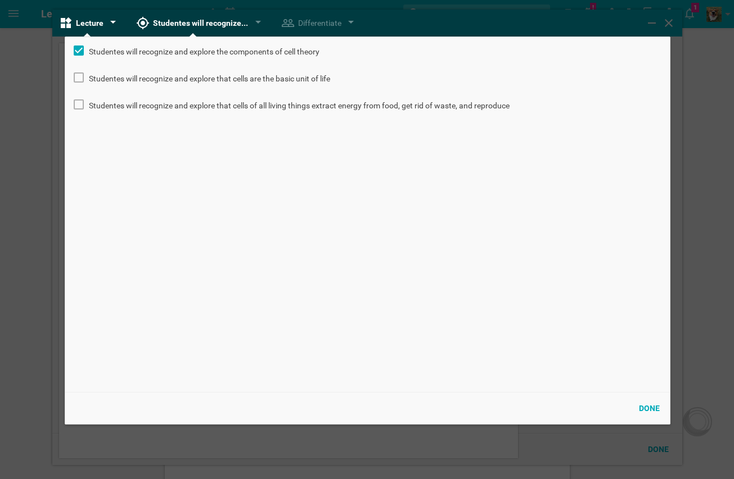
click at [80, 22] on div "Lecture" at bounding box center [81, 22] width 44 height 13
click at [661, 402] on div "Done" at bounding box center [649, 408] width 34 height 25
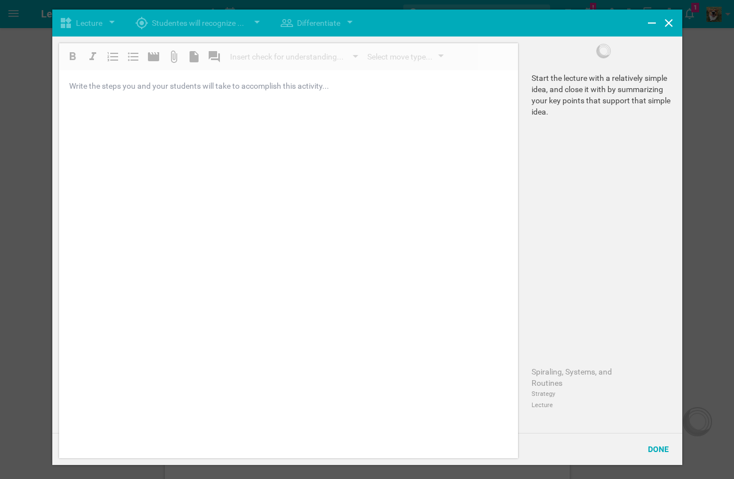
click at [247, 89] on div at bounding box center [289, 85] width 438 height 11
click at [669, 26] on icon at bounding box center [668, 22] width 13 height 13
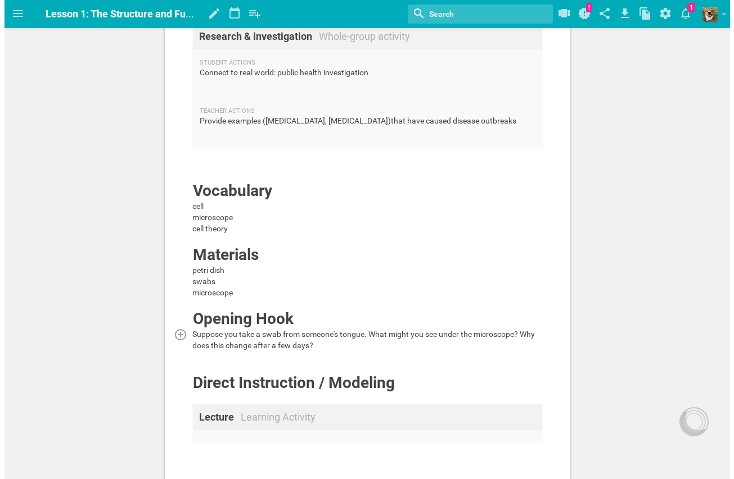
scroll to position [337, 0]
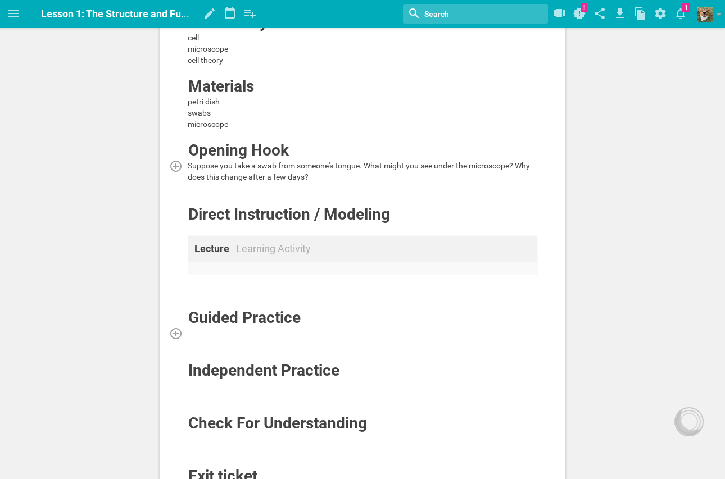
click at [382, 336] on div at bounding box center [363, 333] width 350 height 11
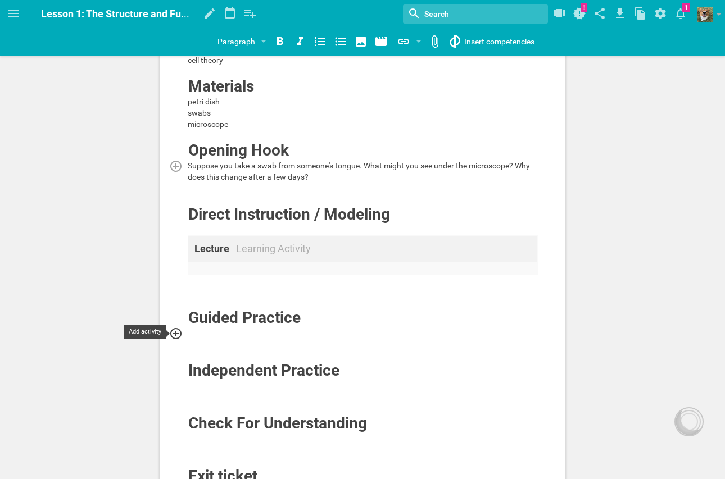
click at [177, 332] on icon at bounding box center [175, 333] width 13 height 13
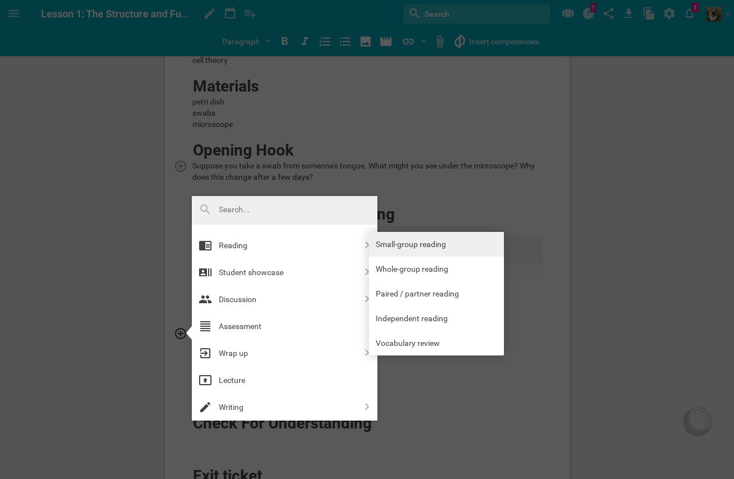
click at [461, 248] on link "Small-group reading" at bounding box center [436, 244] width 135 height 25
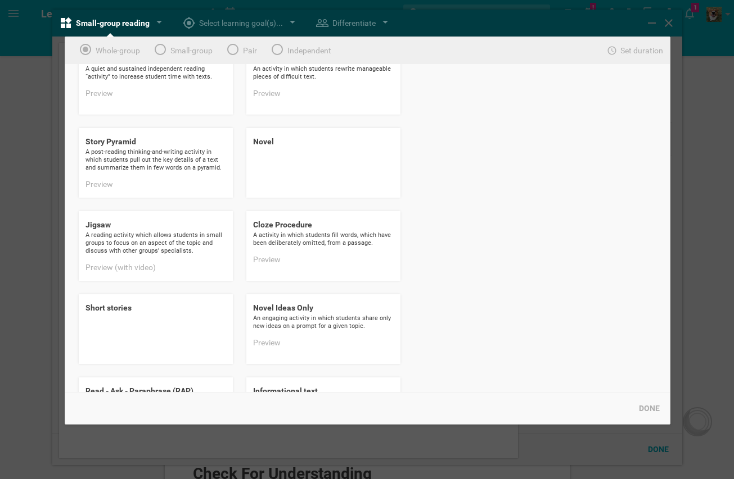
scroll to position [169, 0]
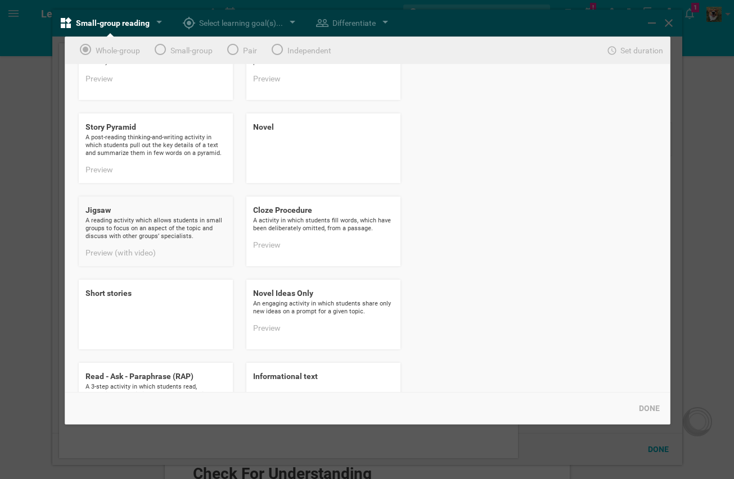
click at [181, 248] on div "Preview (with video)" at bounding box center [155, 252] width 141 height 11
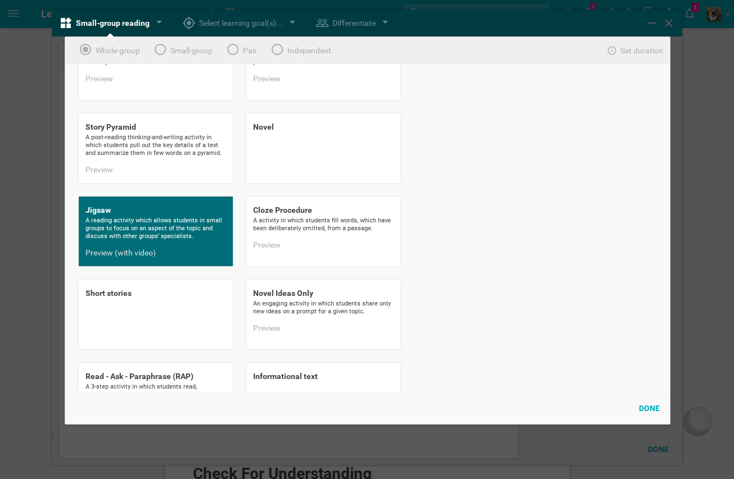
click at [651, 410] on div "Done" at bounding box center [649, 408] width 34 height 25
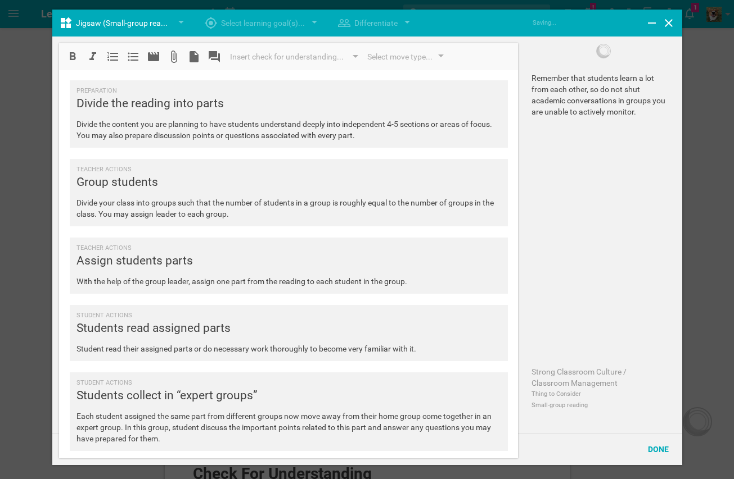
click at [171, 120] on span "Divide the content you are planning to have students understand deeply into ind…" at bounding box center [284, 130] width 417 height 20
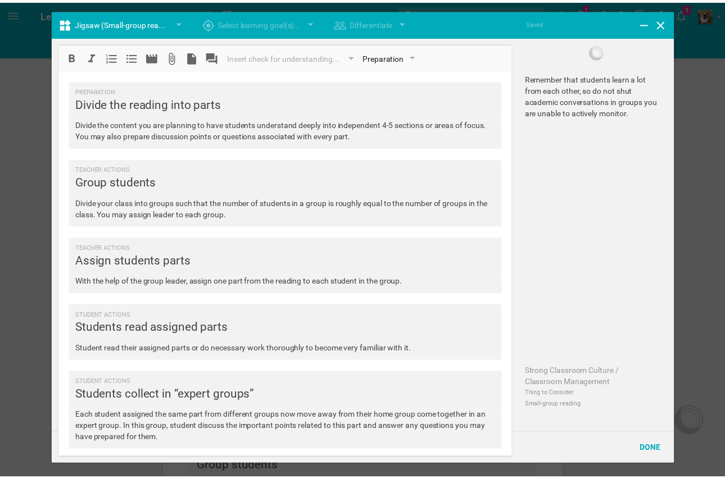
scroll to position [83, 0]
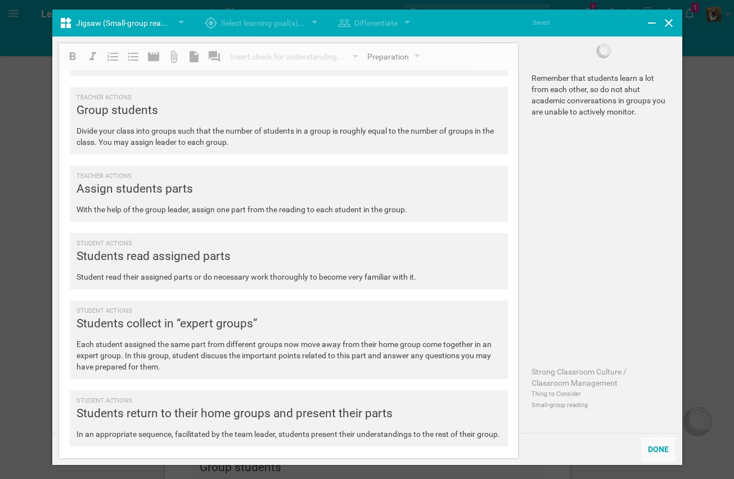
click at [653, 443] on div "Done" at bounding box center [658, 449] width 34 height 25
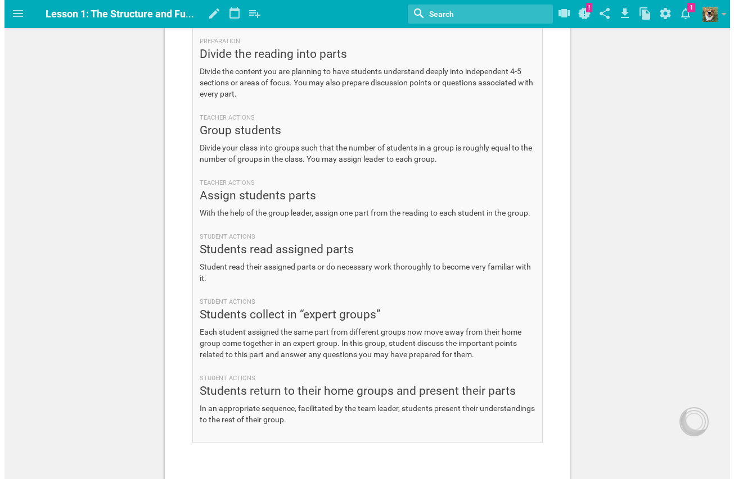
scroll to position [843, 0]
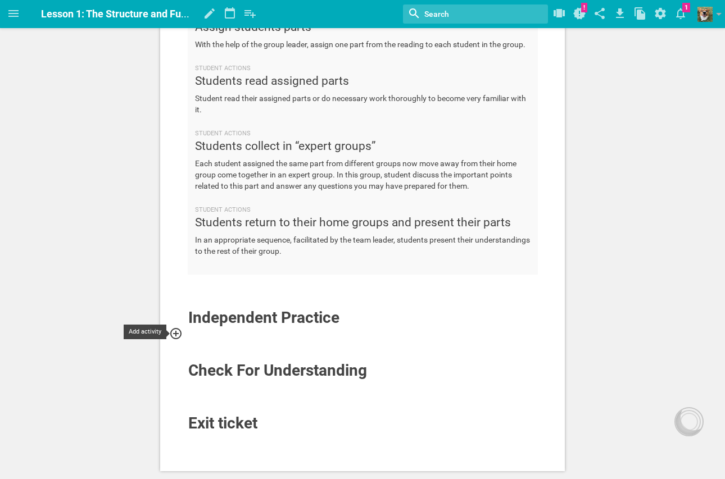
click at [172, 329] on icon at bounding box center [175, 333] width 13 height 13
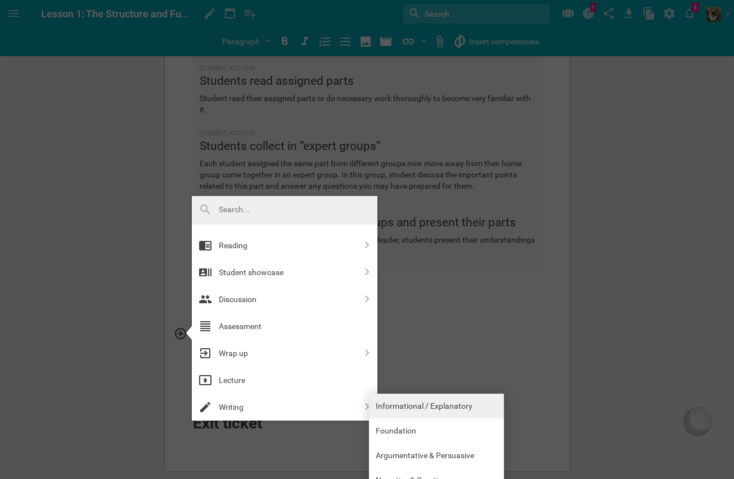
click at [406, 406] on link "Informational / Explanatory" at bounding box center [436, 406] width 135 height 25
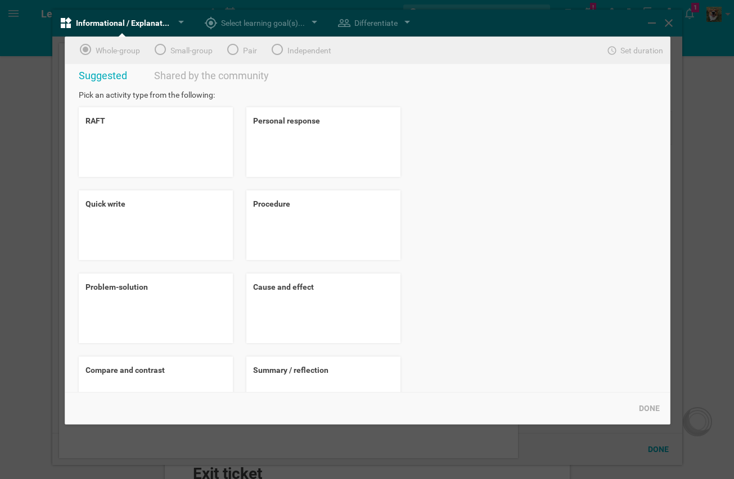
scroll to position [0, 0]
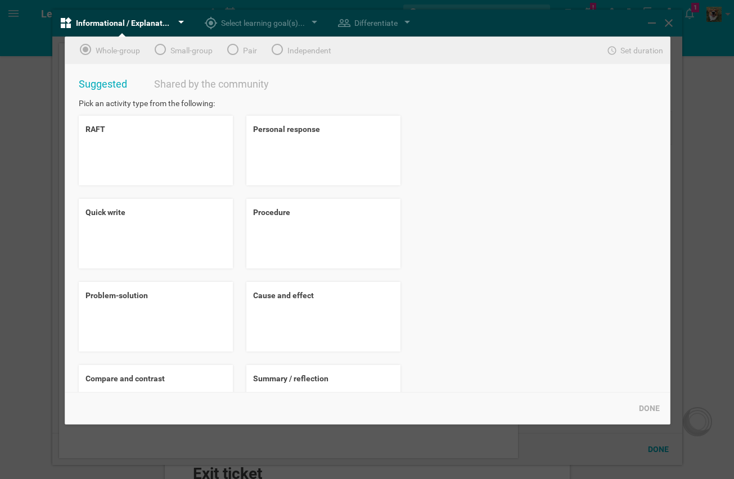
click at [141, 28] on div "Informational / Explanatory" at bounding box center [115, 22] width 112 height 13
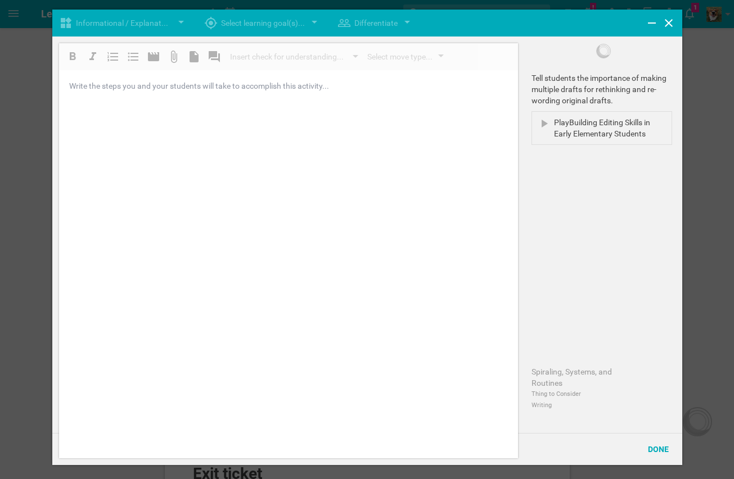
click at [686, 28] on div at bounding box center [367, 239] width 734 height 479
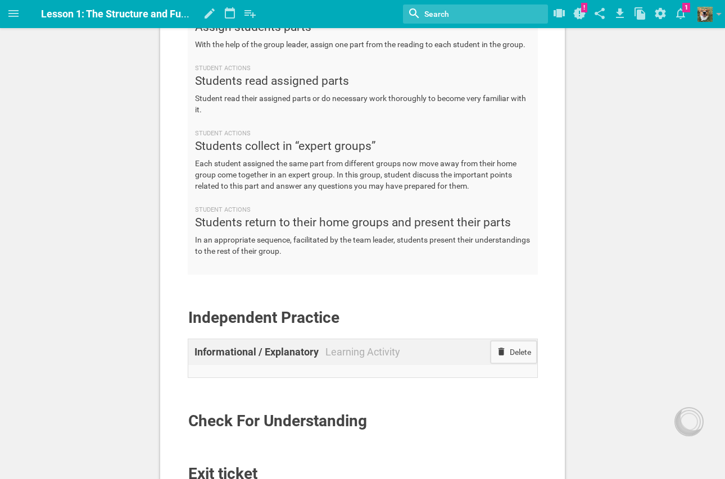
click at [527, 351] on div "Delete" at bounding box center [514, 352] width 46 height 22
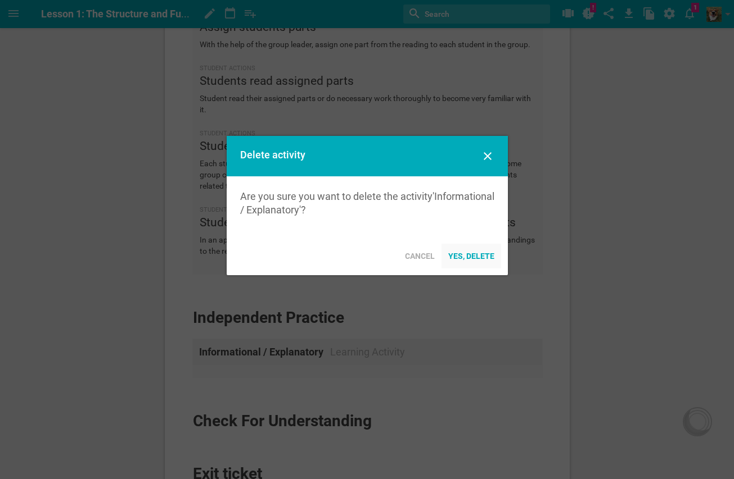
click at [485, 266] on div "Yes, delete" at bounding box center [471, 256] width 60 height 25
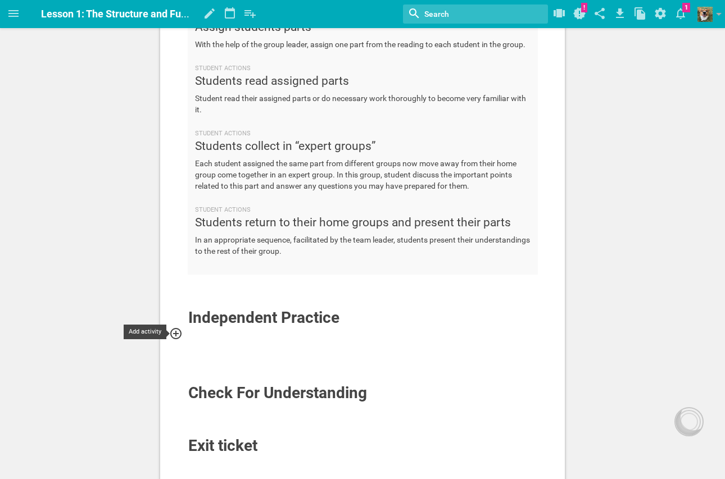
click at [178, 332] on icon at bounding box center [175, 333] width 13 height 13
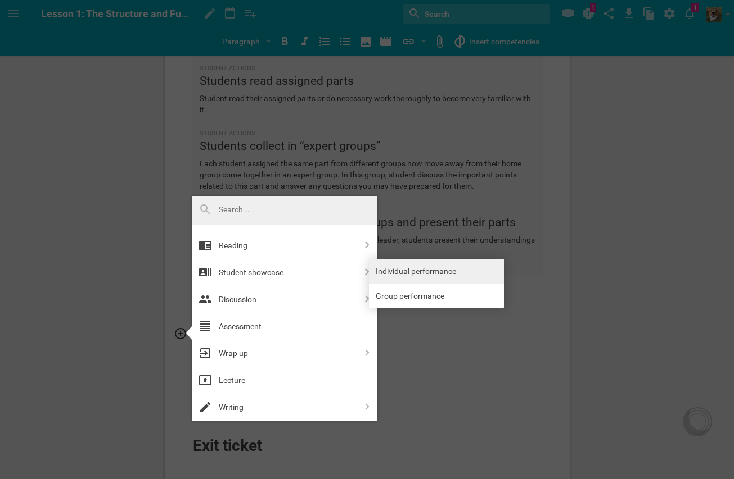
click at [414, 277] on link "Individual performance" at bounding box center [436, 271] width 135 height 25
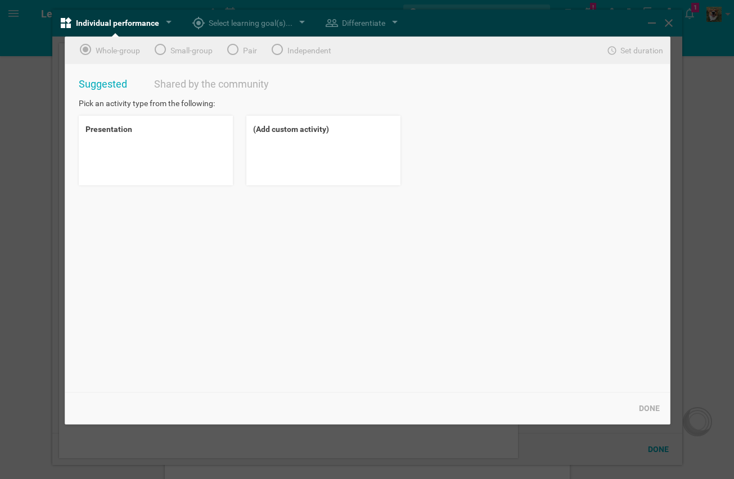
click at [671, 26] on div "Individual performance Whole-group Small-group Pair Independent Set duration 5 …" at bounding box center [367, 237] width 630 height 455
click at [667, 21] on div "Individual performance Whole-group Small-group Pair Independent Set duration 5 …" at bounding box center [367, 237] width 630 height 455
click at [19, 93] on div at bounding box center [367, 239] width 734 height 479
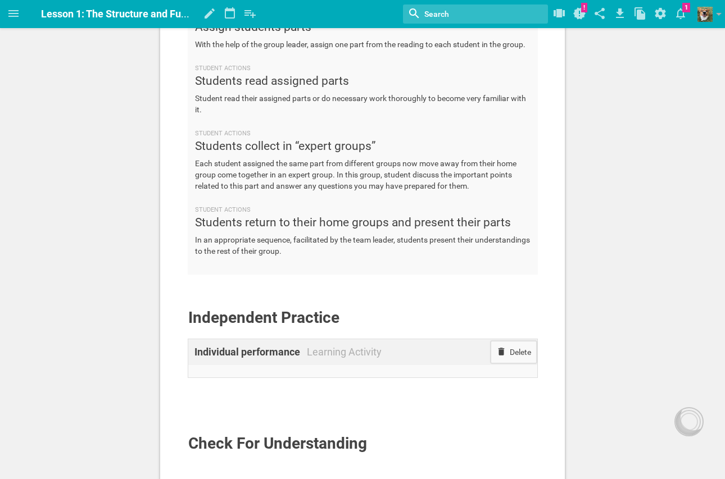
click at [528, 357] on div "Delete" at bounding box center [514, 352] width 46 height 22
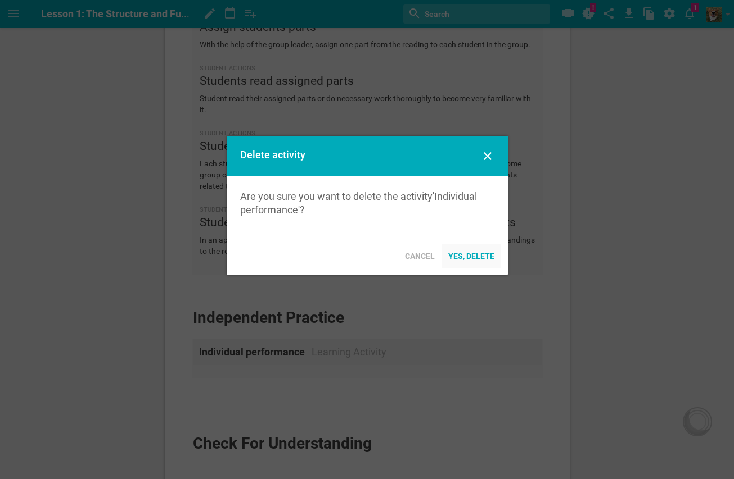
click at [465, 251] on div "Yes, delete" at bounding box center [471, 256] width 60 height 25
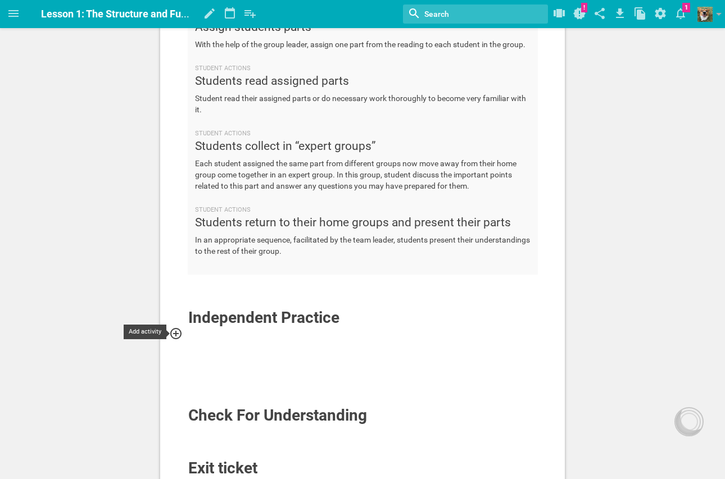
click at [178, 334] on icon at bounding box center [175, 333] width 11 height 11
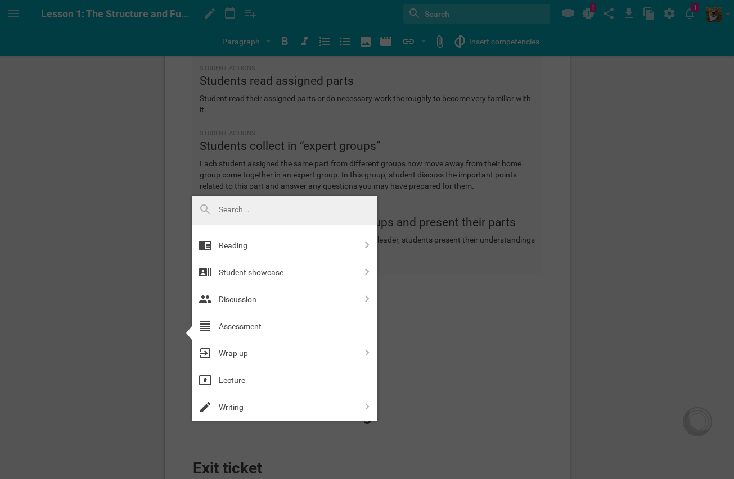
click at [623, 342] on div at bounding box center [367, 239] width 734 height 479
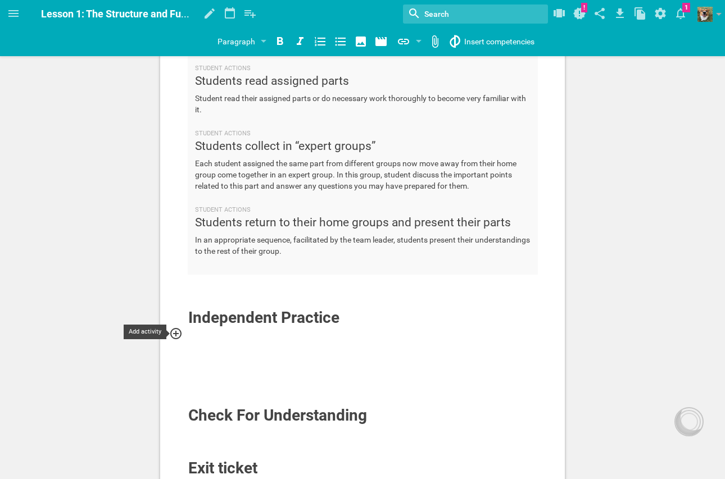
click at [178, 332] on icon at bounding box center [175, 333] width 13 height 13
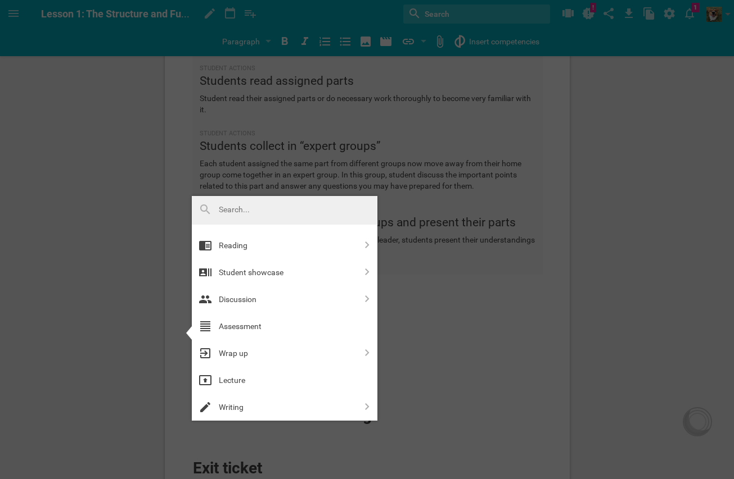
click at [263, 214] on input "text" at bounding box center [269, 210] width 100 height 15
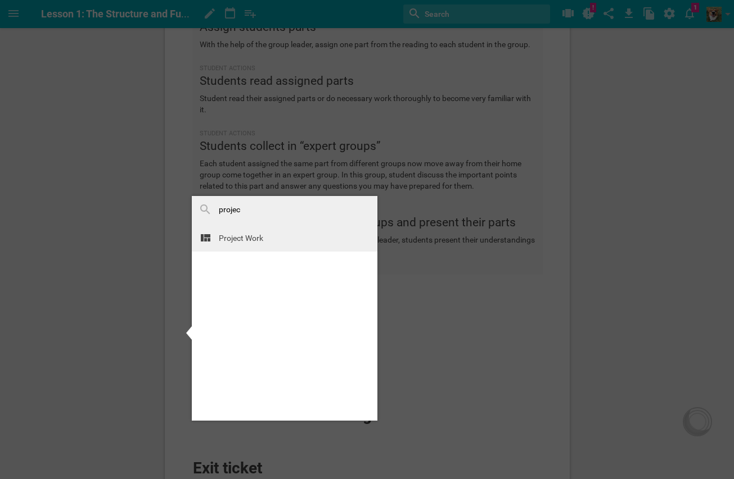
type input "projec"
click at [211, 231] on div "Project Work" at bounding box center [284, 238] width 185 height 27
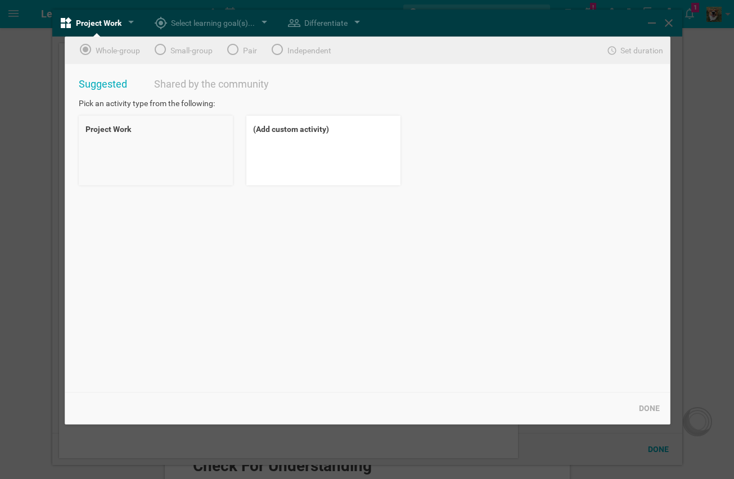
click at [159, 162] on div "Project Work" at bounding box center [156, 151] width 154 height 70
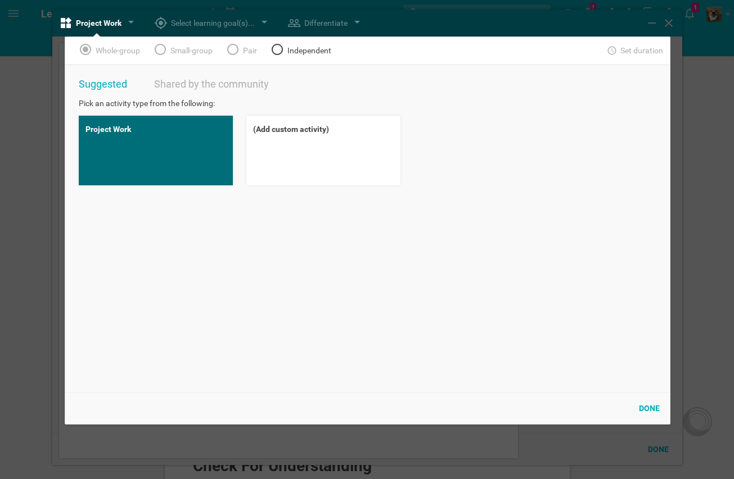
click at [279, 45] on icon at bounding box center [276, 49] width 11 height 11
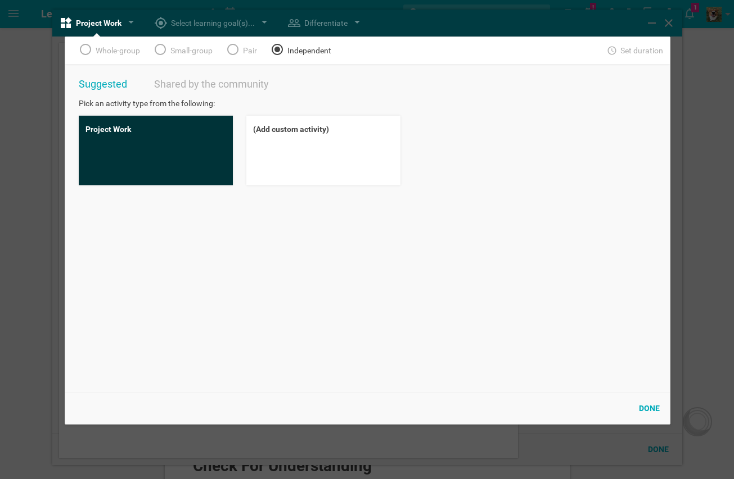
click at [196, 166] on div "Project Work" at bounding box center [156, 151] width 154 height 70
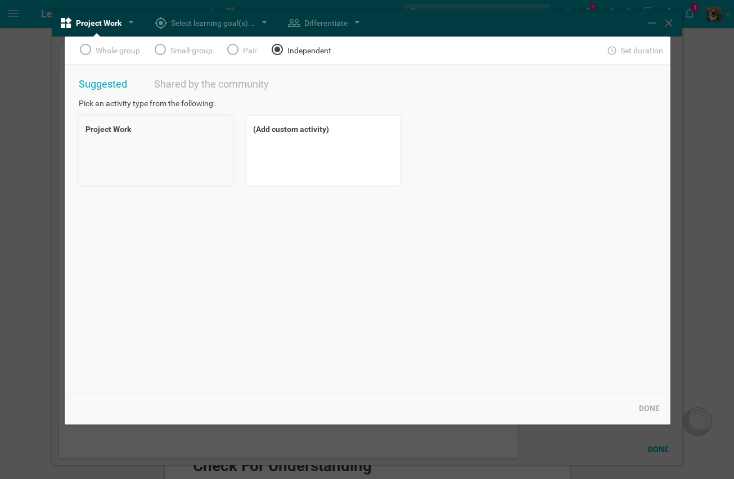
click at [162, 140] on div "Project Work" at bounding box center [156, 151] width 154 height 70
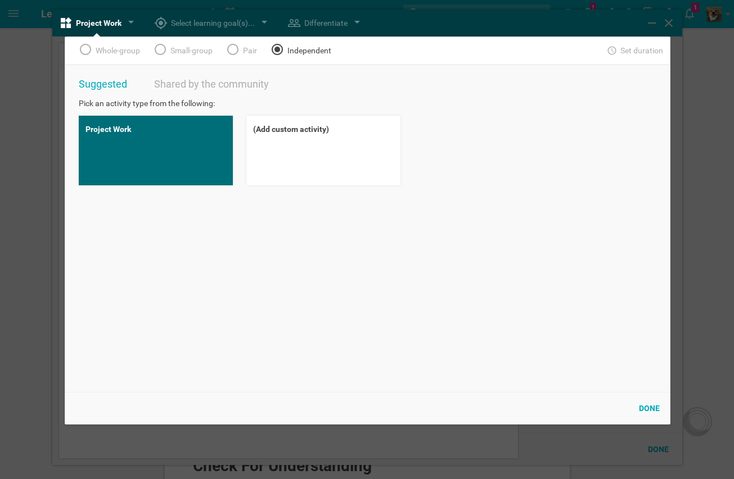
click at [660, 404] on div "Done" at bounding box center [649, 408] width 34 height 25
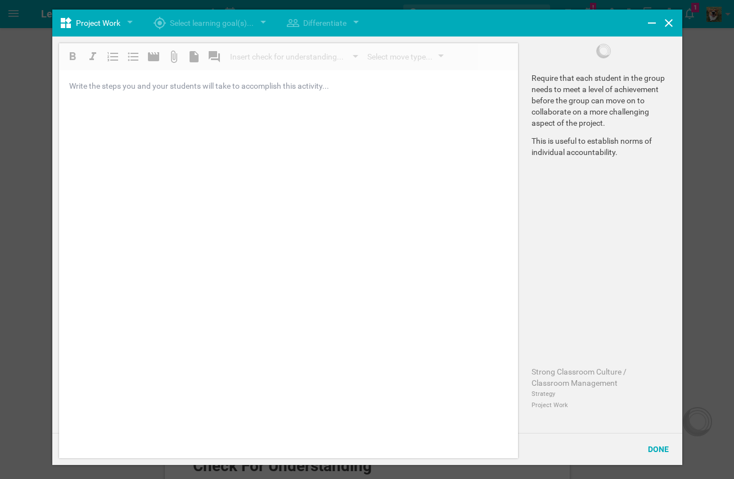
click at [117, 110] on div "Insert check for understanding... Instant data gathering Thumbs Color cards Wri…" at bounding box center [288, 250] width 459 height 415
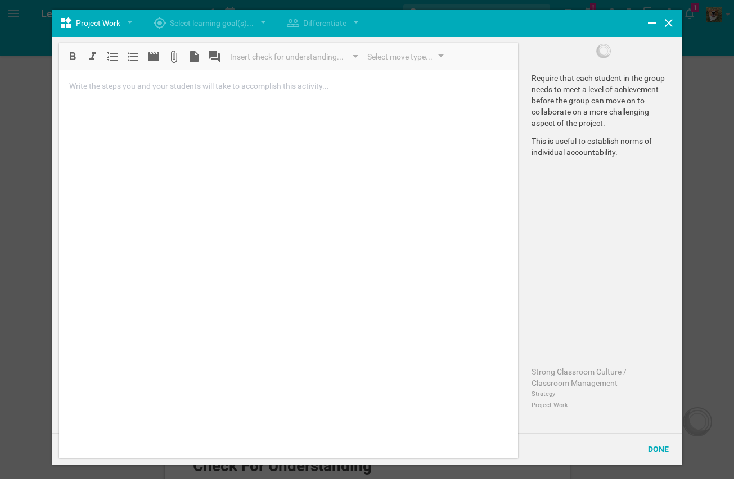
click at [134, 89] on div at bounding box center [289, 85] width 438 height 11
click at [436, 60] on div "Select move type..." at bounding box center [403, 57] width 85 height 20
click at [456, 174] on div "Insert check for understanding... Instant data gathering Thumbs Color cards Wri…" at bounding box center [288, 250] width 459 height 415
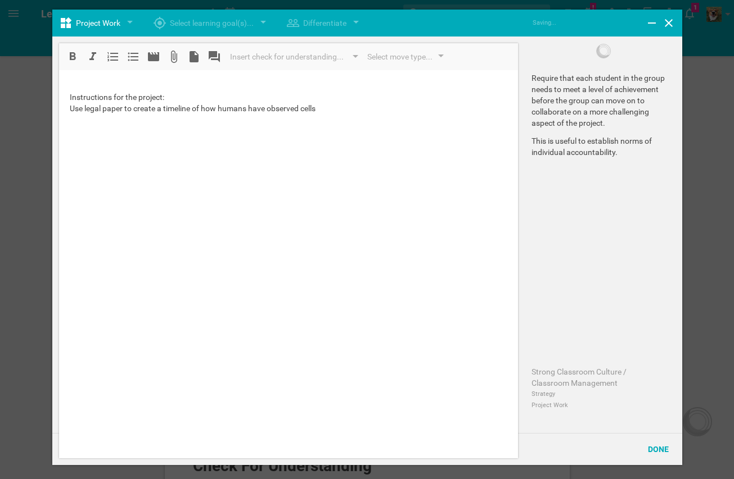
click at [279, 108] on span "Use legal paper to create a timeline of how humans have observed cells" at bounding box center [193, 108] width 246 height 9
click at [384, 60] on div "Select move type..." at bounding box center [399, 56] width 65 height 13
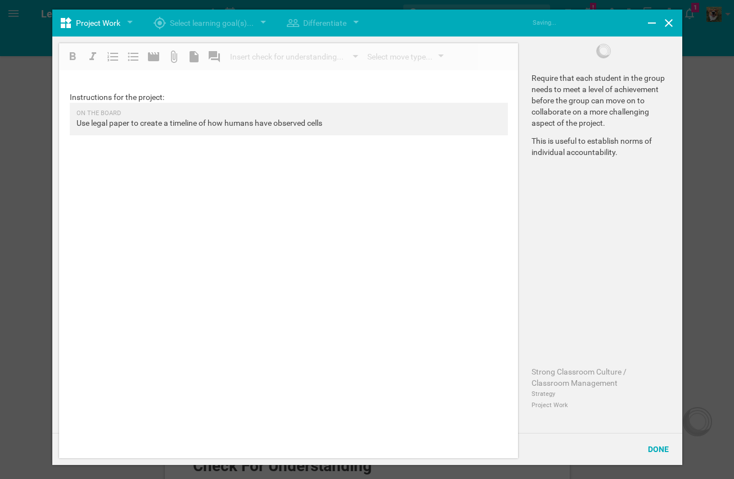
click at [422, 181] on div "Insert check for understanding... Instant data gathering Thumbs Color cards Wri…" at bounding box center [288, 250] width 459 height 415
click at [429, 57] on div "Select move type..." at bounding box center [399, 56] width 65 height 13
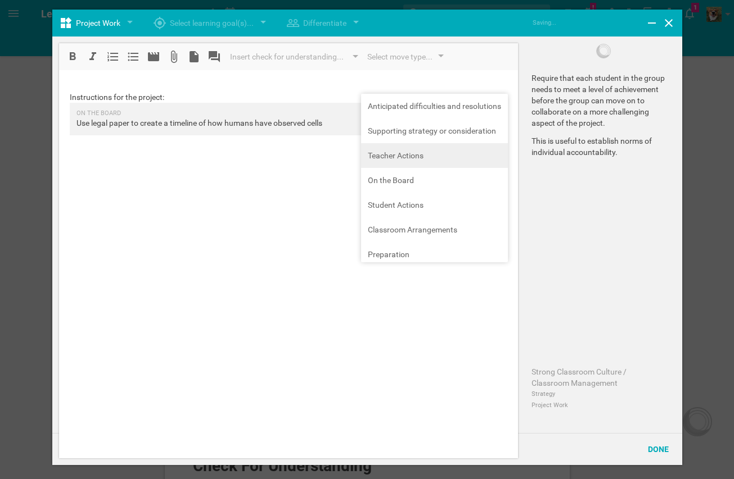
click at [438, 157] on div "Insert check for understanding... Instant data gathering Thumbs Color cards Wri…" at bounding box center [288, 250] width 459 height 415
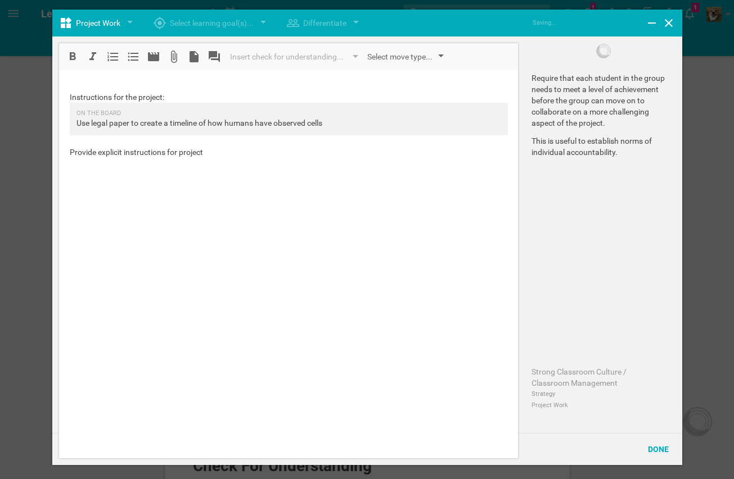
click at [410, 55] on div "Select move type..." at bounding box center [399, 56] width 65 height 13
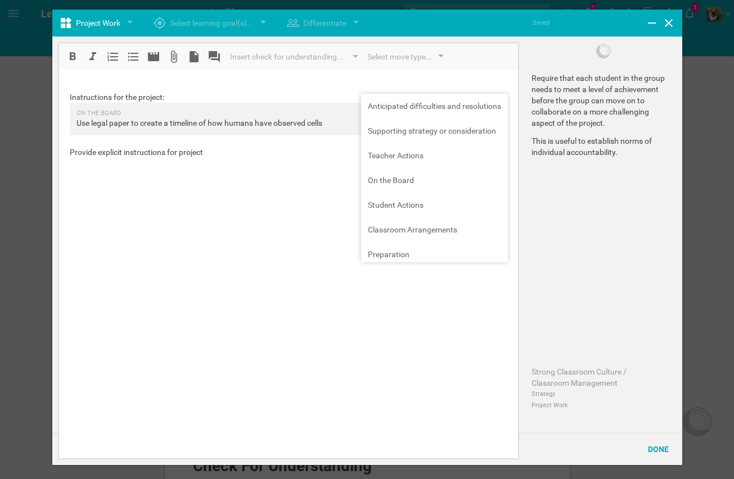
click at [251, 159] on div at bounding box center [289, 163] width 438 height 11
click at [255, 148] on div "Provide explicit instructions for project" at bounding box center [289, 152] width 438 height 11
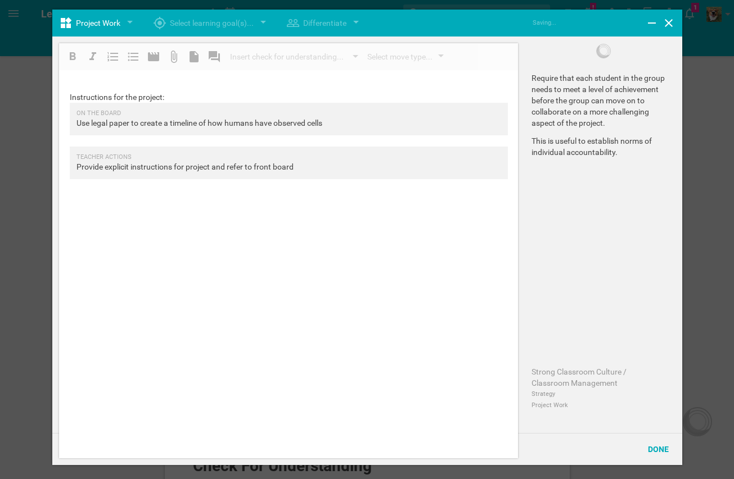
click at [386, 150] on div "Insert check for understanding... Instant data gathering Thumbs Color cards Wri…" at bounding box center [288, 250] width 459 height 415
click at [303, 184] on div "Use provided materials to highlight the following developments:" at bounding box center [289, 184] width 438 height 11
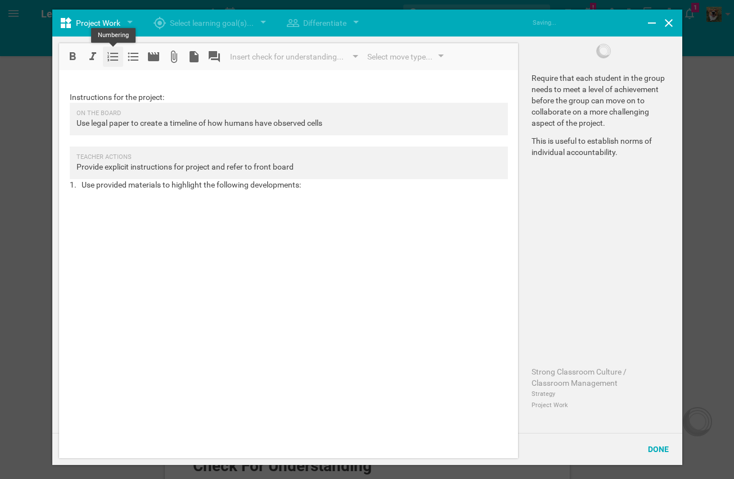
click at [106, 57] on div at bounding box center [113, 57] width 20 height 20
click at [82, 182] on li "Use provided materials to highlight the following developments:" at bounding box center [300, 184] width 436 height 11
click at [429, 56] on div "Select move type..." at bounding box center [399, 56] width 65 height 13
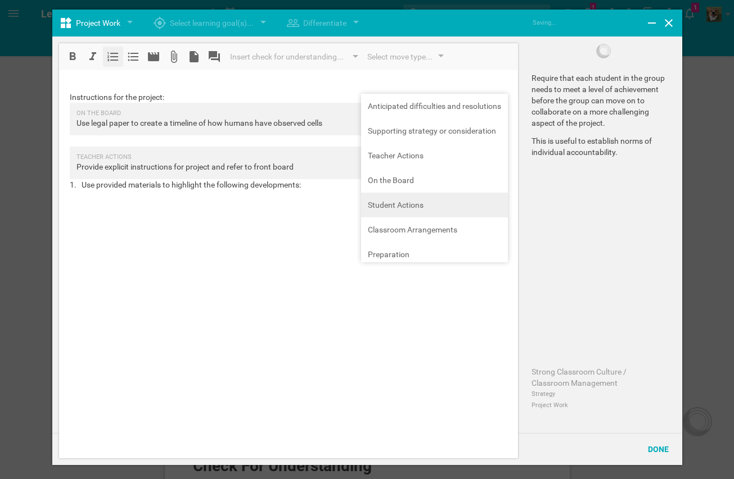
click at [443, 205] on div "Insert check for understanding... Instant data gathering Thumbs Color cards Wri…" at bounding box center [288, 250] width 459 height 415
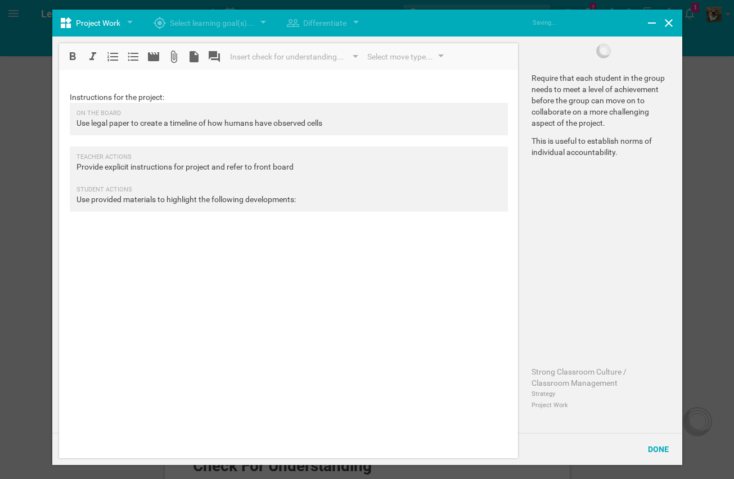
click at [83, 189] on div "Student Actions" at bounding box center [288, 190] width 424 height 8
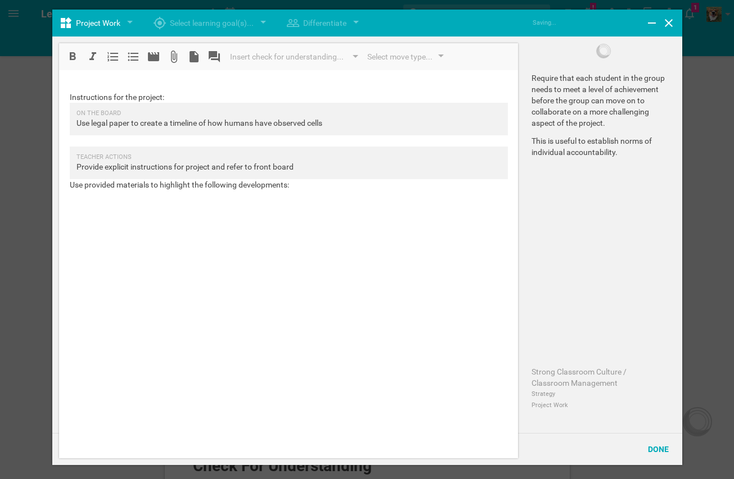
drag, startPoint x: 305, startPoint y: 182, endPoint x: 69, endPoint y: 185, distance: 236.1
click at [69, 185] on div "Instructions for the project: On the Board Use legal paper to create a timeline…" at bounding box center [289, 140] width 458 height 121
click at [70, 189] on span "Use provided materials to highlight the following developments:" at bounding box center [179, 184] width 219 height 9
click at [84, 201] on div at bounding box center [289, 196] width 438 height 11
click at [67, 188] on div "Instructions for the project: On the Board Use legal paper to create a timeline…" at bounding box center [289, 140] width 458 height 121
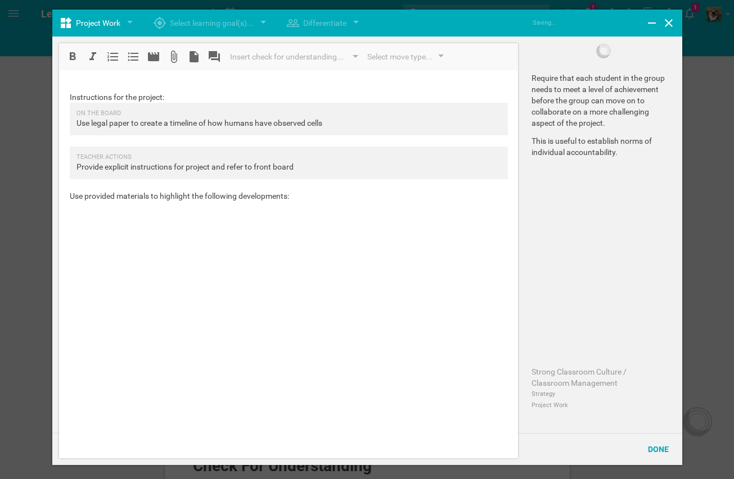
click at [311, 201] on div "Use provided materials to highlight the following developments:" at bounding box center [289, 196] width 438 height 11
click at [115, 64] on icon at bounding box center [112, 56] width 13 height 13
click at [186, 218] on div at bounding box center [300, 218] width 436 height 11
click at [186, 206] on div "1663 [PERSON_NAME]" at bounding box center [300, 207] width 436 height 11
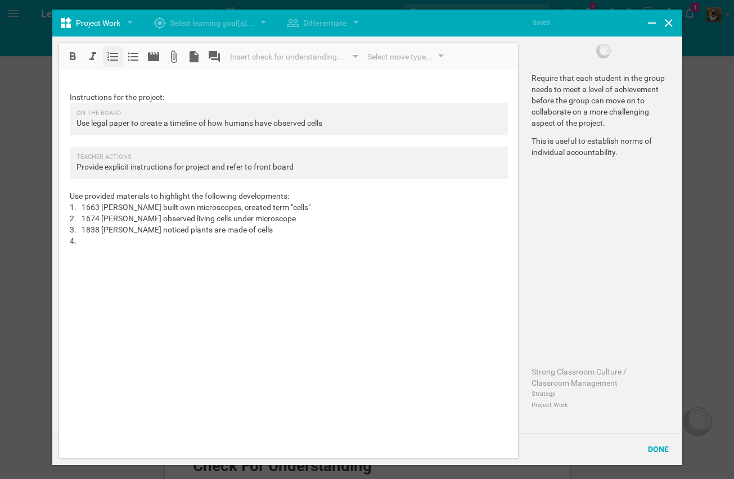
click at [234, 208] on span "1663 [PERSON_NAME] built own microscopes, created term "cells"" at bounding box center [196, 207] width 229 height 9
click at [266, 207] on span "1663 [PERSON_NAME] built own microscopes, observed dead cells, created term "ce…" at bounding box center [232, 207] width 300 height 9
click at [346, 217] on div "1674 [PERSON_NAME] observed living cells under microscope" at bounding box center [300, 218] width 436 height 11
click at [256, 215] on span "1674 [PERSON_NAME] observed living cells under microscope" at bounding box center [189, 218] width 214 height 9
click at [257, 215] on span "1674 [PERSON_NAME] observed living cells under microscope" at bounding box center [189, 218] width 214 height 9
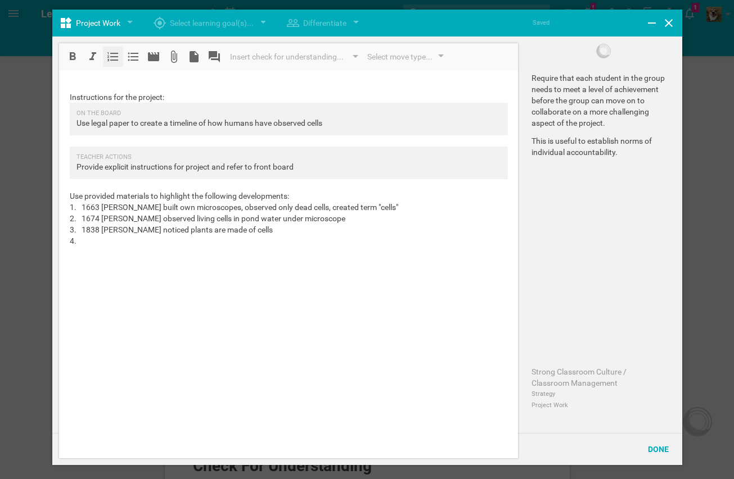
click at [293, 205] on span "1663 [PERSON_NAME] built own microscopes, observed only dead cells, created ter…" at bounding box center [240, 207] width 316 height 9
click at [304, 230] on div "1838 [PERSON_NAME] noticed plants are made of cells" at bounding box center [300, 229] width 436 height 11
click at [412, 60] on div "Select move type..." at bounding box center [399, 56] width 65 height 13
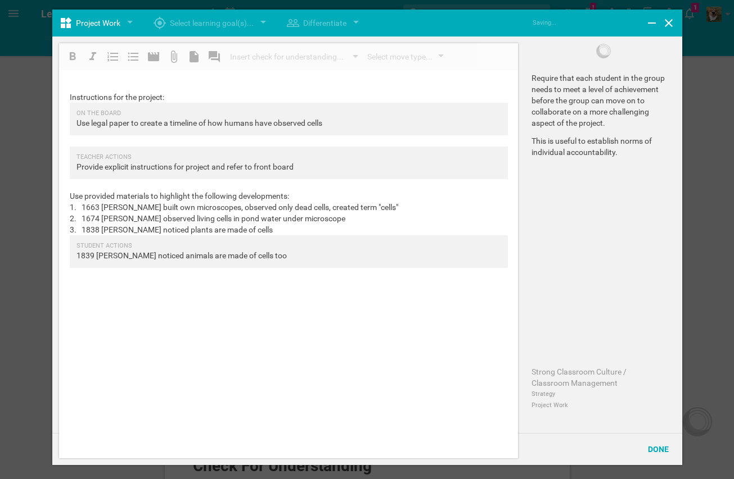
click at [436, 203] on div "Insert check for understanding... Instant data gathering Thumbs Color cards Wri…" at bounding box center [288, 250] width 459 height 415
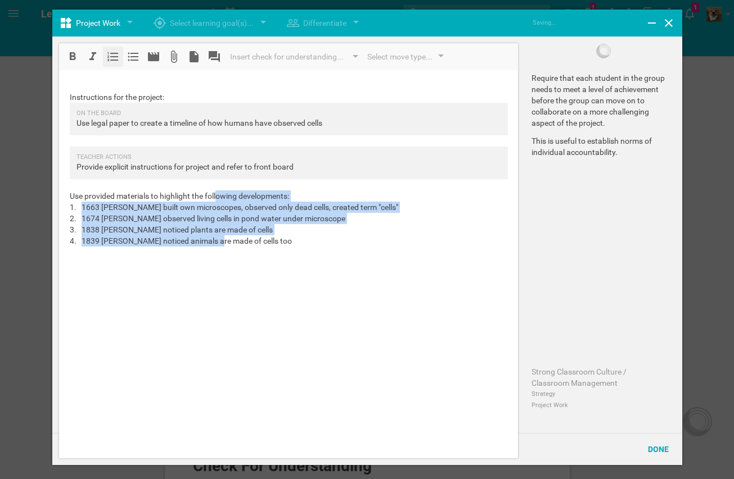
drag, startPoint x: 216, startPoint y: 193, endPoint x: 221, endPoint y: 245, distance: 51.3
click at [221, 245] on div "Instructions for the project: On the Board Use legal paper to create a timeline…" at bounding box center [289, 169] width 458 height 178
click at [405, 56] on div "Select move type..." at bounding box center [399, 56] width 65 height 13
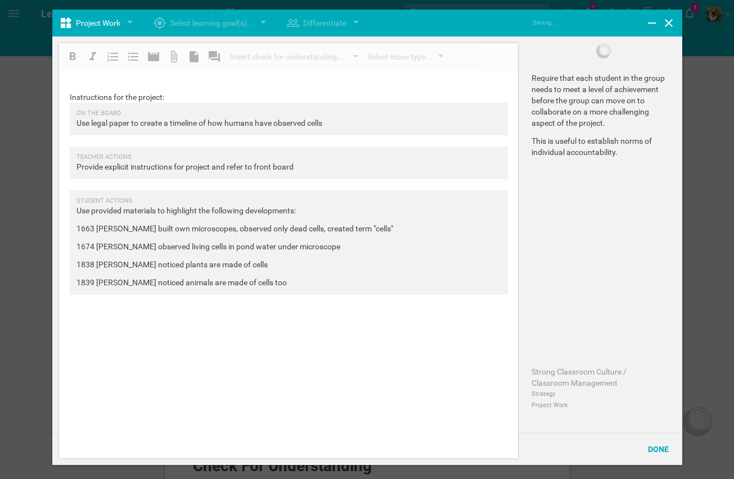
click at [420, 203] on div "Insert check for understanding... Instant data gathering Thumbs Color cards Wri…" at bounding box center [288, 250] width 459 height 415
click at [664, 434] on div "Done" at bounding box center [661, 449] width 41 height 31
click at [664, 445] on div "Done" at bounding box center [658, 449] width 34 height 25
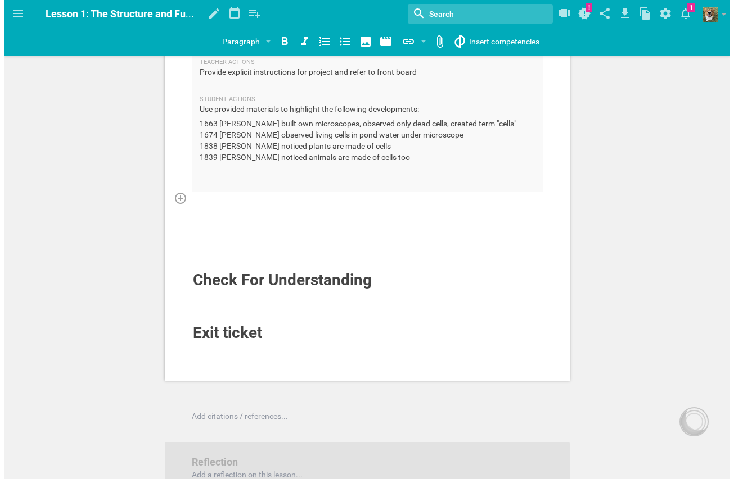
scroll to position [1203, 0]
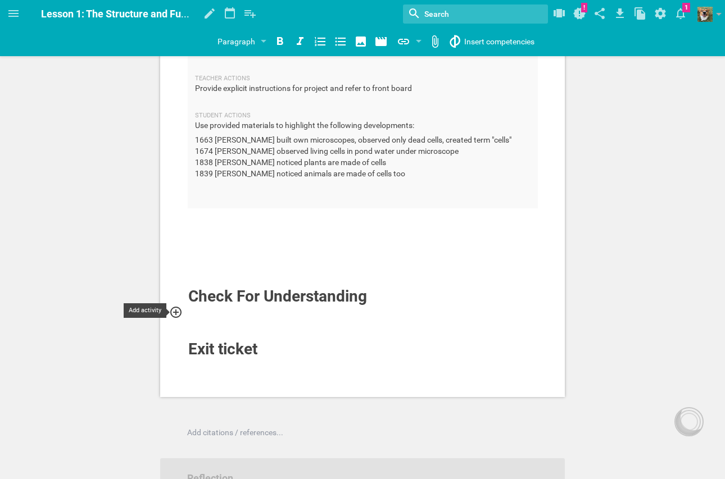
click at [180, 311] on icon at bounding box center [175, 312] width 13 height 13
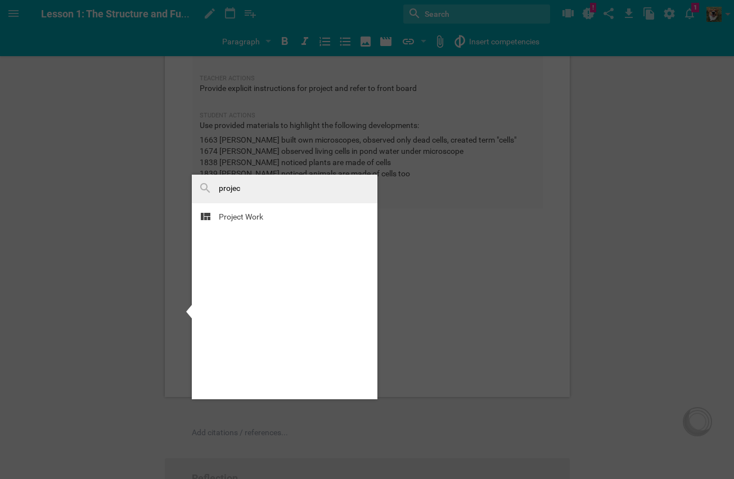
drag, startPoint x: 241, startPoint y: 191, endPoint x: 196, endPoint y: 183, distance: 45.7
click at [196, 183] on div "projec" at bounding box center [284, 189] width 185 height 29
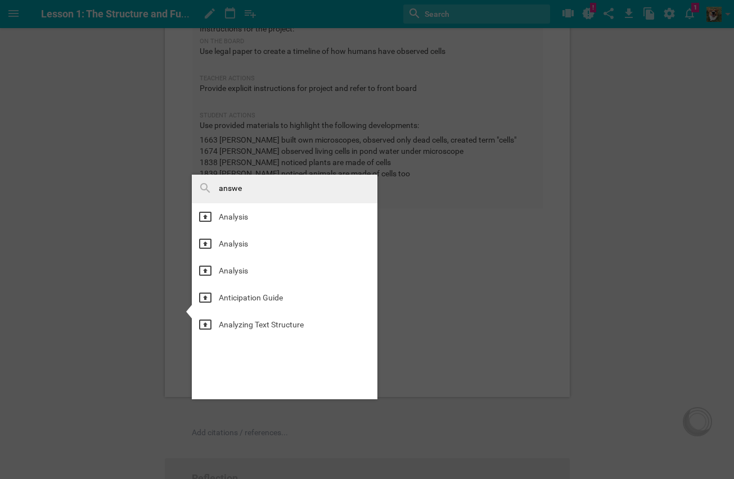
type input "answer"
click at [234, 192] on input "answer" at bounding box center [269, 189] width 100 height 15
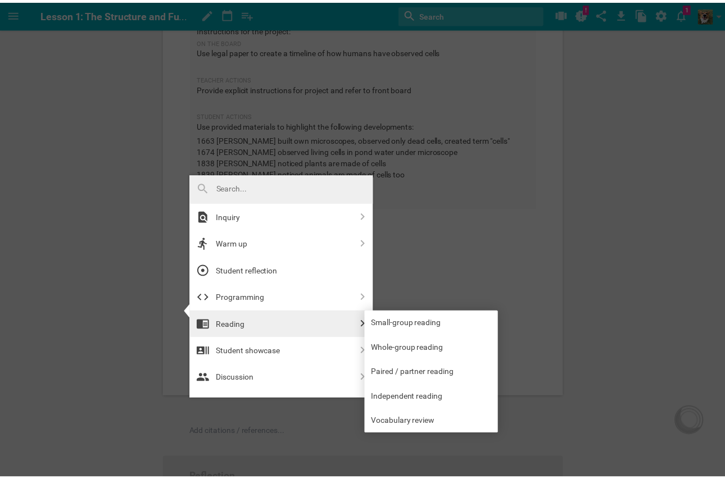
scroll to position [438, 0]
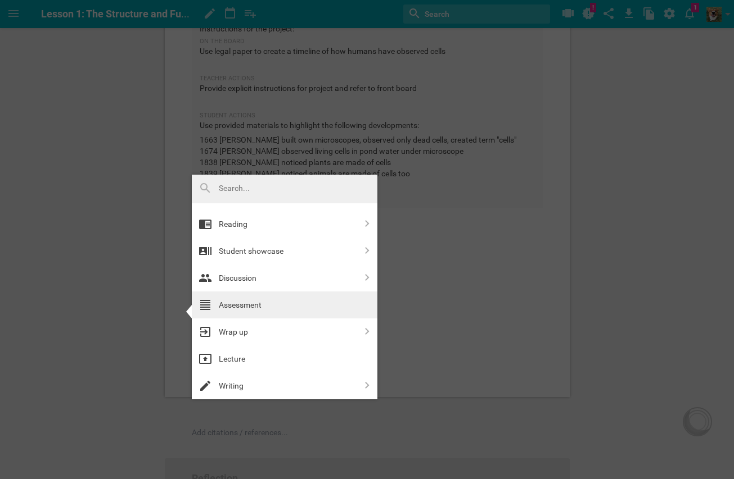
click at [321, 306] on div "Assessment" at bounding box center [288, 304] width 138 height 13
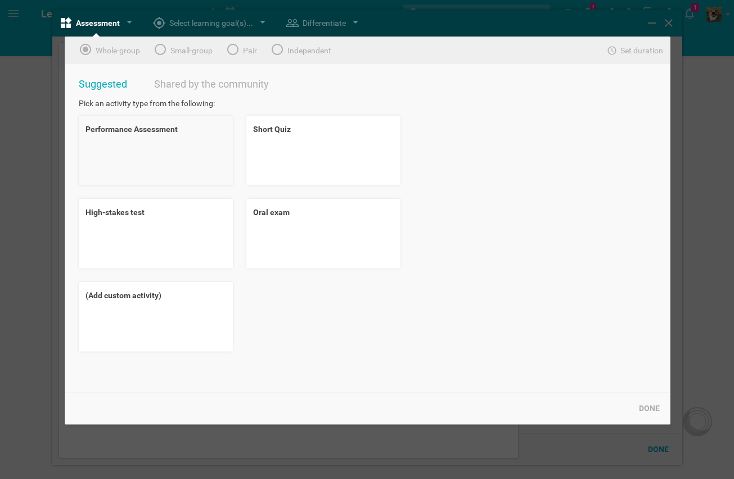
click at [176, 173] on div "Performance Assessment" at bounding box center [156, 151] width 154 height 70
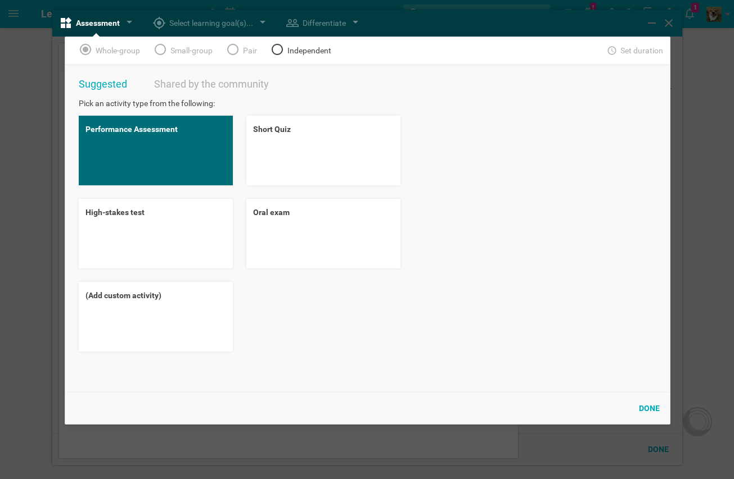
click at [287, 47] on div "Independent" at bounding box center [301, 50] width 74 height 27
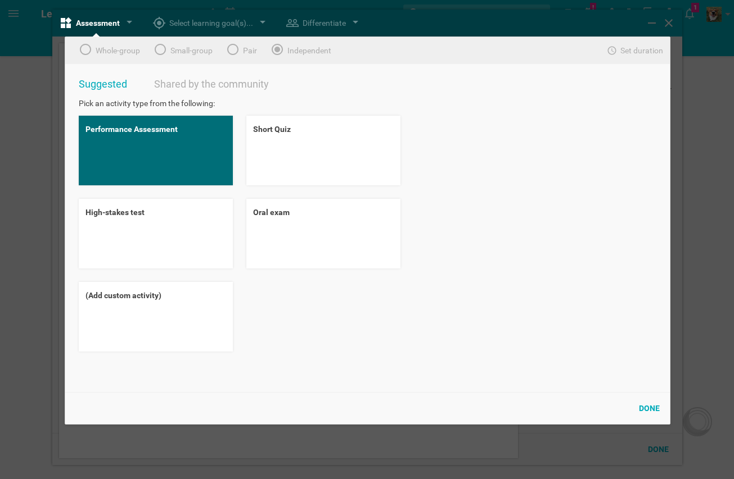
click at [662, 406] on div "Done" at bounding box center [649, 408] width 34 height 25
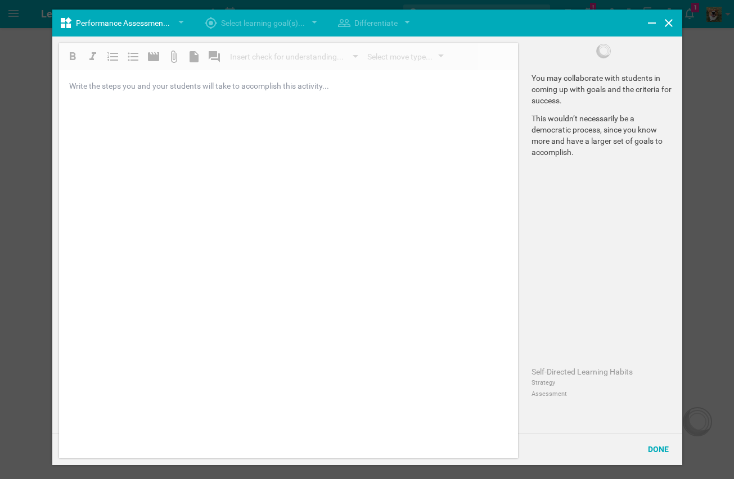
click at [288, 139] on div "Insert check for understanding... Instant data gathering Thumbs Color cards Wri…" at bounding box center [288, 250] width 459 height 415
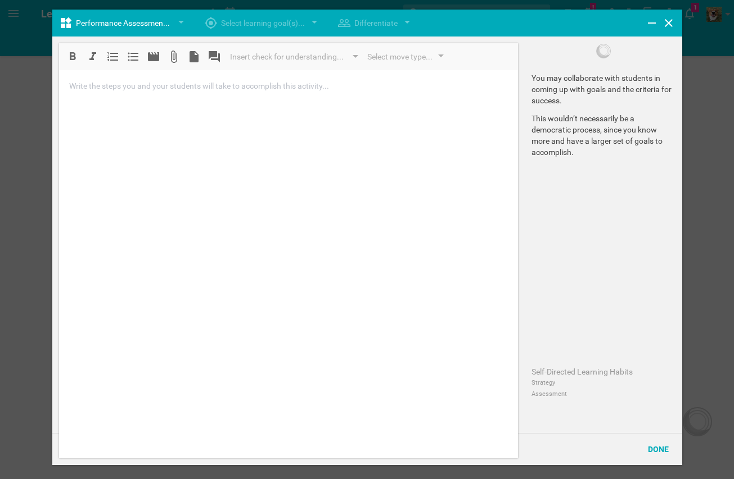
click at [284, 138] on div "Insert check for understanding... Instant data gathering Thumbs Color cards Wri…" at bounding box center [288, 250] width 459 height 415
click at [138, 56] on icon at bounding box center [132, 56] width 13 height 13
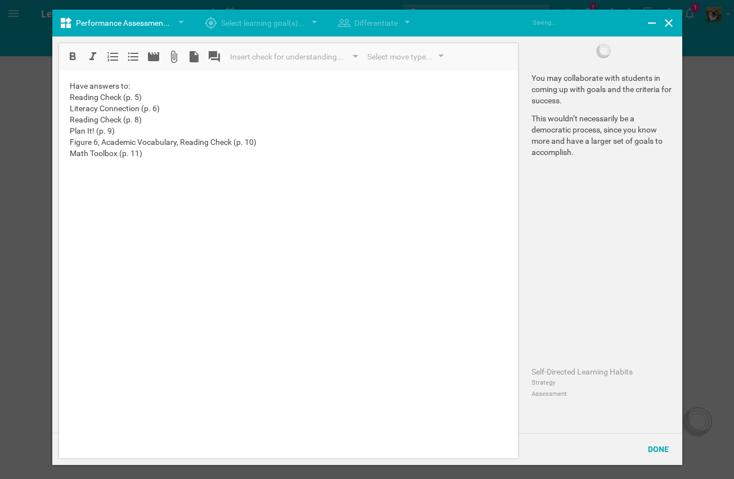
drag, startPoint x: 146, startPoint y: 151, endPoint x: 64, endPoint y: 96, distance: 99.3
click at [64, 96] on div "Have answers to: Reading Check (p. 5) Literacy Connection (p. 6) Reading Check …" at bounding box center [289, 119] width 458 height 79
click at [132, 55] on icon at bounding box center [132, 56] width 13 height 13
click at [199, 155] on div "Math Toolbox (p. 11)" at bounding box center [300, 153] width 436 height 11
click at [275, 144] on div "Figure 6, Academic Vocabulary, Reading Check (p. 10)" at bounding box center [300, 142] width 436 height 11
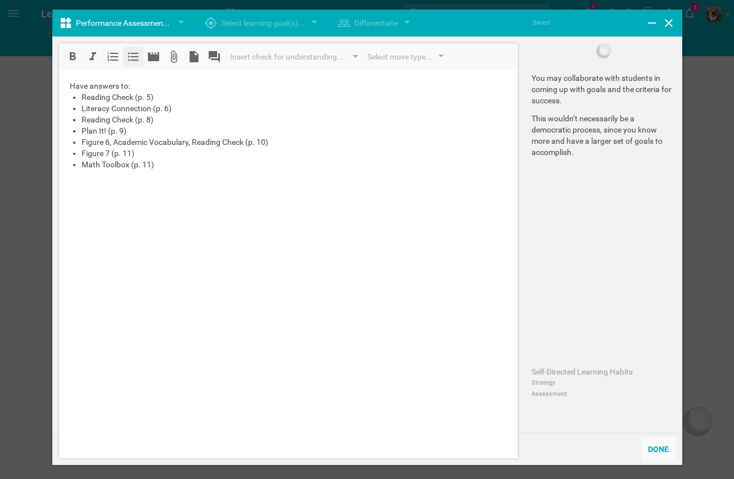
click at [666, 450] on div "Done" at bounding box center [658, 449] width 34 height 25
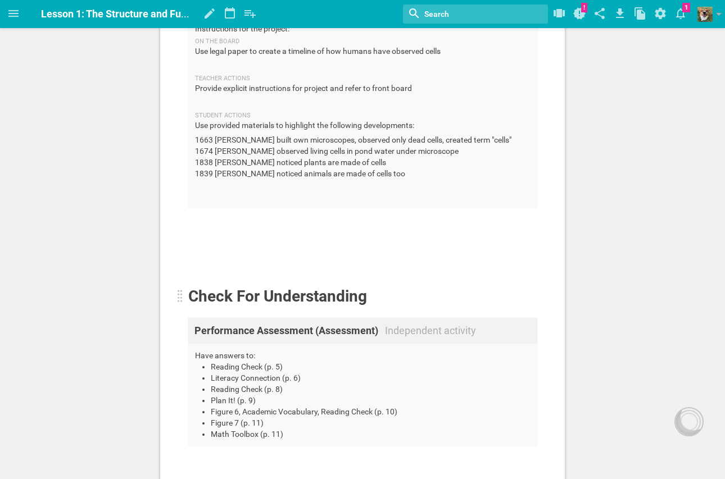
scroll to position [1371, 0]
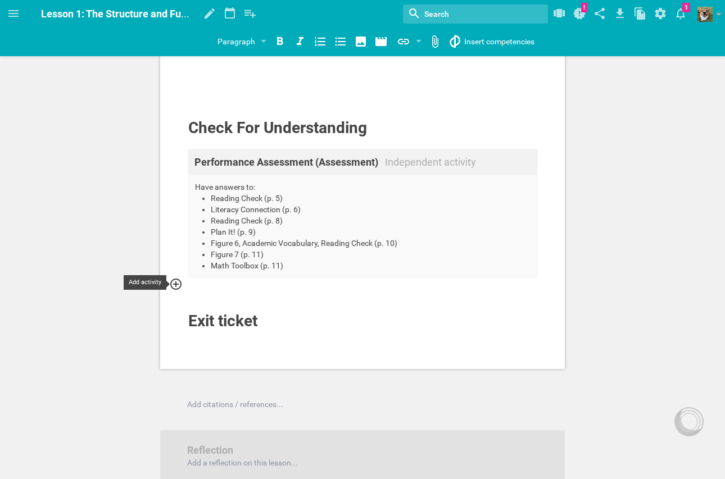
click at [174, 286] on icon at bounding box center [175, 284] width 13 height 13
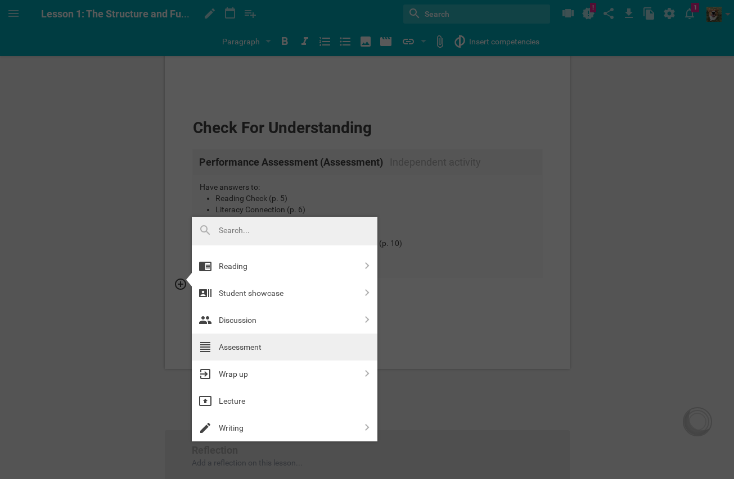
click at [278, 341] on div "Assessment" at bounding box center [288, 347] width 138 height 13
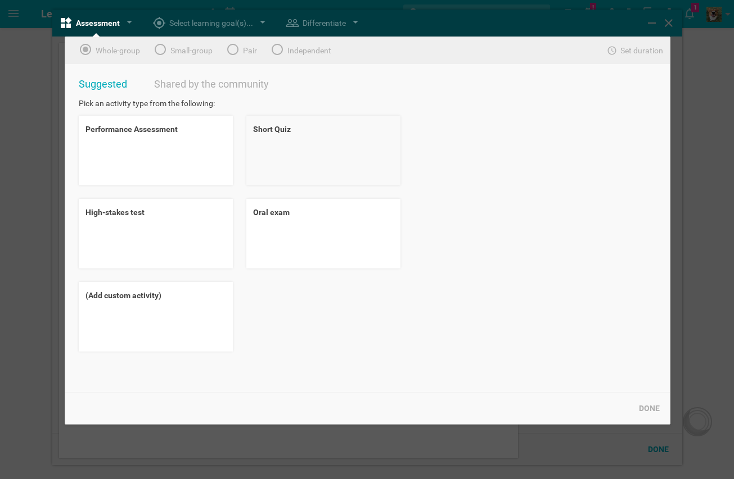
click at [258, 169] on div "Short Quiz" at bounding box center [323, 151] width 154 height 70
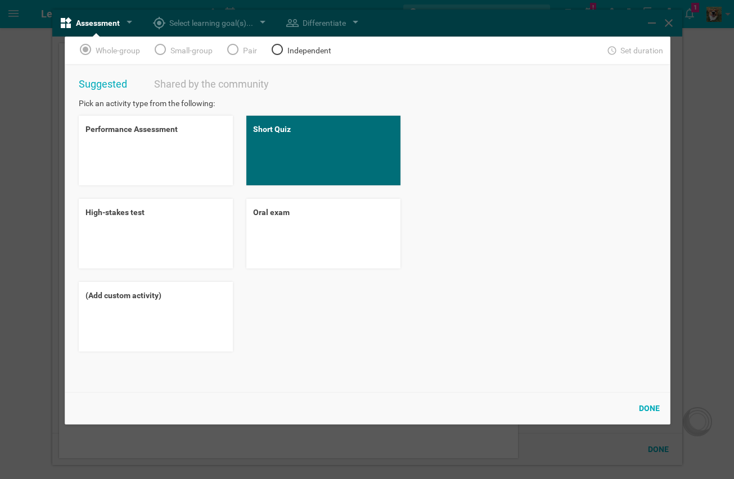
click at [285, 51] on div "Independent" at bounding box center [301, 50] width 74 height 27
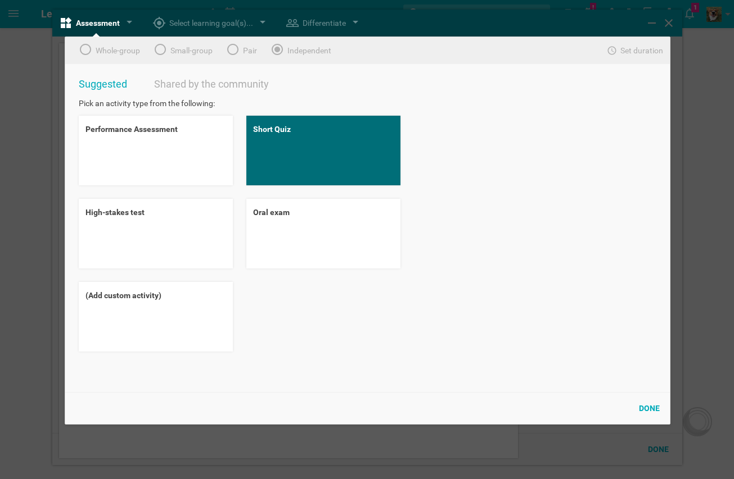
click at [653, 411] on div "Done" at bounding box center [649, 408] width 34 height 25
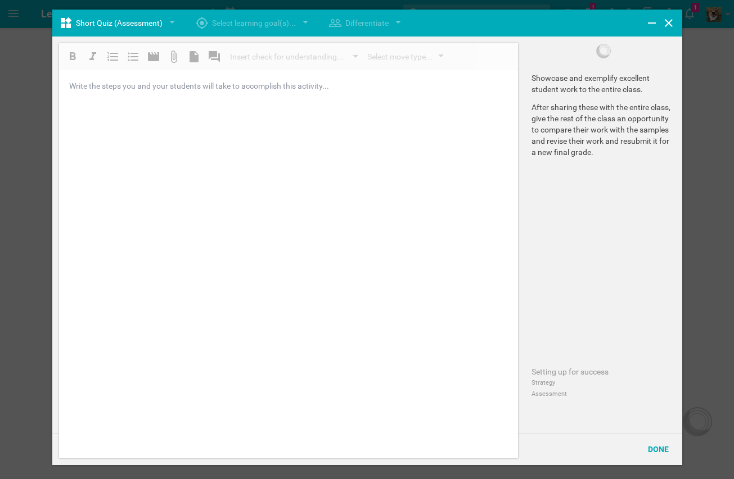
click at [308, 162] on div "Insert check for understanding... Instant data gathering Thumbs Color cards Wri…" at bounding box center [288, 250] width 459 height 415
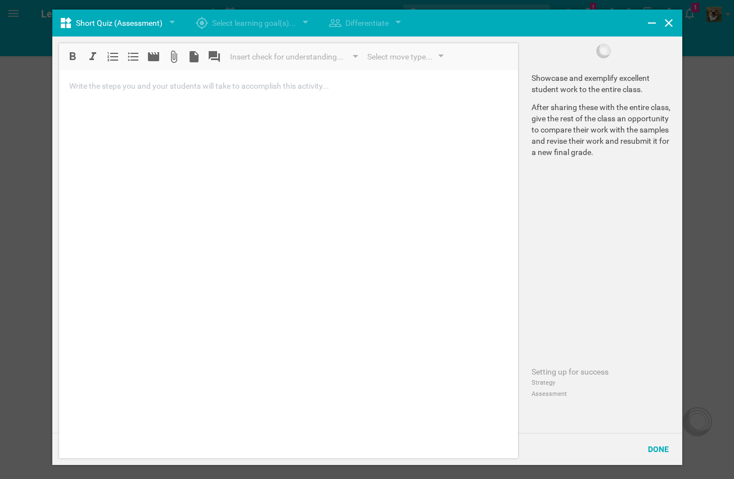
click at [291, 103] on div "Insert check for understanding... Instant data gathering Thumbs Color cards Wri…" at bounding box center [288, 250] width 459 height 415
click at [660, 454] on div "Done" at bounding box center [658, 449] width 34 height 25
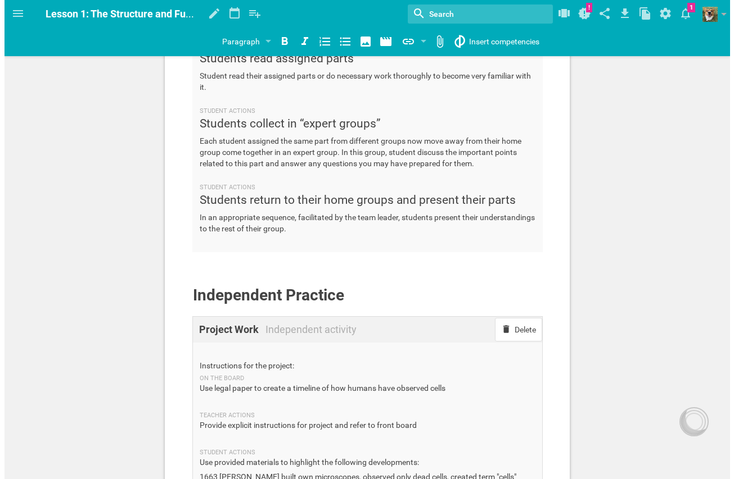
scroll to position [1034, 0]
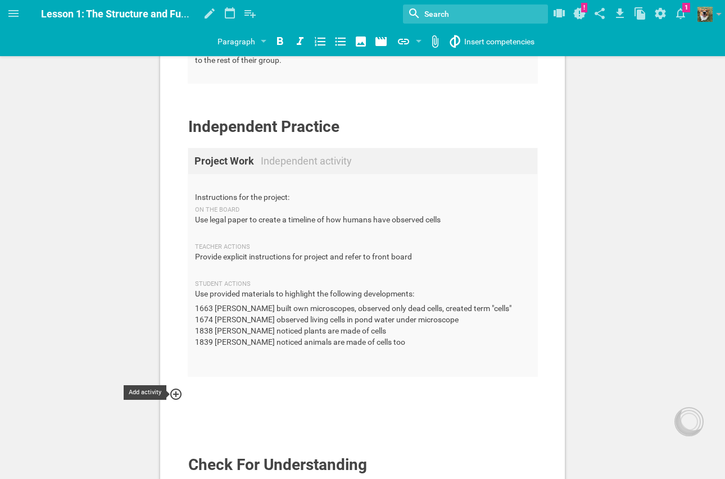
click at [179, 395] on icon at bounding box center [175, 394] width 11 height 11
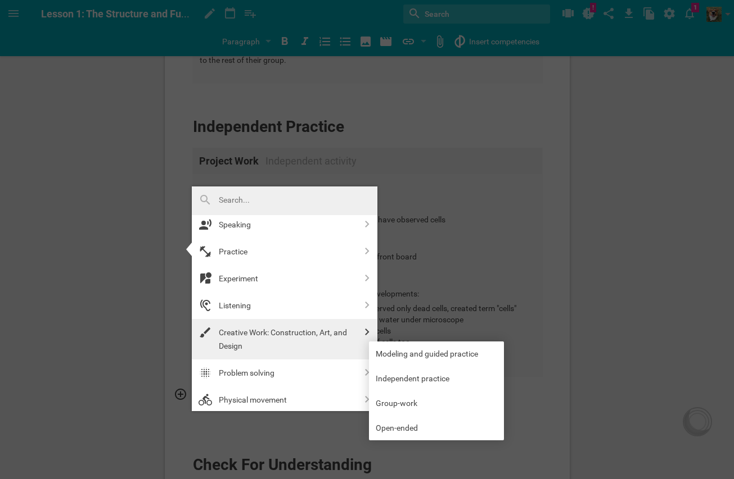
scroll to position [0, 0]
